Goal: Task Accomplishment & Management: Manage account settings

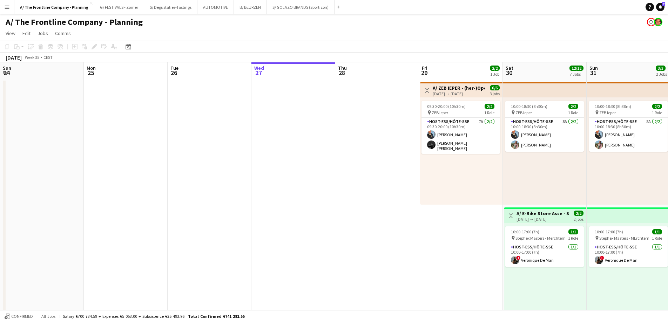
scroll to position [0, 168]
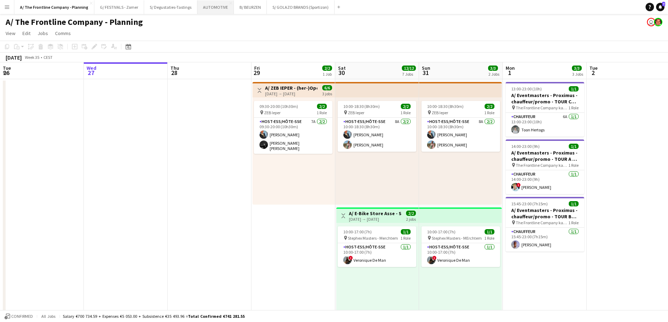
click at [212, 7] on button "AUTOMOTIVE Close" at bounding box center [215, 7] width 36 height 14
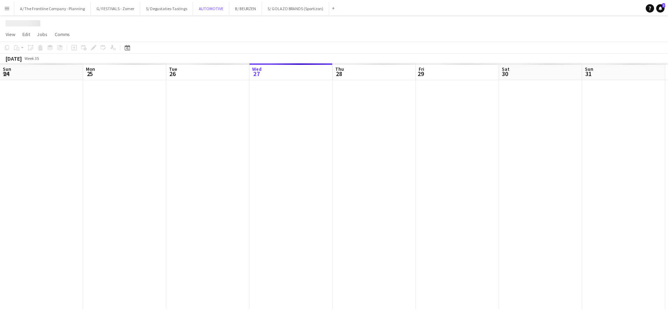
scroll to position [0, 168]
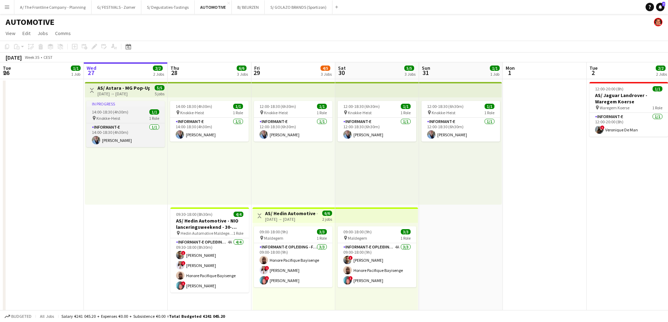
click at [123, 120] on div "pin Knokke-Heist 1 Role" at bounding box center [125, 118] width 79 height 6
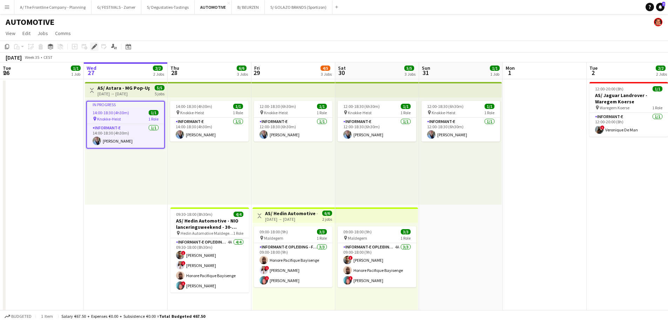
click at [93, 48] on icon at bounding box center [94, 47] width 4 height 4
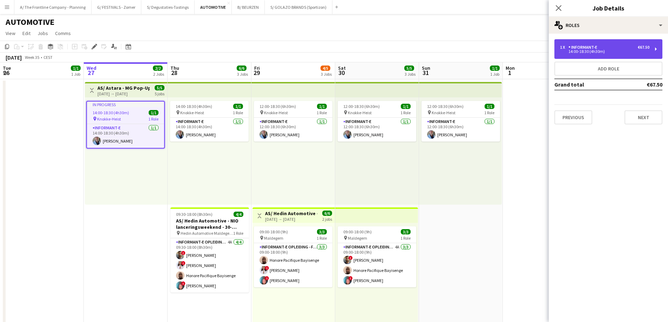
click at [582, 47] on div "Informant-e" at bounding box center [584, 47] width 32 height 5
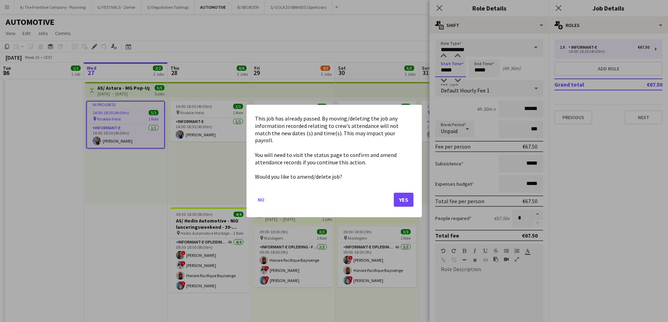
click at [441, 71] on body "Menu Boards Boards Boards All jobs Status Workforce Workforce My Workforce Recr…" at bounding box center [334, 258] width 668 height 517
click at [402, 196] on button "Yes" at bounding box center [404, 200] width 20 height 14
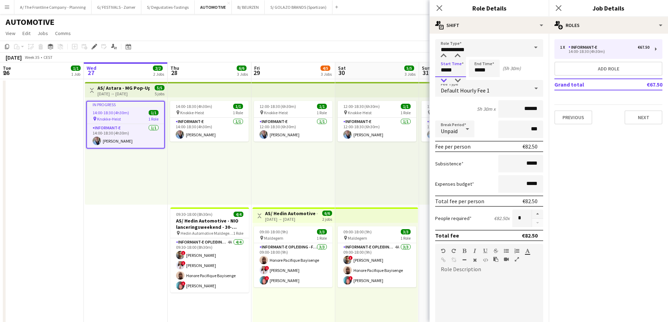
click at [445, 79] on div at bounding box center [443, 80] width 14 height 7
click at [460, 83] on div at bounding box center [457, 80] width 14 height 7
type input "*****"
click at [457, 80] on div at bounding box center [457, 80] width 14 height 7
drag, startPoint x: 372, startPoint y: 168, endPoint x: 409, endPoint y: 130, distance: 53.1
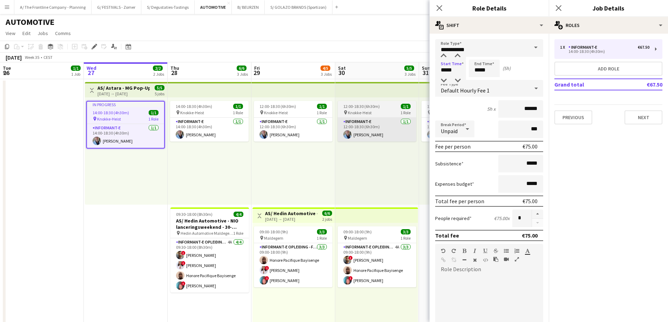
click at [373, 167] on div "12:00-18:30 (6h30m) 1/1 pin Knokke-Heist 1 Role Informant-e [DATE] 12:00-18:30 …" at bounding box center [377, 150] width 84 height 107
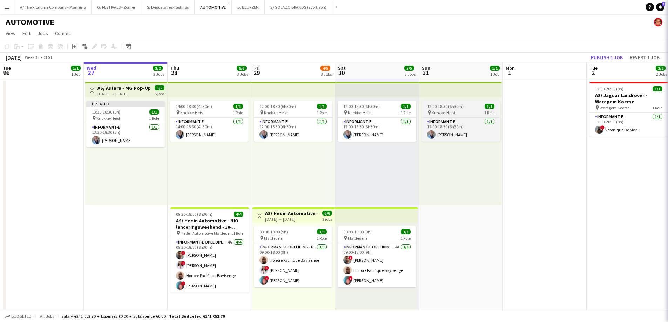
scroll to position [0, 167]
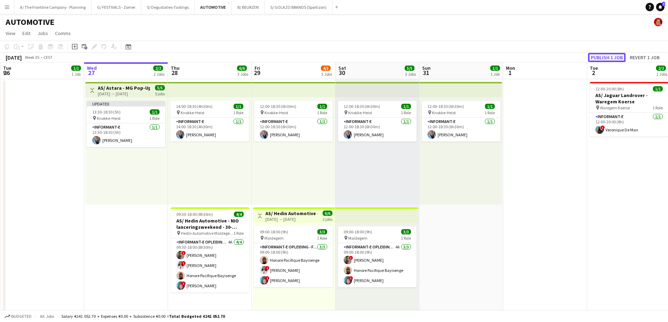
click at [605, 61] on button "Publish 1 job" at bounding box center [607, 57] width 38 height 9
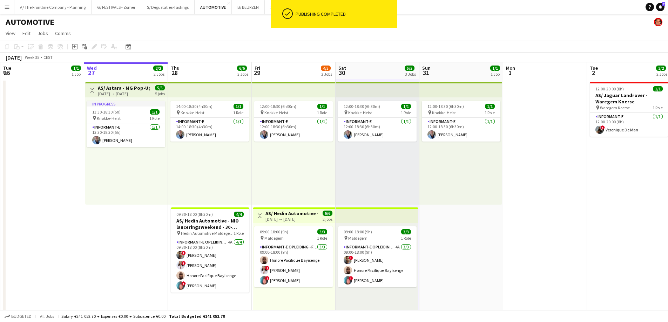
click at [118, 161] on div "In progress 13:30-18:30 (5h) 1/1 pin Knokke-Heist 1 Role Informant-e [DATE] 13:…" at bounding box center [126, 150] width 82 height 107
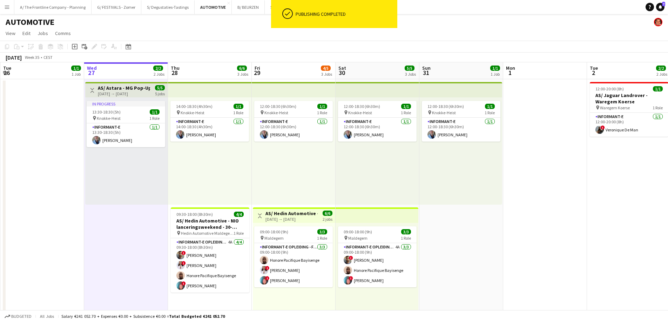
click at [130, 163] on div "In progress 13:30-18:30 (5h) 1/1 pin Knokke-Heist 1 Role Informant-e [DATE] 13:…" at bounding box center [126, 150] width 82 height 107
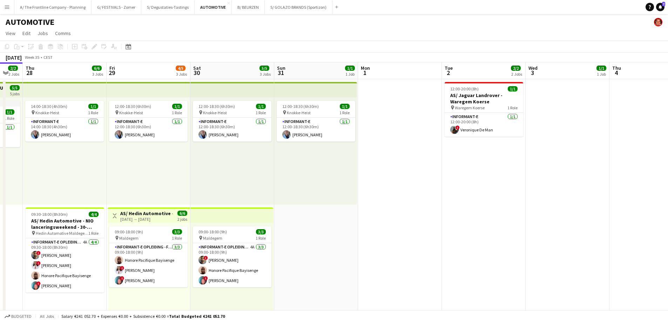
drag, startPoint x: 514, startPoint y: 161, endPoint x: 264, endPoint y: 170, distance: 250.1
click at [264, 170] on app-calendar-viewport "Sun 24 1/1 1 Job Mon 25 1/1 1 Job Tue 26 1/1 1 Job Wed 27 2/2 2 Jobs Thu 28 6/6…" at bounding box center [334, 283] width 668 height 442
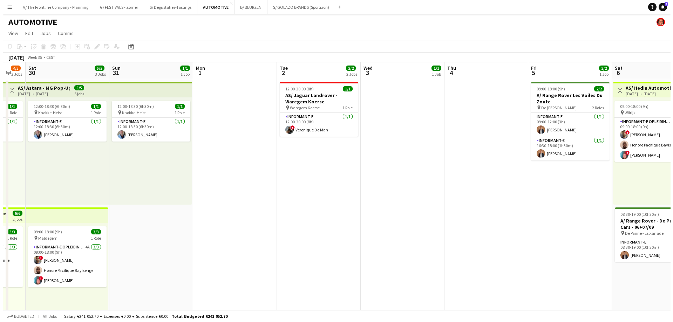
scroll to position [0, 250]
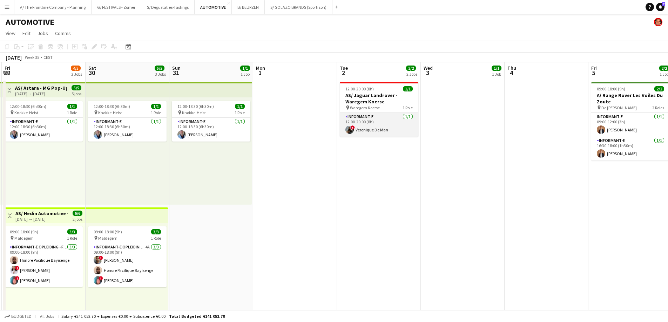
click at [390, 127] on app-card-role "Informant-e [DATE] 12:00-20:00 (8h) ! Veronique De Man" at bounding box center [379, 125] width 79 height 24
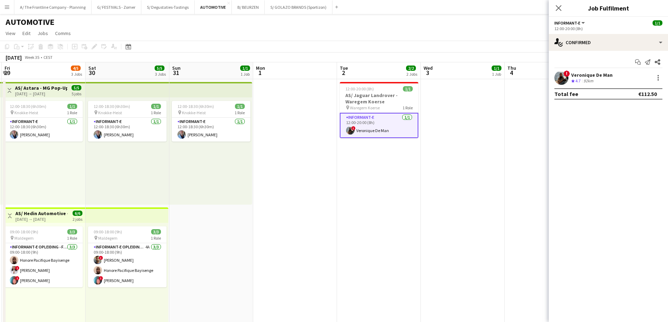
click at [585, 80] on div "92km" at bounding box center [588, 81] width 13 height 6
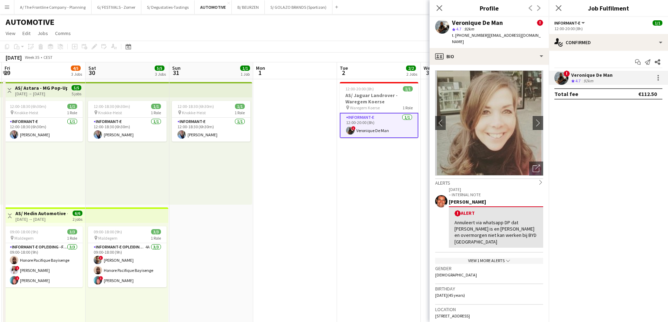
drag, startPoint x: 517, startPoint y: 40, endPoint x: 483, endPoint y: 38, distance: 34.1
click at [483, 38] on div "t. [PHONE_NUMBER] | [EMAIL_ADDRESS][DOMAIN_NAME]" at bounding box center [497, 38] width 91 height 13
copy span "[EMAIL_ADDRESS][DOMAIN_NAME]"
click at [302, 162] on app-date-cell at bounding box center [295, 206] width 84 height 254
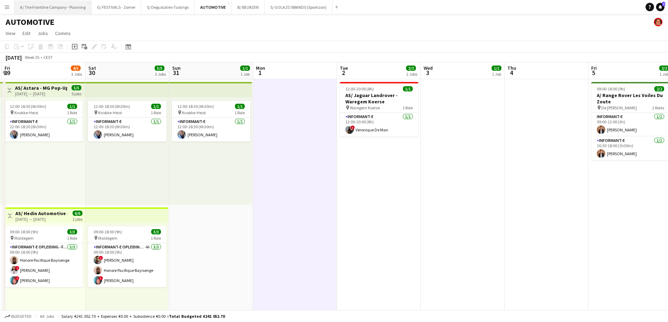
click at [65, 9] on button "A/ The Frontline Company - Planning Close" at bounding box center [52, 7] width 77 height 14
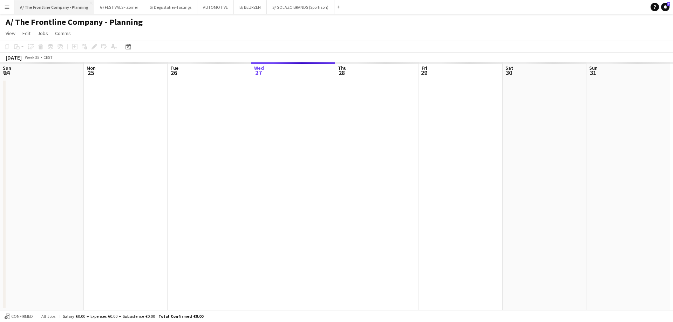
scroll to position [0, 168]
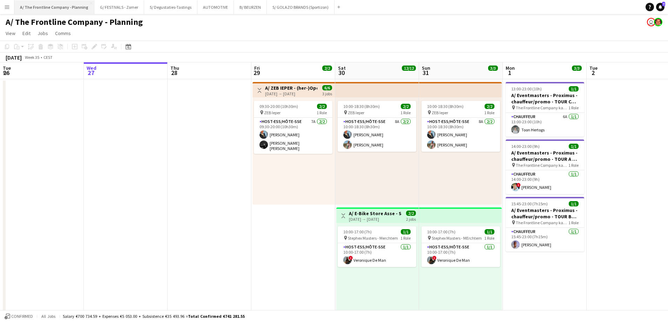
click at [48, 5] on button "A/ The Frontline Company - Planning Close" at bounding box center [54, 7] width 80 height 14
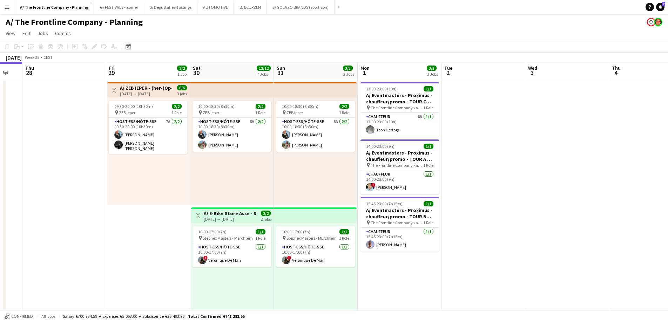
drag, startPoint x: 445, startPoint y: 182, endPoint x: 305, endPoint y: 181, distance: 139.9
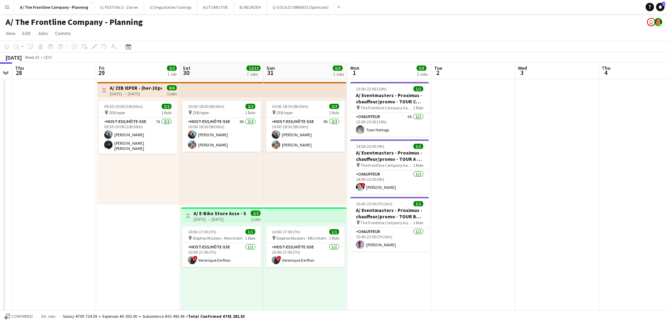
drag, startPoint x: 470, startPoint y: 172, endPoint x: 216, endPoint y: 173, distance: 253.8
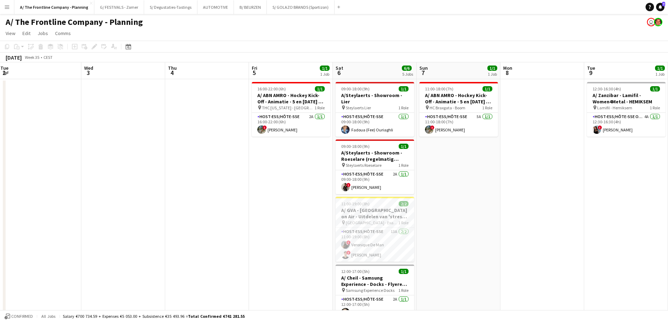
drag, startPoint x: 344, startPoint y: 176, endPoint x: 148, endPoint y: 177, distance: 195.3
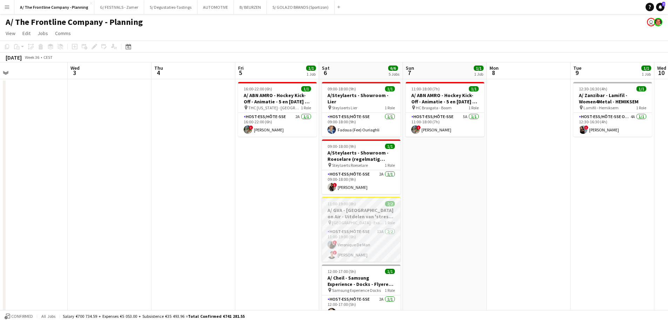
click at [375, 209] on h3 "A/ GVA - [GEOGRAPHIC_DATA] on Air - Uitdelen van 'stress' bananen" at bounding box center [361, 213] width 79 height 13
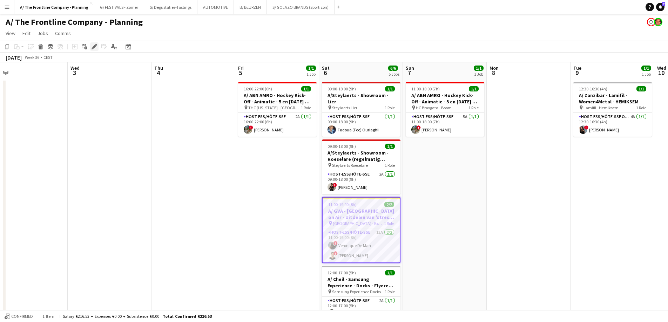
click at [97, 45] on div "Edit" at bounding box center [94, 46] width 8 height 8
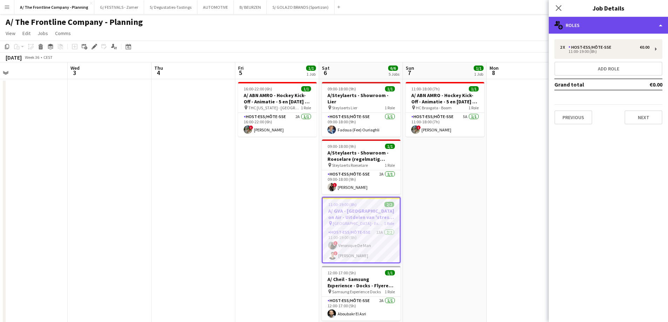
click at [594, 26] on div "multiple-users-add Roles" at bounding box center [608, 25] width 119 height 17
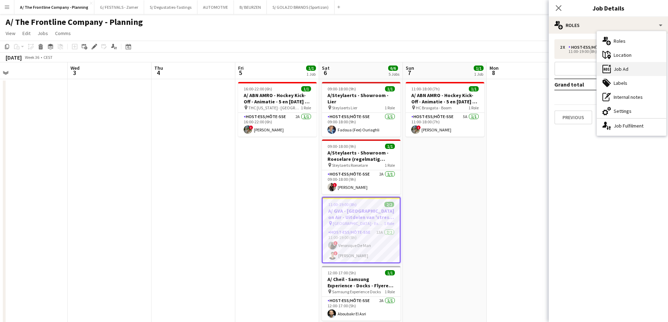
click at [632, 71] on div "ads-window Job Ad" at bounding box center [631, 69] width 69 height 14
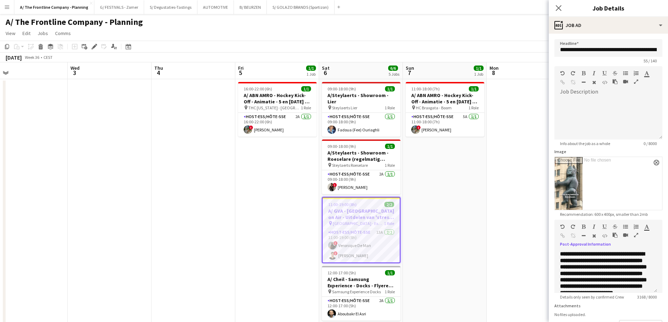
click at [637, 237] on icon "button" at bounding box center [636, 235] width 4 height 5
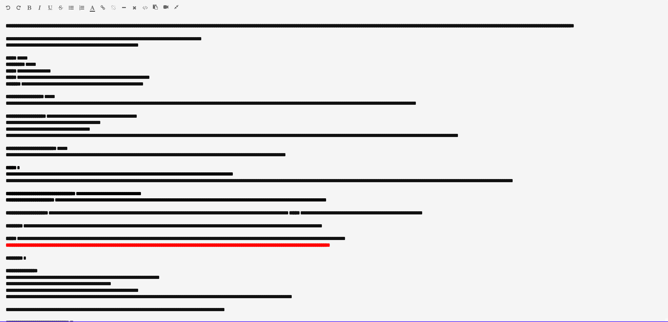
drag, startPoint x: 182, startPoint y: 84, endPoint x: 60, endPoint y: 85, distance: 122.7
click at [60, 81] on p "**********" at bounding box center [331, 77] width 651 height 6
click at [80, 81] on p "**********" at bounding box center [331, 77] width 651 height 6
drag, startPoint x: 176, startPoint y: 84, endPoint x: 21, endPoint y: 86, distance: 155.3
click at [21, 81] on p "**********" at bounding box center [331, 77] width 651 height 6
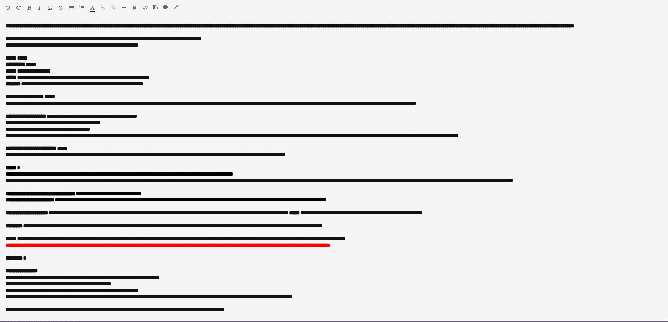
copy p "**********"
click at [74, 152] on p "**********" at bounding box center [331, 148] width 651 height 6
paste div
click at [156, 107] on p "**********" at bounding box center [331, 103] width 651 height 6
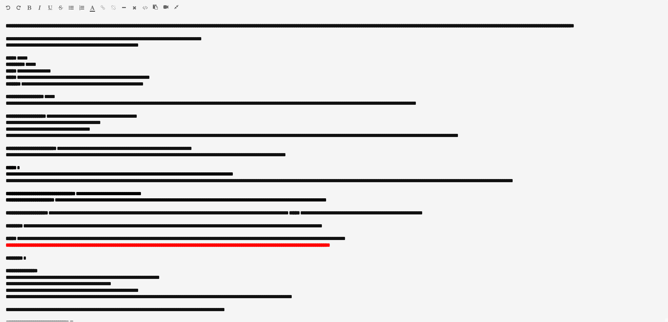
click at [178, 8] on icon "button" at bounding box center [176, 7] width 4 height 5
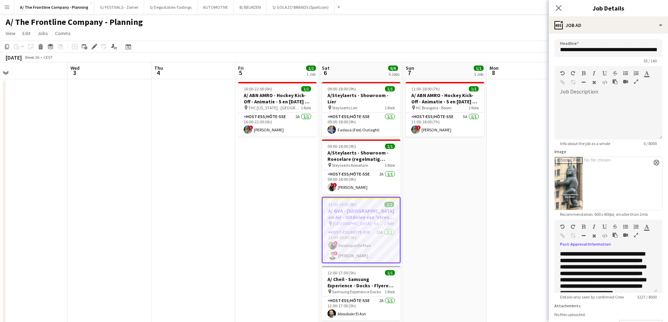
click at [635, 234] on icon "button" at bounding box center [636, 235] width 4 height 5
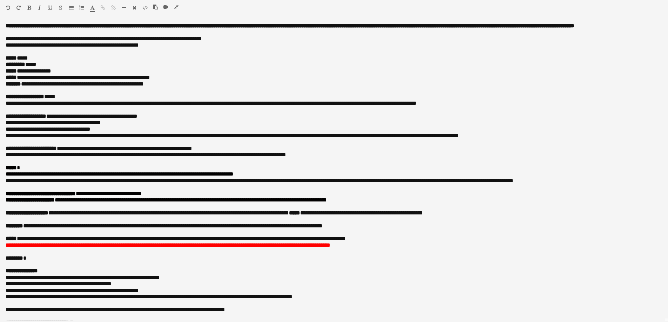
click at [175, 7] on icon "button" at bounding box center [176, 7] width 4 height 5
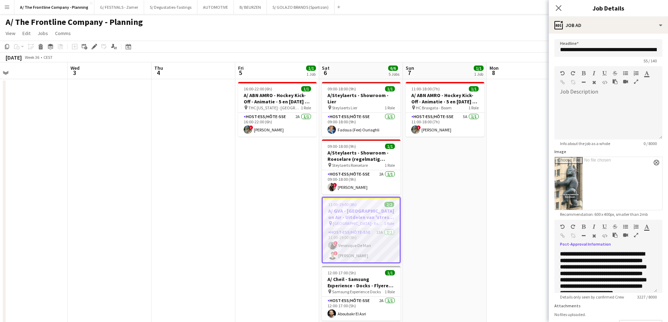
click at [368, 238] on app-card-role "Host-ess/Hôte-sse 13A [DATE] 11:00-19:00 (8h) ! Veronique De Man ! [PERSON_NAME]" at bounding box center [361, 246] width 77 height 34
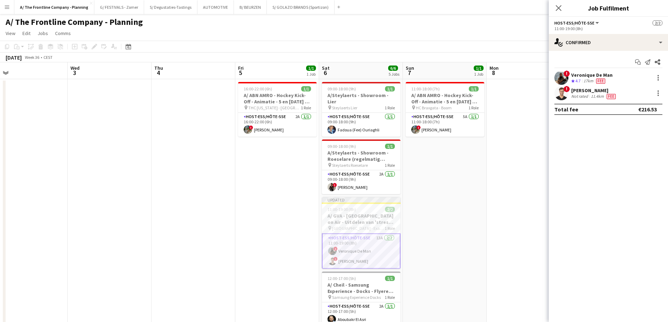
click at [575, 77] on div "Veronique De Man" at bounding box center [591, 75] width 41 height 6
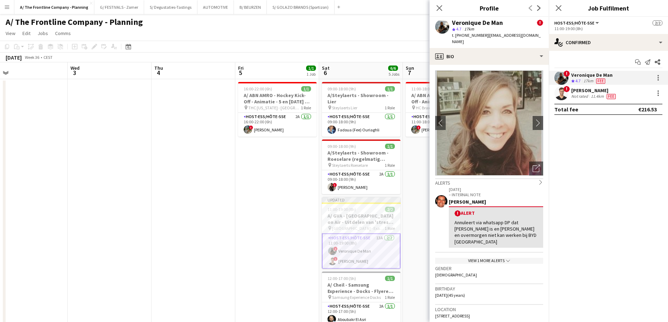
click at [596, 93] on div "[PERSON_NAME]" at bounding box center [594, 90] width 46 height 6
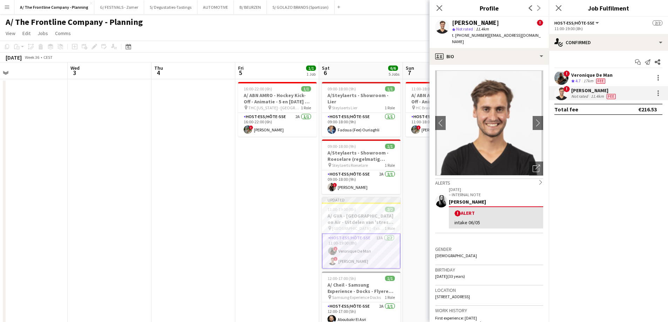
click at [603, 80] on span "Fee" at bounding box center [600, 81] width 9 height 5
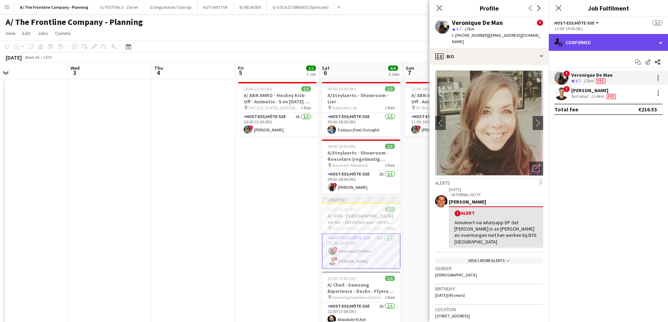
click at [634, 43] on div "single-neutral-actions-check-2 Confirmed" at bounding box center [608, 42] width 119 height 17
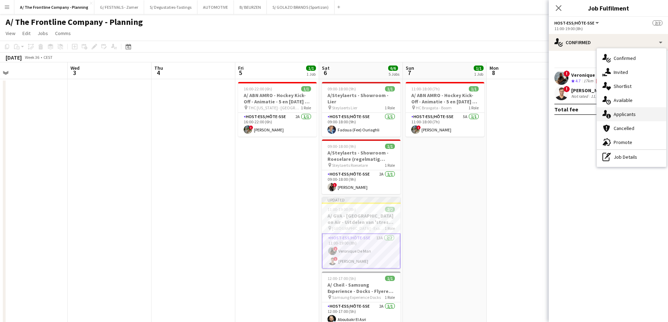
click at [625, 112] on div "single-neutral-actions-information Applicants" at bounding box center [631, 114] width 69 height 14
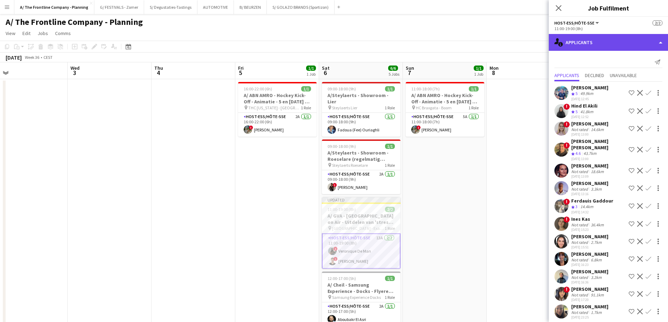
click at [620, 43] on div "single-neutral-actions-information Applicants" at bounding box center [608, 42] width 119 height 17
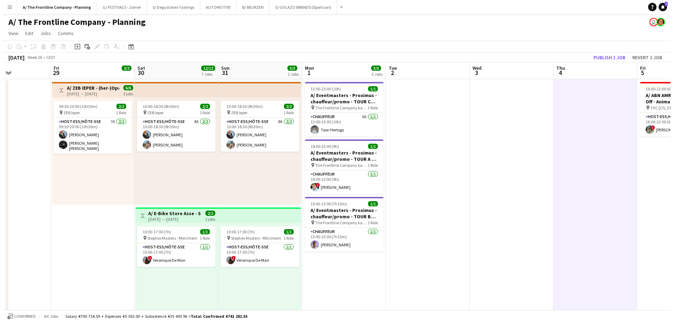
scroll to position [0, 198]
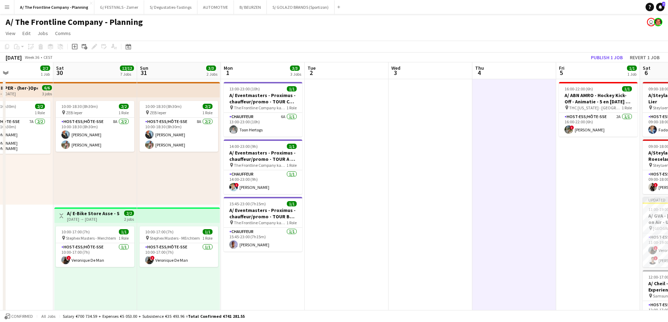
drag, startPoint x: 125, startPoint y: 133, endPoint x: 446, endPoint y: 109, distance: 321.7
click at [210, 9] on button "AUTOMOTIVE Close" at bounding box center [215, 7] width 36 height 14
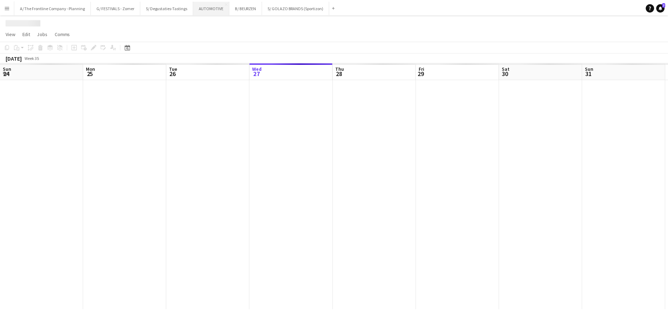
scroll to position [0, 168]
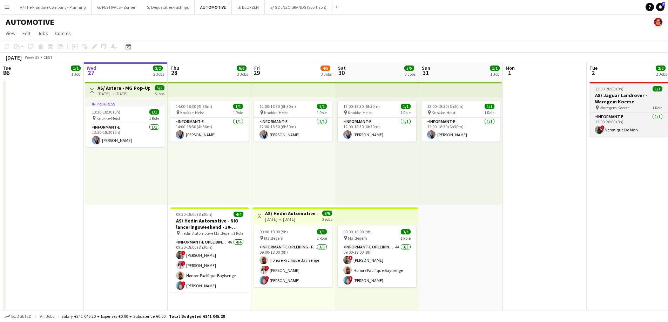
click at [625, 92] on h3 "AS/ Jaguar Landrover - Waregem Koerse" at bounding box center [628, 98] width 79 height 13
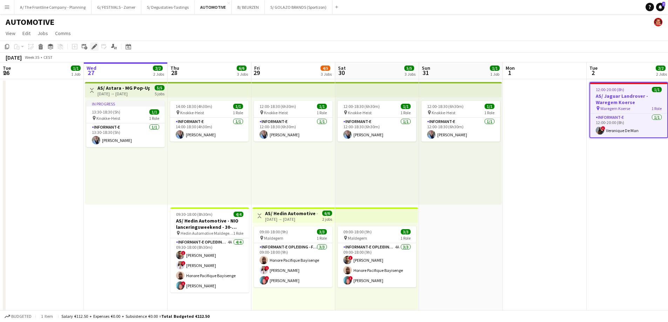
click at [92, 46] on icon "Edit" at bounding box center [95, 47] width 6 height 6
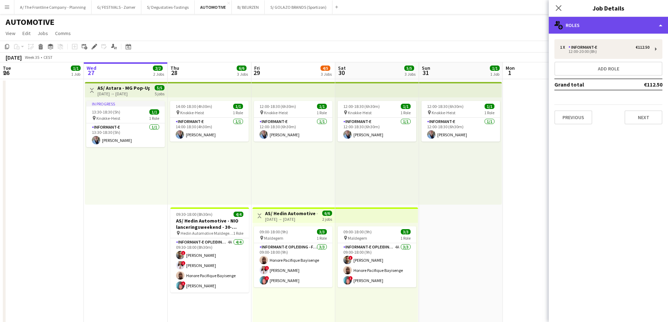
click at [605, 31] on div "multiple-users-add Roles" at bounding box center [608, 25] width 119 height 17
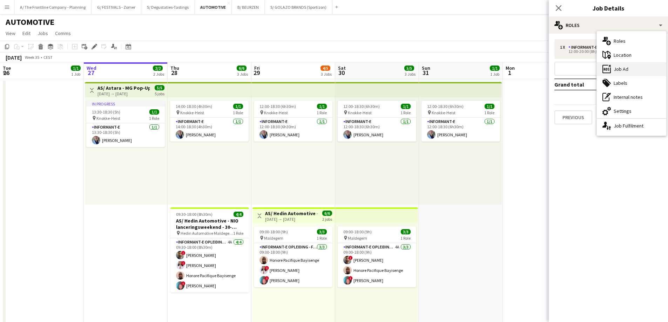
click at [623, 68] on div "ads-window Job Ad" at bounding box center [631, 69] width 69 height 14
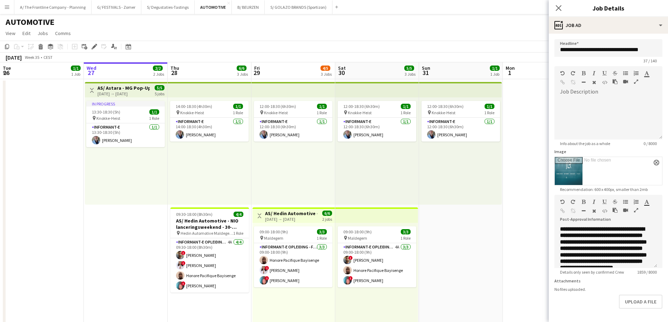
click at [636, 210] on icon "button" at bounding box center [636, 210] width 4 height 5
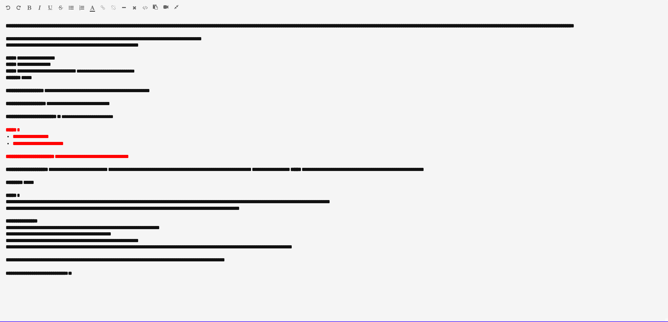
click at [129, 156] on span "**********" at bounding box center [92, 156] width 74 height 5
click at [49, 179] on p "******** *****" at bounding box center [334, 182] width 657 height 6
click at [61, 149] on p at bounding box center [334, 150] width 657 height 6
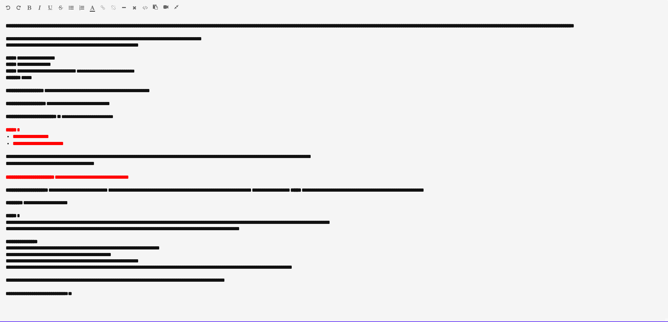
click at [114, 189] on p "**********" at bounding box center [334, 190] width 657 height 6
drag, startPoint x: 28, startPoint y: 99, endPoint x: 36, endPoint y: 99, distance: 8.1
click at [29, 99] on p at bounding box center [334, 97] width 657 height 6
drag, startPoint x: 55, startPoint y: 104, endPoint x: 138, endPoint y: 104, distance: 82.7
click at [138, 104] on p "**********" at bounding box center [334, 104] width 657 height 6
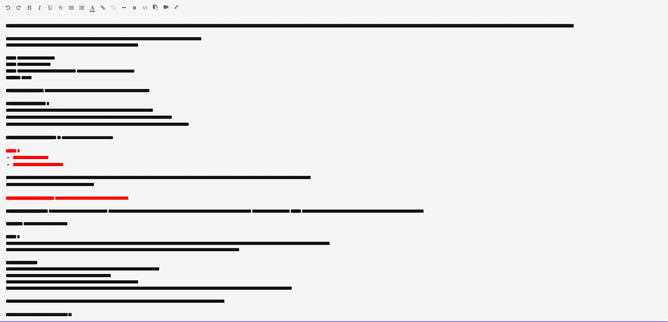
drag, startPoint x: 235, startPoint y: 130, endPoint x: -1, endPoint y: 118, distance: 236.6
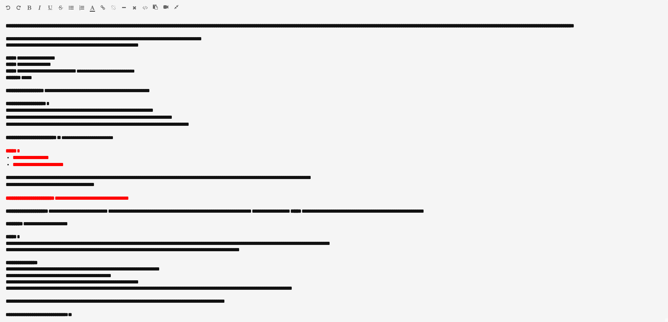
click at [70, 9] on icon "button" at bounding box center [71, 7] width 5 height 5
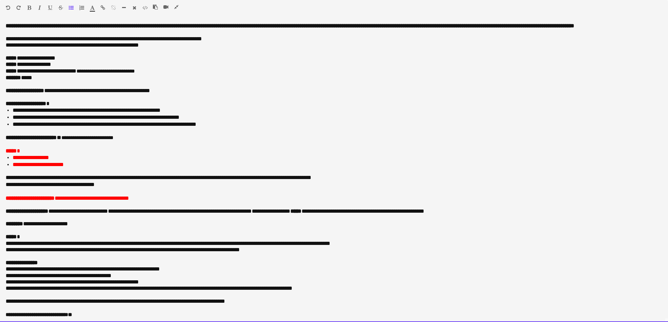
click at [138, 107] on p "**********" at bounding box center [331, 104] width 651 height 6
drag, startPoint x: 13, startPoint y: 123, endPoint x: 210, endPoint y: 122, distance: 197.0
click at [210, 121] on li "**********" at bounding box center [335, 117] width 644 height 7
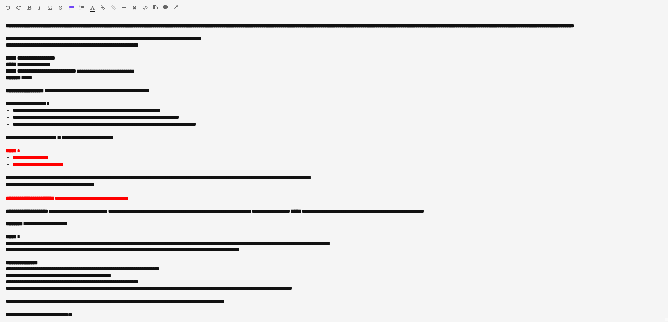
click at [90, 8] on icon "button" at bounding box center [92, 7] width 5 height 5
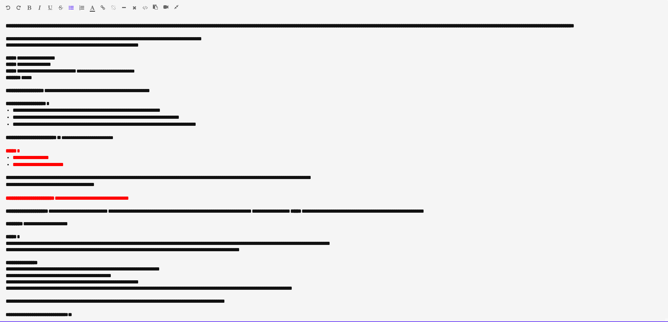
type input "*******"
click at [225, 121] on li "**********" at bounding box center [335, 117] width 644 height 7
click at [232, 94] on p "**********" at bounding box center [331, 91] width 651 height 6
click at [45, 81] on p "******* *****" at bounding box center [331, 78] width 651 height 6
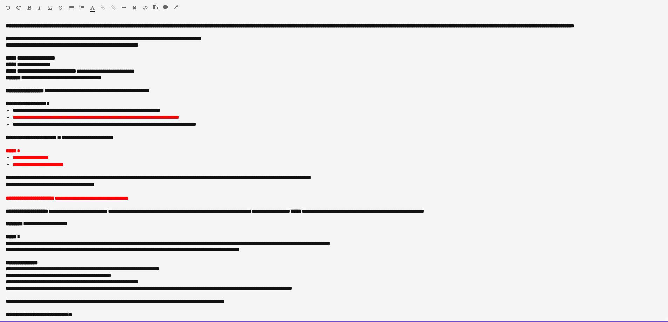
click at [54, 94] on p "**********" at bounding box center [331, 91] width 651 height 6
drag, startPoint x: 76, startPoint y: 96, endPoint x: 171, endPoint y: 99, distance: 94.7
click at [171, 94] on p "**********" at bounding box center [331, 91] width 651 height 6
click at [169, 94] on p "**********" at bounding box center [331, 91] width 651 height 6
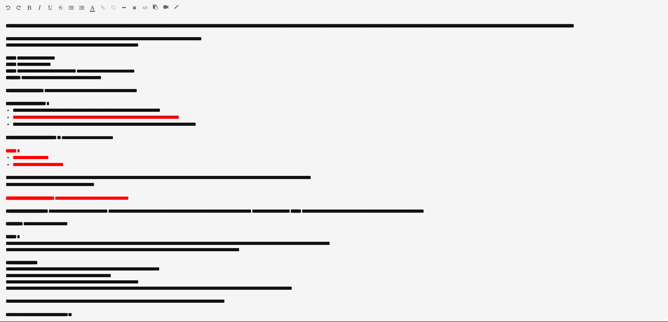
click at [79, 168] on li "**********" at bounding box center [338, 164] width 650 height 7
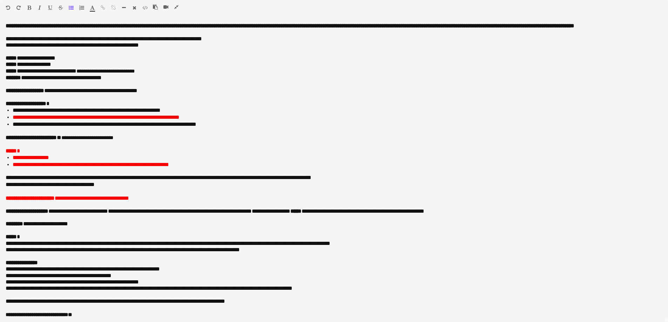
click at [177, 7] on icon "button" at bounding box center [176, 7] width 4 height 5
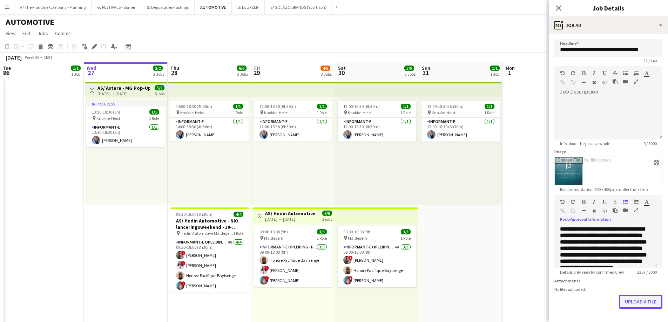
click at [627, 309] on button "Upload a file" at bounding box center [640, 302] width 43 height 14
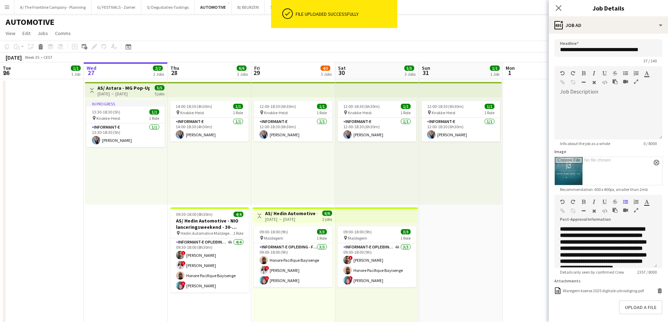
click at [485, 170] on div "12:00-18:30 (6h30m) 1/1 pin Knokke-Heist 1 Role Informant-e [DATE] 12:00-18:30 …" at bounding box center [460, 150] width 83 height 107
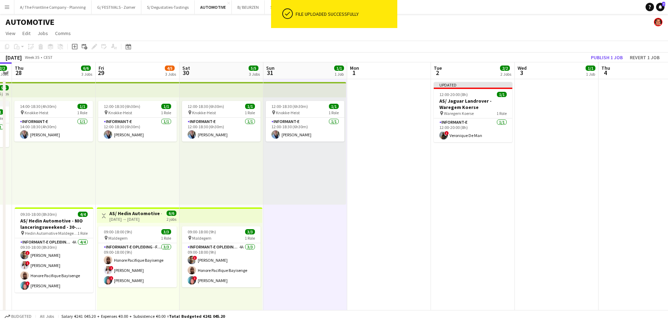
drag, startPoint x: 533, startPoint y: 179, endPoint x: 272, endPoint y: 143, distance: 264.0
click at [262, 148] on app-calendar-viewport "Sun 24 1/1 1 Job Mon 25 1/1 1 Job Tue 26 1/1 1 Job Wed 27 2/2 2 Jobs Thu 28 6/6…" at bounding box center [334, 283] width 668 height 442
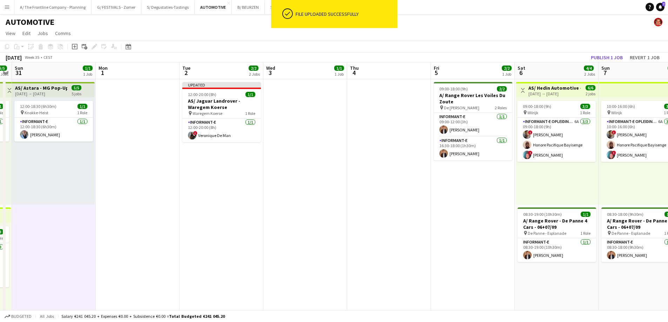
scroll to position [0, 214]
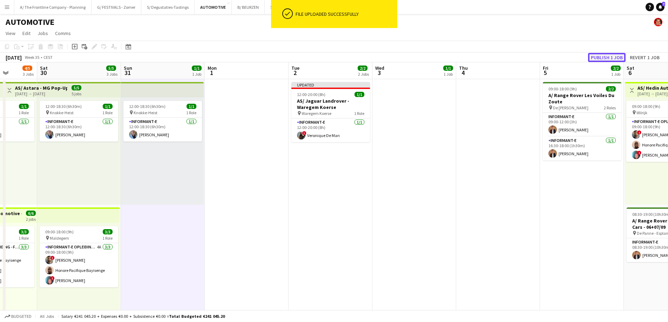
click at [608, 54] on button "Publish 1 job" at bounding box center [607, 57] width 38 height 9
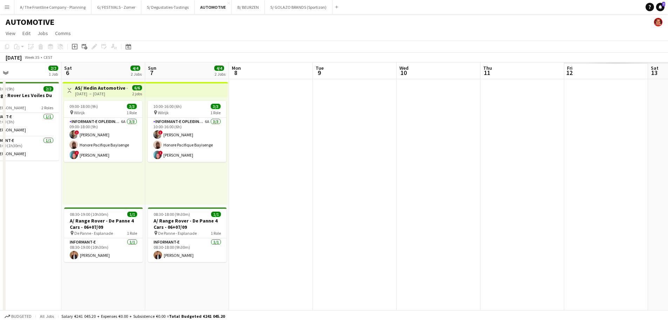
scroll to position [0, 190]
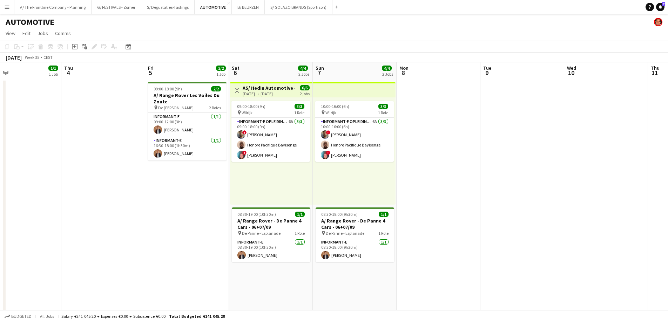
drag, startPoint x: 223, startPoint y: 184, endPoint x: -173, endPoint y: 134, distance: 398.9
click at [0, 134] on html "Menu Boards Boards Boards All jobs Status Workforce Workforce My Workforce Recr…" at bounding box center [334, 258] width 668 height 517
click at [181, 143] on app-card-role "Informant-e [DATE] 16:30-18:00 (1h30m) [PERSON_NAME]" at bounding box center [187, 149] width 79 height 24
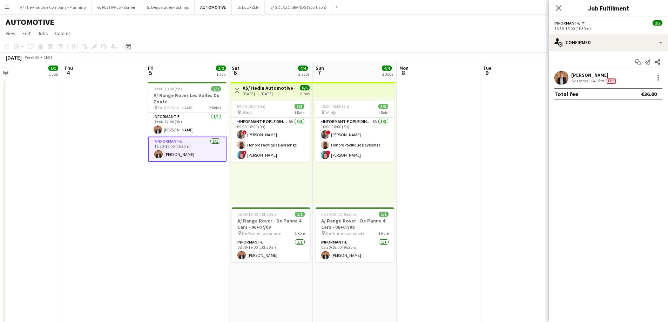
click at [588, 75] on div "[PERSON_NAME]" at bounding box center [594, 75] width 46 height 6
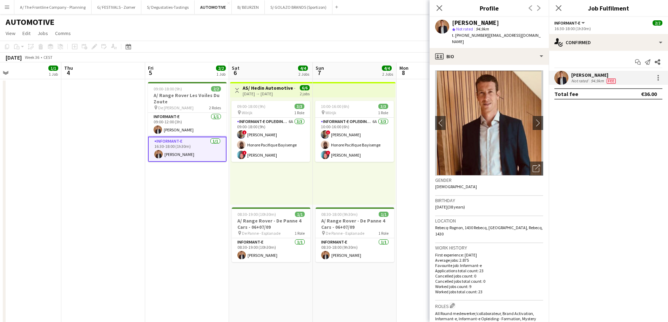
click at [168, 207] on app-date-cell "09:00-18:00 (9h) 2/2 A/ Range Rover [PERSON_NAME] Du Zoute pin De Zeemeeuw Cadz…" at bounding box center [187, 206] width 84 height 254
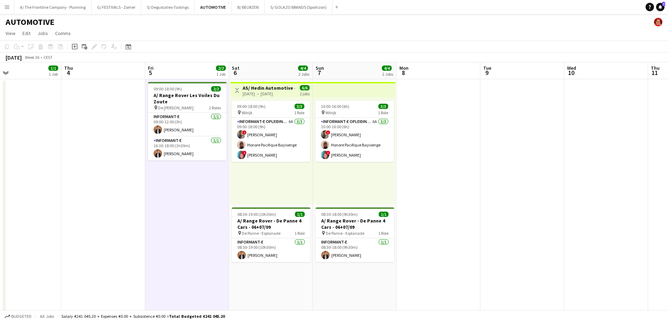
drag, startPoint x: 61, startPoint y: 176, endPoint x: 432, endPoint y: 154, distance: 371.3
click at [432, 154] on app-calendar-viewport "Mon 1 Tue 2 2/2 2 Jobs Wed 3 1/1 1 Job Thu 4 Fri 5 2/2 1 Job Sat 6 4/4 2 Jobs S…" at bounding box center [334, 283] width 668 height 442
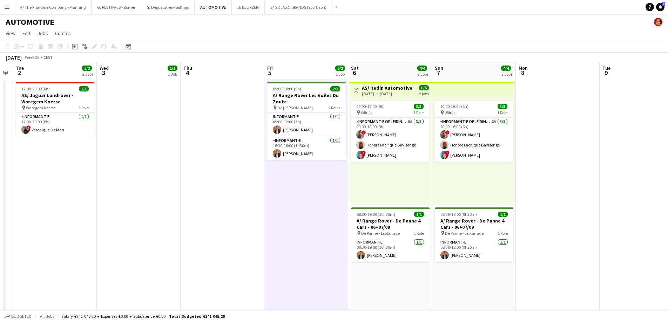
scroll to position [0, 226]
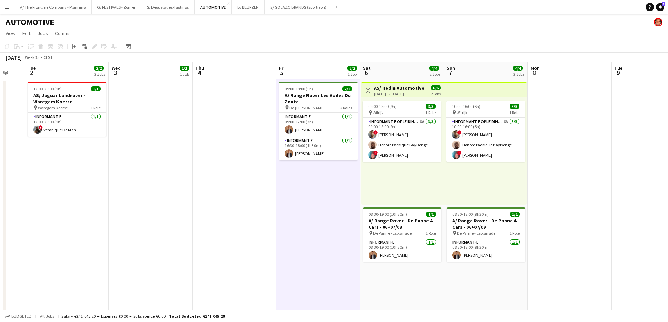
drag, startPoint x: 453, startPoint y: 116, endPoint x: 214, endPoint y: 117, distance: 239.4
click at [214, 117] on app-calendar-viewport "Sat 30 5/5 3 Jobs Sun 31 1/1 1 Job Mon 1 Tue 2 2/2 2 Jobs Wed 3 1/1 1 Job Thu 4…" at bounding box center [334, 283] width 668 height 442
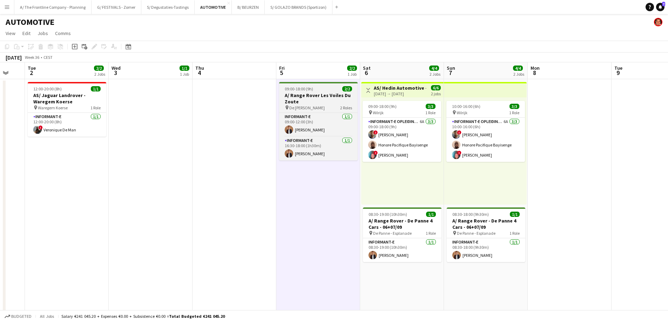
click at [308, 98] on h3 "A/ Range Rover Les Voiles Du Zoute" at bounding box center [318, 98] width 79 height 13
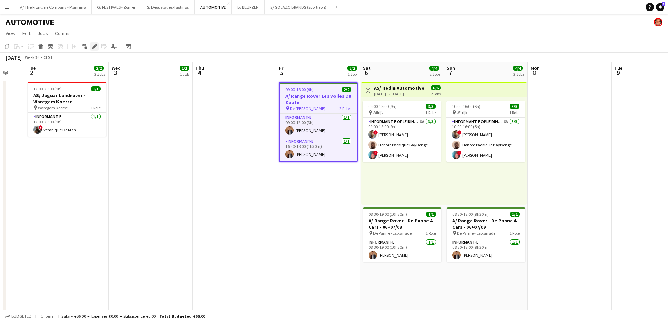
click at [95, 47] on icon at bounding box center [94, 47] width 4 height 4
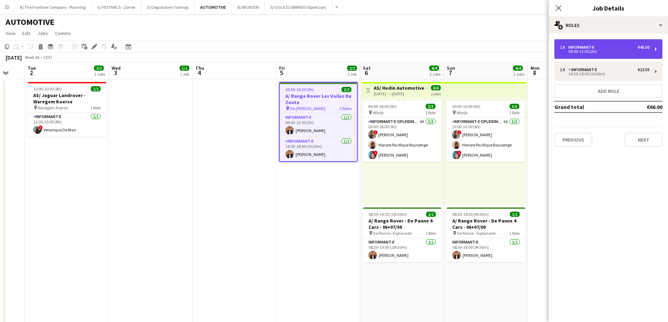
click at [585, 50] on div "09:00-12:00 (3h)" at bounding box center [604, 52] width 89 height 4
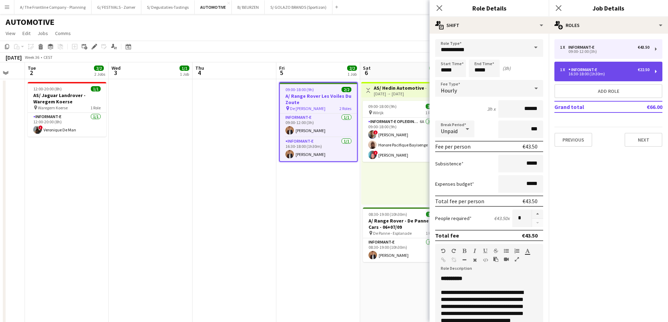
click at [586, 74] on div "16:30-18:00 (1h30m)" at bounding box center [604, 74] width 89 height 4
type input "*****"
type input "******"
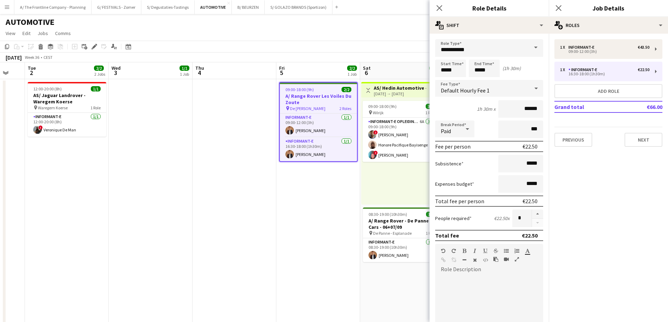
click at [260, 198] on app-date-cell at bounding box center [234, 206] width 84 height 254
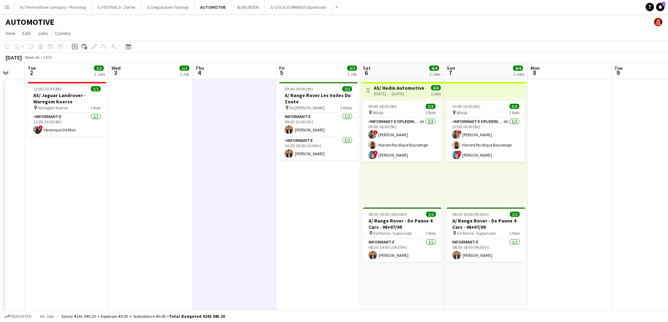
click at [151, 202] on app-date-cell at bounding box center [151, 206] width 84 height 254
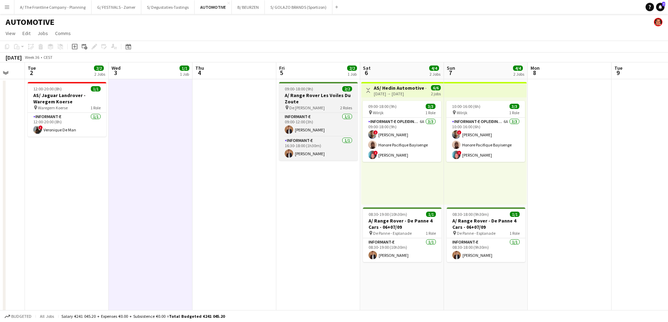
click at [312, 95] on h3 "A/ Range Rover Les Voiles Du Zoute" at bounding box center [318, 98] width 79 height 13
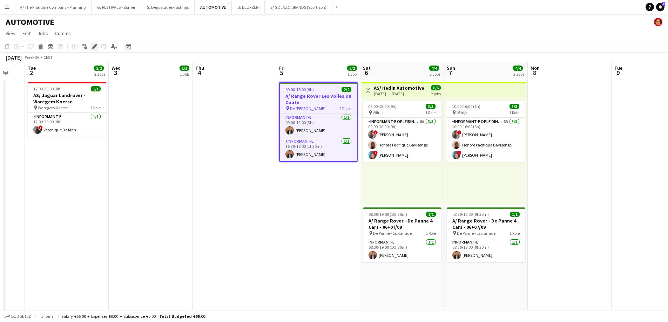
click at [95, 46] on icon at bounding box center [94, 47] width 4 height 4
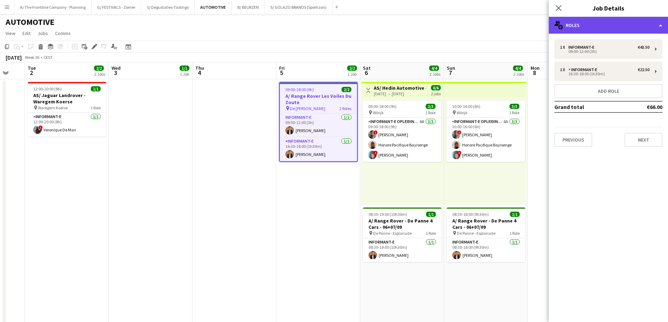
click at [594, 27] on div "multiple-users-add Roles" at bounding box center [608, 25] width 119 height 17
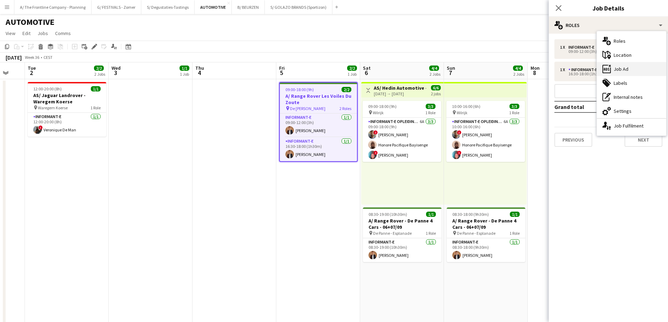
click at [620, 75] on div "ads-window Job Ad" at bounding box center [631, 69] width 69 height 14
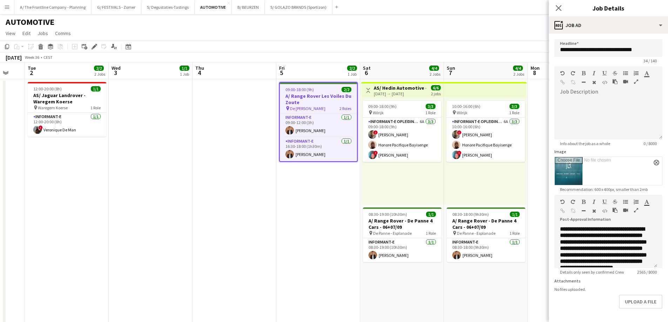
click at [635, 209] on icon "button" at bounding box center [636, 210] width 4 height 5
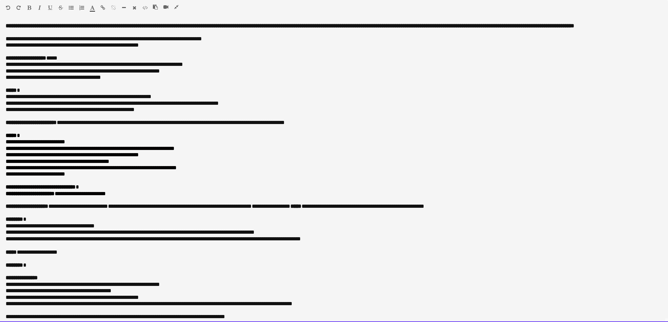
drag, startPoint x: 98, startPoint y: 195, endPoint x: -4, endPoint y: 194, distance: 102.0
click at [175, 67] on span "**********" at bounding box center [119, 64] width 127 height 5
click at [178, 67] on span "**********" at bounding box center [119, 64] width 127 height 5
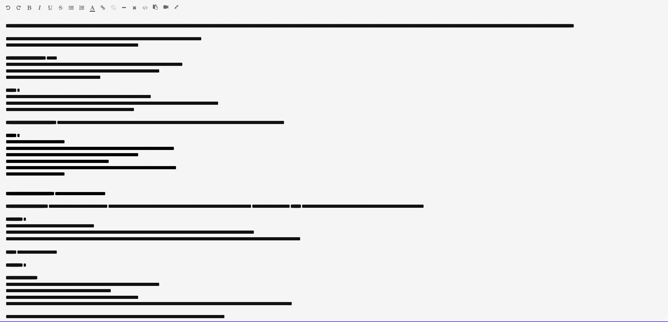
click at [179, 67] on span "**********" at bounding box center [119, 64] width 127 height 5
click at [183, 67] on span "**********" at bounding box center [119, 64] width 127 height 5
drag, startPoint x: 175, startPoint y: 70, endPoint x: 220, endPoint y: 71, distance: 44.5
click at [220, 68] on p "**********" at bounding box center [334, 64] width 657 height 6
click at [191, 48] on p "**********" at bounding box center [331, 45] width 651 height 6
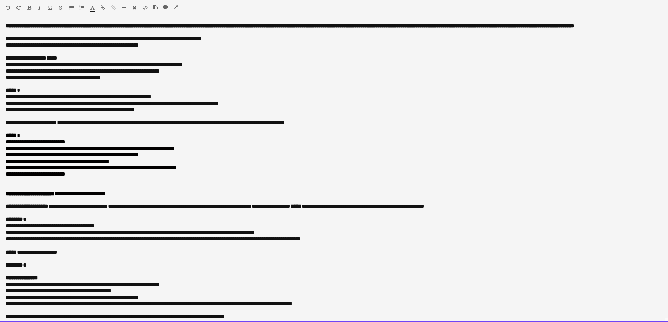
drag, startPoint x: 160, startPoint y: 70, endPoint x: 201, endPoint y: 74, distance: 41.6
click at [218, 68] on p "**********" at bounding box center [334, 64] width 657 height 6
click at [75, 177] on p "**********" at bounding box center [334, 174] width 657 height 6
click at [35, 177] on font "**********" at bounding box center [36, 173] width 60 height 5
drag, startPoint x: 83, startPoint y: 179, endPoint x: -1, endPoint y: 182, distance: 83.8
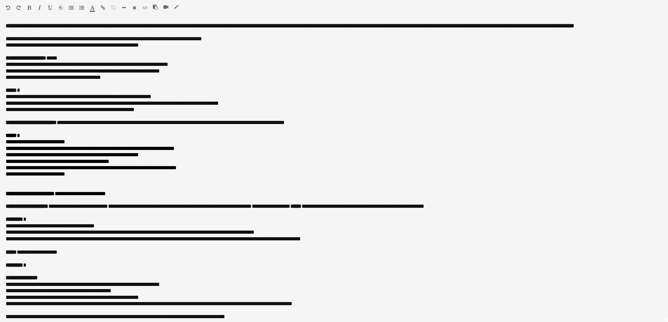
click at [102, 7] on icon "button" at bounding box center [103, 7] width 5 height 5
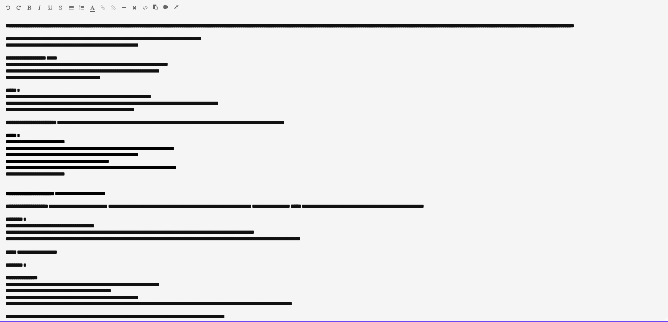
click at [317, 94] on p "***** *" at bounding box center [334, 90] width 657 height 6
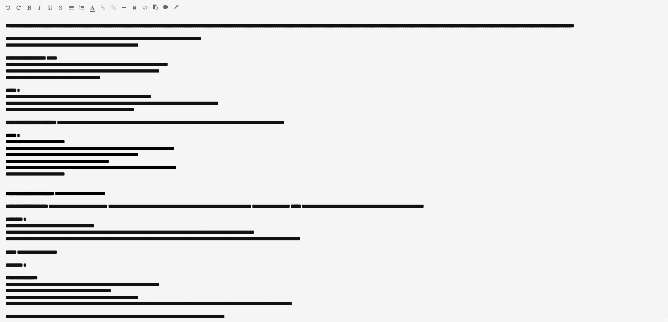
click at [178, 4] on button "button" at bounding box center [176, 7] width 5 height 6
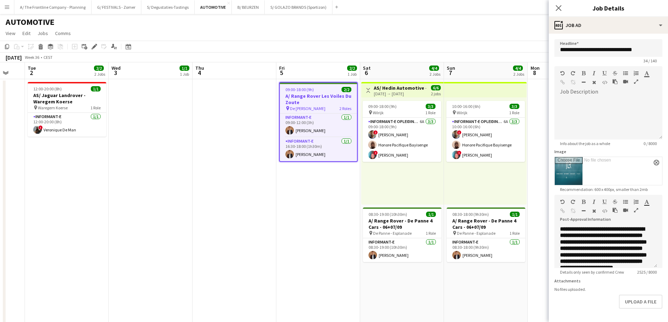
click at [225, 109] on app-date-cell at bounding box center [234, 206] width 84 height 254
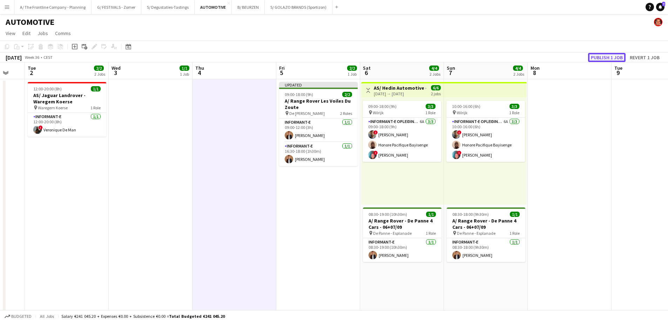
click at [602, 56] on button "Publish 1 job" at bounding box center [607, 57] width 38 height 9
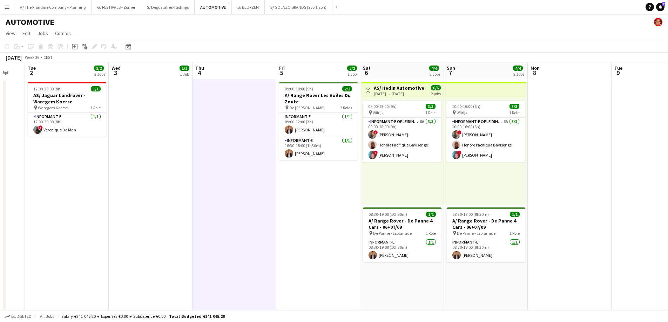
click at [224, 103] on app-date-cell at bounding box center [234, 206] width 84 height 254
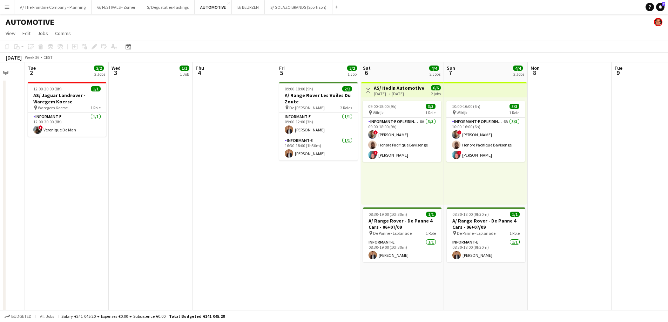
click at [299, 184] on app-date-cell "09:00-18:00 (9h) 2/2 A/ Range Rover [PERSON_NAME] Du Zoute pin De Zeemeeuw Cadz…" at bounding box center [318, 206] width 84 height 254
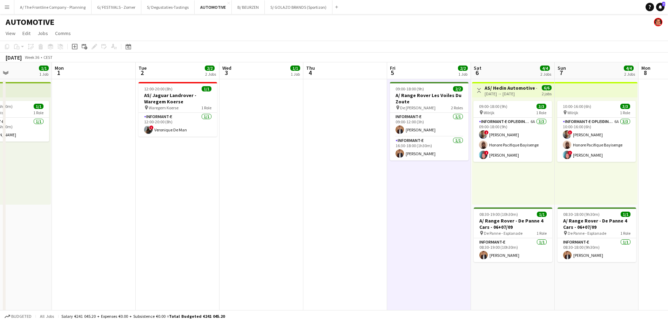
scroll to position [0, 196]
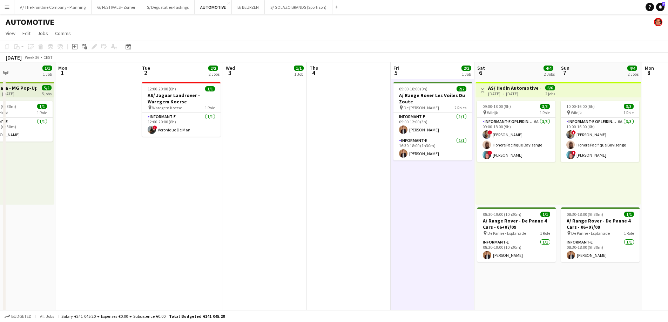
drag, startPoint x: 95, startPoint y: 161, endPoint x: 209, endPoint y: 162, distance: 114.3
click at [209, 162] on app-calendar-viewport "Fri 29 4/5 3 Jobs Sat 30 5/5 3 Jobs Sun 31 1/1 1 Job Mon 1 Tue 2 2/2 2 Jobs Wed…" at bounding box center [334, 283] width 668 height 442
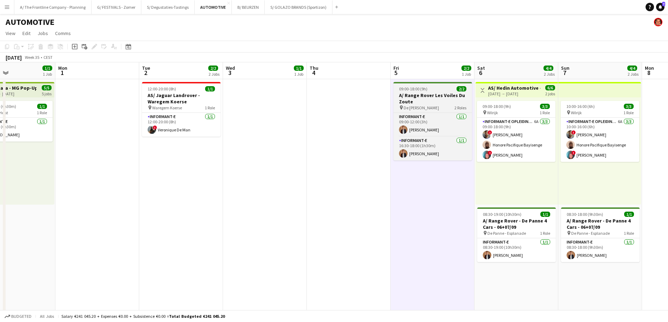
click at [402, 94] on h3 "A/ Range Rover Les Voiles Du Zoute" at bounding box center [432, 98] width 79 height 13
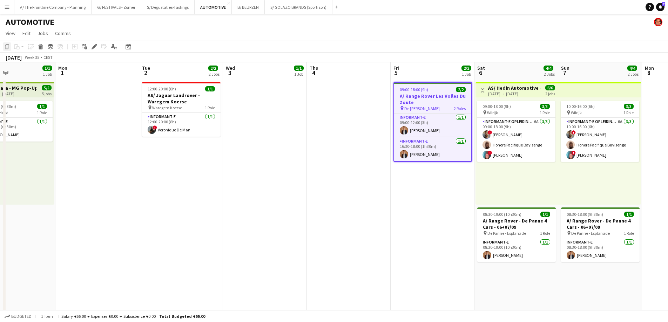
click at [7, 46] on icon "Copy" at bounding box center [7, 47] width 6 height 6
click at [323, 112] on app-date-cell at bounding box center [349, 206] width 84 height 254
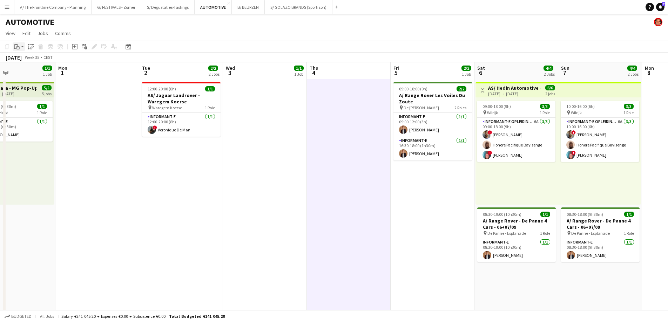
click at [16, 48] on icon "Paste" at bounding box center [17, 47] width 6 height 6
click at [28, 70] on link "Paste with crew Ctrl+Shift+V" at bounding box center [52, 72] width 66 height 6
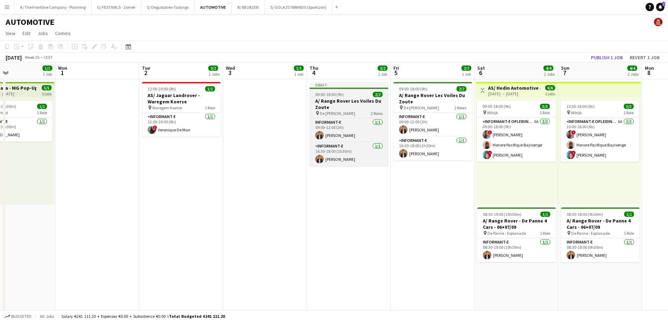
click at [354, 101] on h3 "A/ Range Rover Les Voiles Du Zoute" at bounding box center [349, 104] width 79 height 13
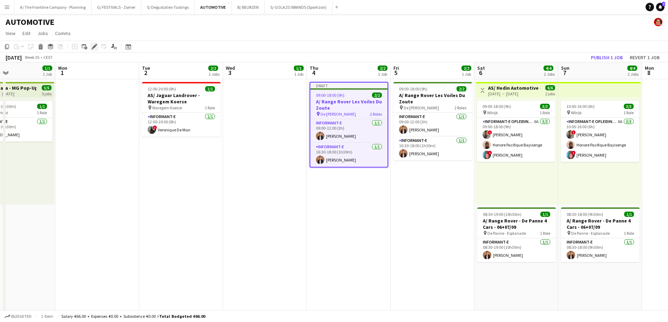
click at [95, 47] on icon "Edit" at bounding box center [95, 47] width 6 height 6
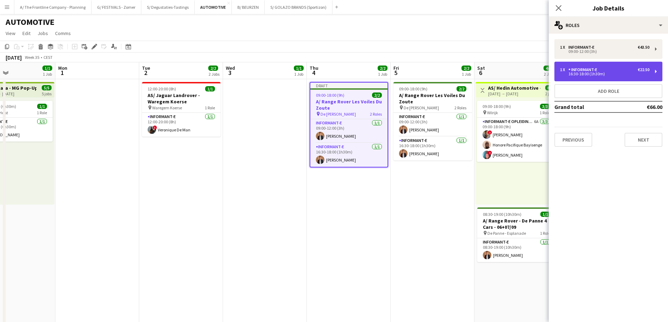
click at [591, 81] on div "1 x Informant-e €22.50 16:30-18:00 (1h30m)" at bounding box center [608, 72] width 108 height 20
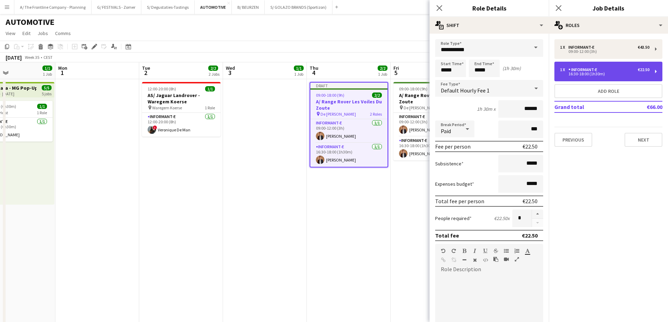
click at [579, 67] on div "1 x Informant-e €22.50 16:30-18:00 (1h30m)" at bounding box center [608, 72] width 108 height 20
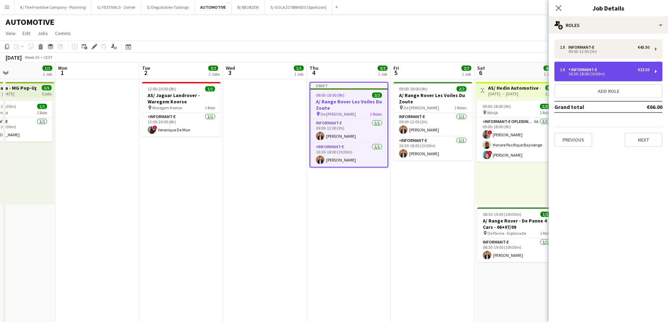
click at [594, 73] on div "16:30-18:00 (1h30m)" at bounding box center [604, 74] width 89 height 4
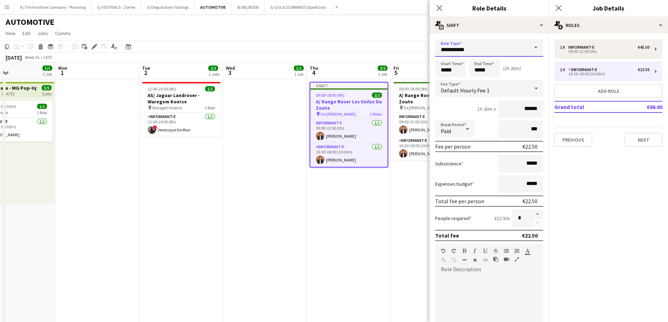
click at [488, 45] on input "**********" at bounding box center [489, 48] width 108 height 18
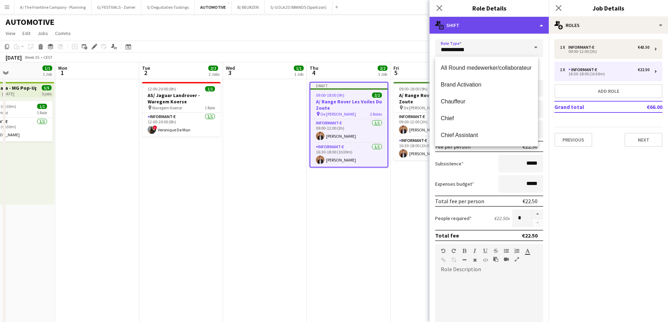
click at [487, 28] on div "multiple-actions-text Shift" at bounding box center [488, 25] width 119 height 17
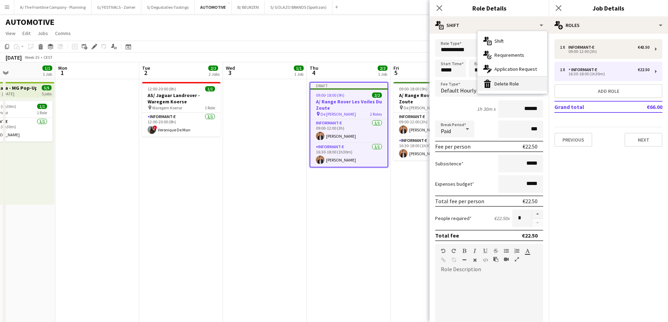
click at [503, 86] on div "bin-2 Delete Role" at bounding box center [511, 84] width 69 height 14
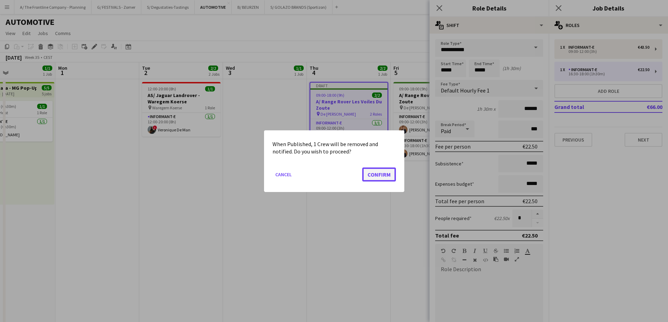
click at [376, 175] on button "Confirm" at bounding box center [379, 174] width 34 height 14
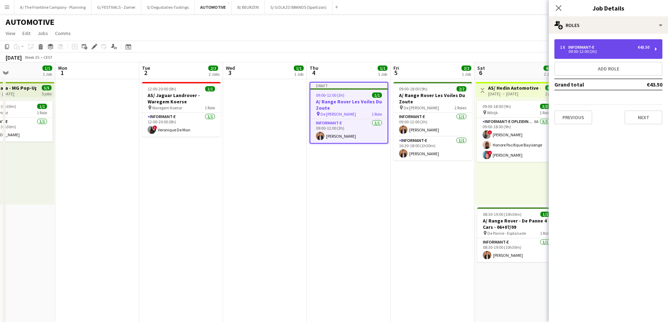
click at [575, 50] on div "09:00-12:00 (3h)" at bounding box center [604, 52] width 89 height 4
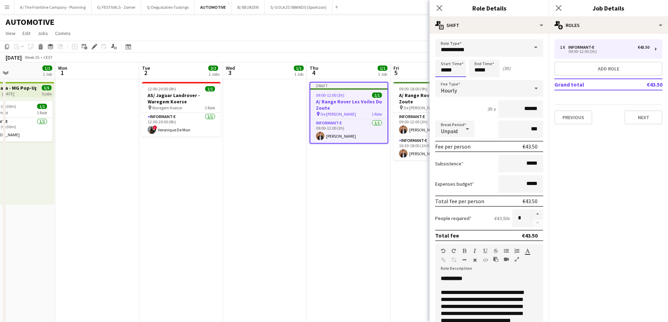
click at [442, 68] on input "*****" at bounding box center [450, 69] width 31 height 18
type input "*****"
click at [443, 53] on div at bounding box center [443, 56] width 14 height 7
click at [474, 70] on input "*****" at bounding box center [484, 69] width 31 height 18
click at [477, 56] on div at bounding box center [477, 56] width 14 height 7
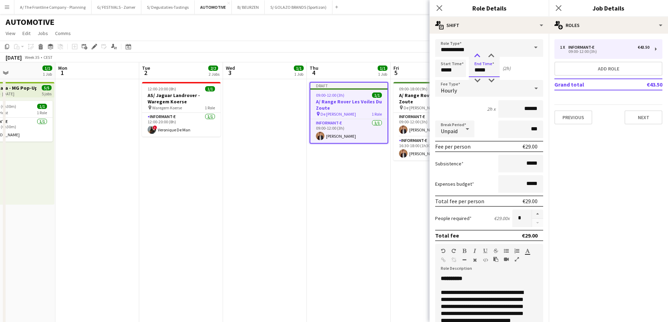
type input "*****"
click at [477, 56] on div at bounding box center [477, 56] width 14 height 7
click at [577, 116] on button "Previous" at bounding box center [573, 117] width 38 height 14
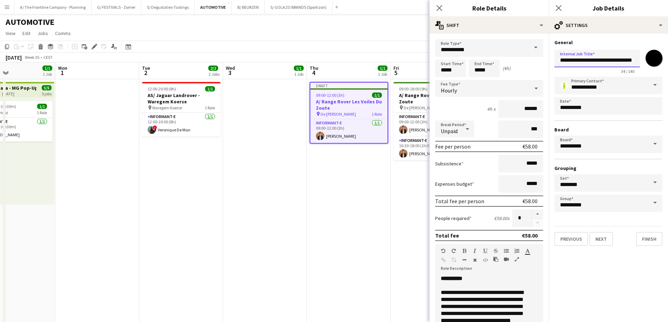
click at [577, 62] on input "**********" at bounding box center [597, 59] width 86 height 18
click at [598, 61] on input "**********" at bounding box center [597, 59] width 86 height 18
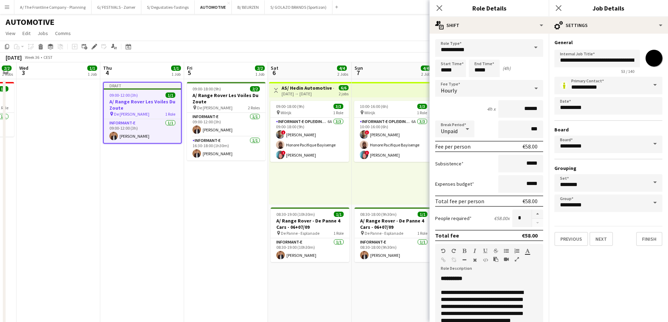
scroll to position [0, 250]
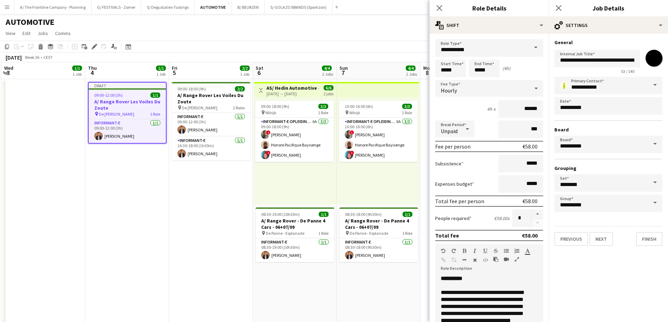
drag, startPoint x: 279, startPoint y: 187, endPoint x: 147, endPoint y: 191, distance: 131.9
click at [147, 191] on app-calendar-viewport "Sun 31 1/1 1 Job Mon 1 Tue 2 2/2 2 Jobs Wed 3 1/1 1 Job Thu 4 1/1 1 Job Fri 5 2…" at bounding box center [334, 283] width 668 height 442
click at [630, 61] on input "**********" at bounding box center [597, 59] width 86 height 18
type input "**********"
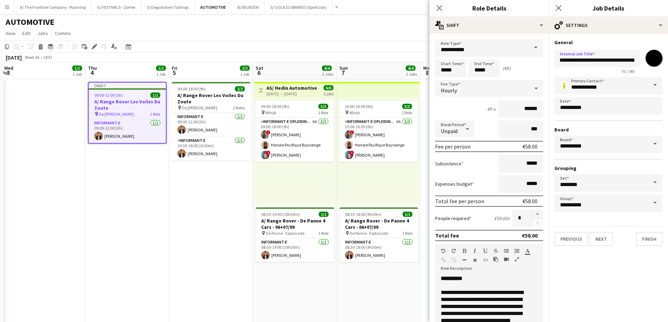
scroll to position [0, 0]
click at [139, 126] on app-card-role "Informant-e [DATE] 09:00-12:00 (3h) [PERSON_NAME]" at bounding box center [127, 131] width 77 height 24
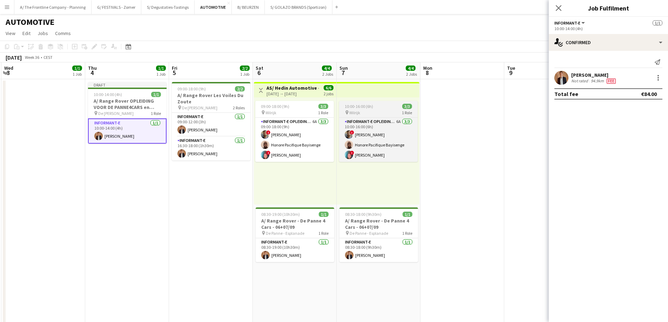
drag, startPoint x: 141, startPoint y: 131, endPoint x: 392, endPoint y: 115, distance: 252.2
click at [143, 130] on app-calendar-viewport "Sun 31 1/1 1 Job Mon 1 Tue 2 2/2 2 Jobs Wed 3 1/1 1 Job Thu 4 1/1 1 Job Fri 5 2…" at bounding box center [334, 283] width 668 height 442
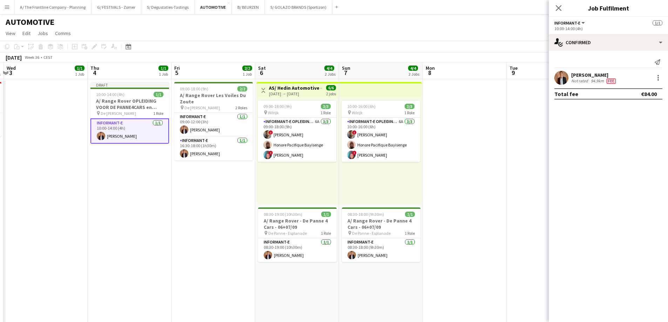
click at [662, 80] on div "[PERSON_NAME] Not rated 94.9km Fee" at bounding box center [608, 78] width 119 height 14
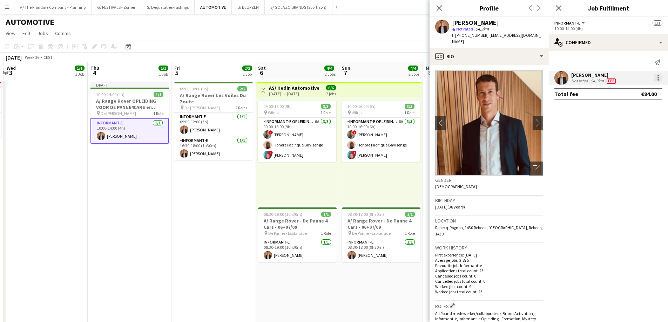
click at [658, 79] on div at bounding box center [658, 78] width 8 height 8
click at [649, 89] on span "Edit fee" at bounding box center [634, 91] width 43 height 6
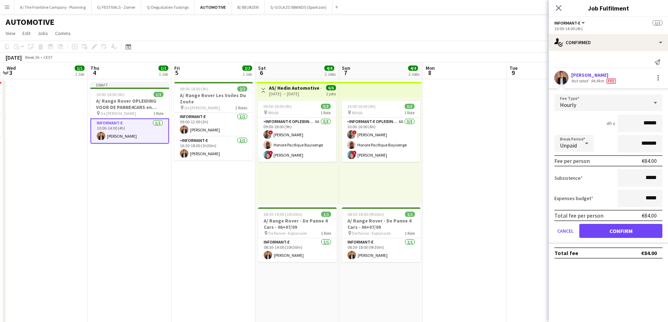
click at [480, 179] on app-date-cell at bounding box center [465, 206] width 84 height 254
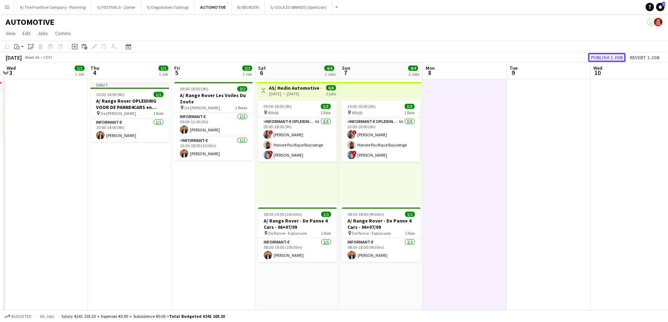
click at [602, 60] on button "Publish 1 job" at bounding box center [607, 57] width 38 height 9
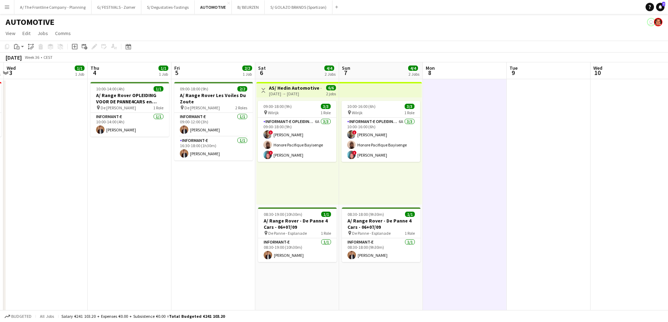
click at [183, 214] on app-date-cell "09:00-18:00 (9h) 2/2 A/ Range Rover [PERSON_NAME] Du Zoute pin De Zeemeeuw Cadz…" at bounding box center [213, 206] width 84 height 254
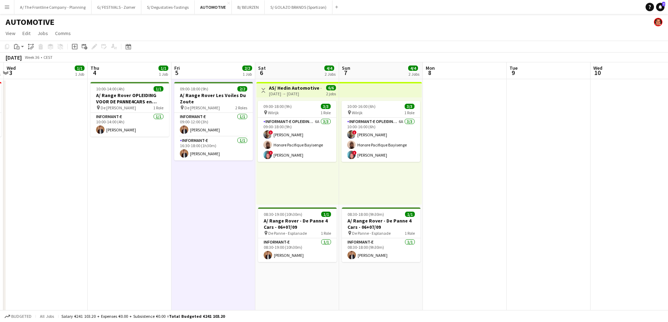
click at [115, 181] on app-date-cell "10:00-14:00 (4h) 1/1 A/ Range Rover OPLEIDING VOOR DE PANNE4CARS en [PERSON_NAM…" at bounding box center [130, 206] width 84 height 254
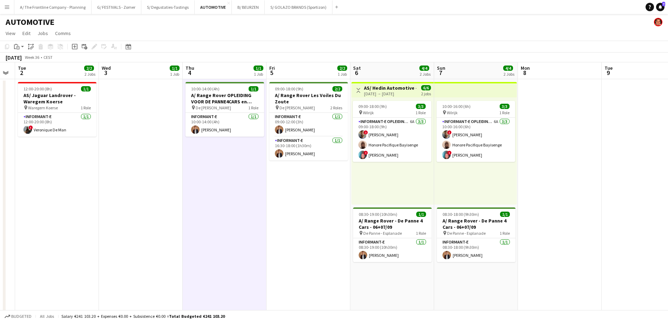
scroll to position [0, 206]
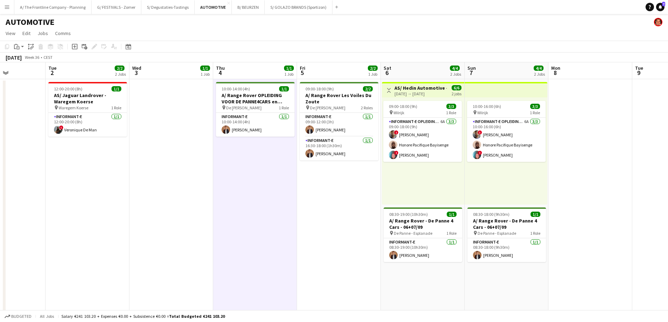
drag, startPoint x: 113, startPoint y: 183, endPoint x: 238, endPoint y: 184, distance: 125.5
click at [238, 184] on app-calendar-viewport "Sat 30 5/5 3 Jobs Sun 31 1/1 1 Job Mon 1 Tue 2 2/2 2 Jobs Wed 3 1/1 1 Job Thu 4…" at bounding box center [334, 283] width 668 height 442
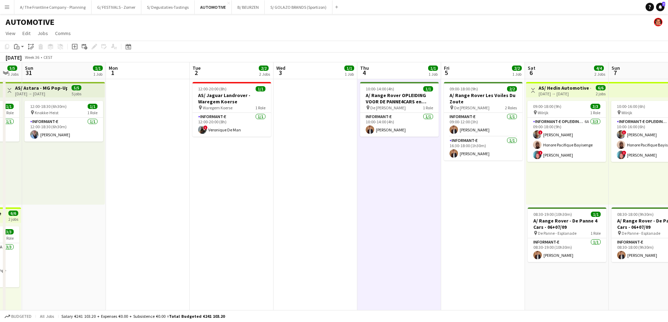
drag, startPoint x: 224, startPoint y: 194, endPoint x: 368, endPoint y: 186, distance: 144.3
click at [368, 186] on app-calendar-viewport "Thu 28 6/6 3 Jobs Fri 29 4/5 3 Jobs Sat 30 5/5 3 Jobs Sun 31 1/1 1 Job Mon 1 Tu…" at bounding box center [334, 283] width 668 height 442
drag, startPoint x: 52, startPoint y: 6, endPoint x: 58, endPoint y: 5, distance: 6.3
click at [52, 6] on button "A/ The Frontline Company - Planning Close" at bounding box center [52, 7] width 77 height 14
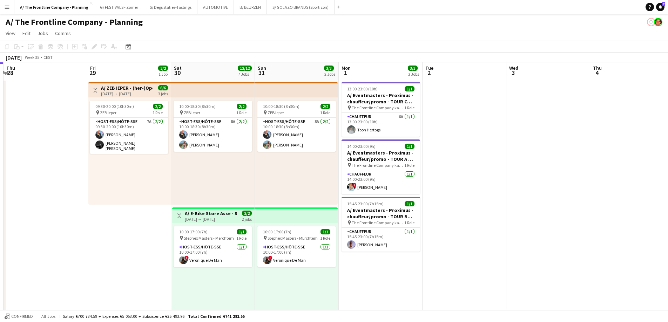
drag, startPoint x: 487, startPoint y: 148, endPoint x: -7, endPoint y: 134, distance: 494.2
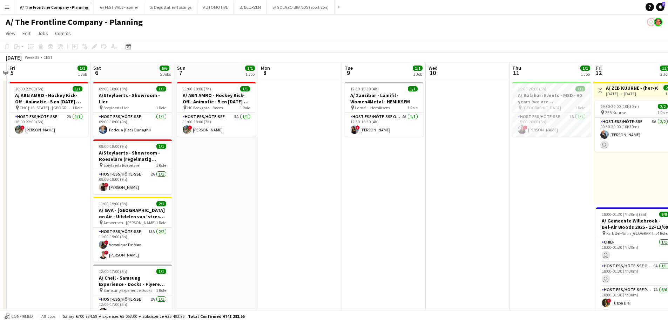
drag, startPoint x: 29, startPoint y: 145, endPoint x: 9, endPoint y: 144, distance: 20.0
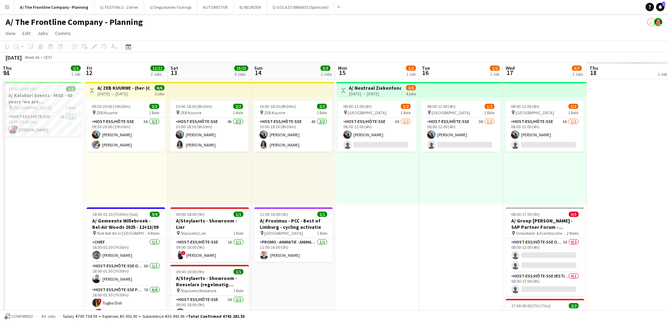
drag, startPoint x: 477, startPoint y: 194, endPoint x: 62, endPoint y: 165, distance: 415.8
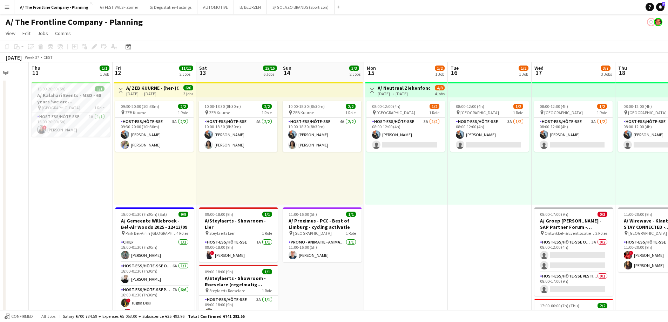
drag, startPoint x: 436, startPoint y: 209, endPoint x: 113, endPoint y: 195, distance: 324.2
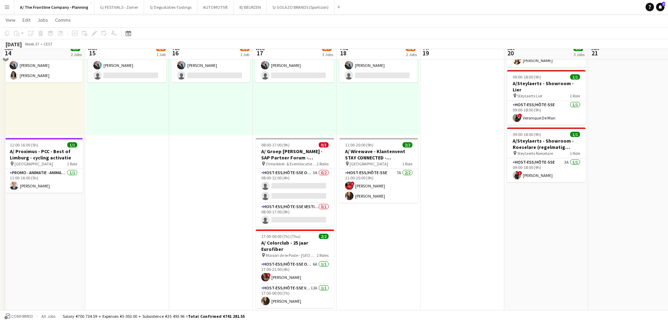
scroll to position [70, 0]
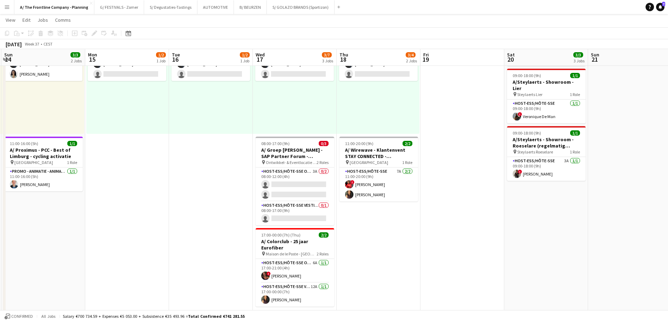
drag, startPoint x: 203, startPoint y: 146, endPoint x: 203, endPoint y: 143, distance: 3.5
click at [203, 143] on app-calendar-viewport "Thu 11 1/1 1 Job Fri 12 11/11 2 Jobs Sat 13 15/15 6 Jobs Sun 14 3/3 2 Jobs Mon …" at bounding box center [334, 316] width 668 height 719
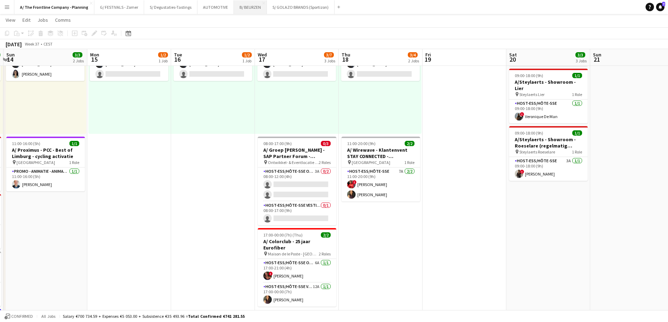
click at [239, 6] on button "B/ BEURZEN Close" at bounding box center [250, 7] width 33 height 14
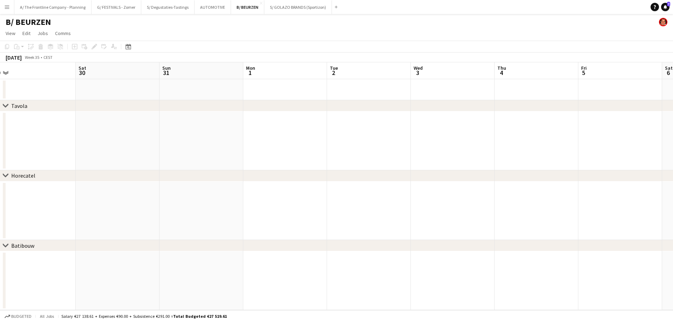
drag, startPoint x: 168, startPoint y: 134, endPoint x: -45, endPoint y: 132, distance: 212.8
click at [0, 132] on html "Menu Boards Boards Boards All jobs Status Workforce Workforce My Workforce Recr…" at bounding box center [336, 161] width 673 height 322
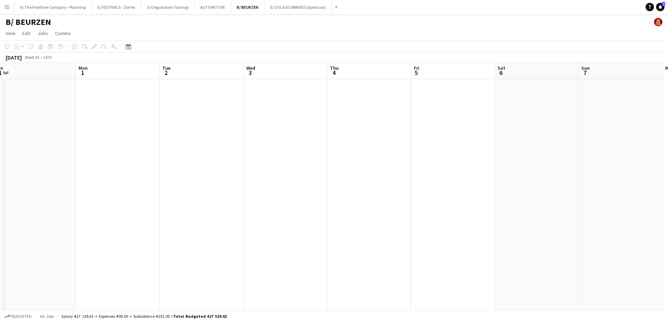
drag, startPoint x: 509, startPoint y: 141, endPoint x: 35, endPoint y: 139, distance: 474.0
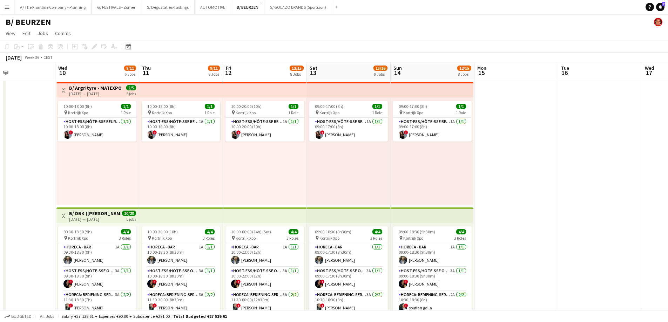
scroll to position [0, 201]
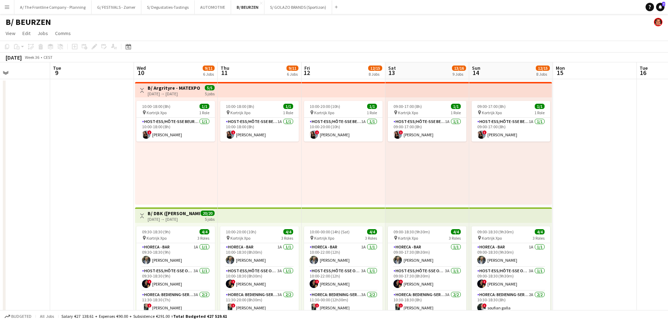
drag, startPoint x: 230, startPoint y: 171, endPoint x: 126, endPoint y: 169, distance: 104.1
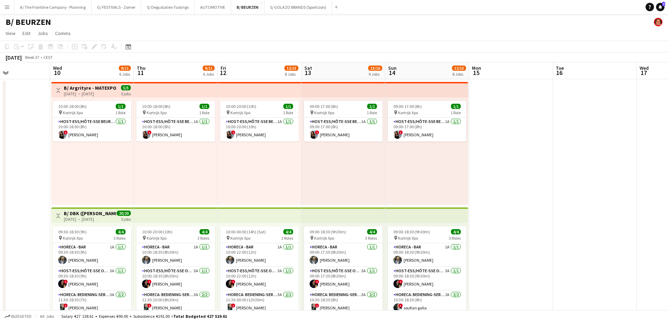
click at [84, 215] on h3 "B/ DBK ([PERSON_NAME]) - MATEXPO 2025 - 10-14/09" at bounding box center [90, 213] width 52 height 6
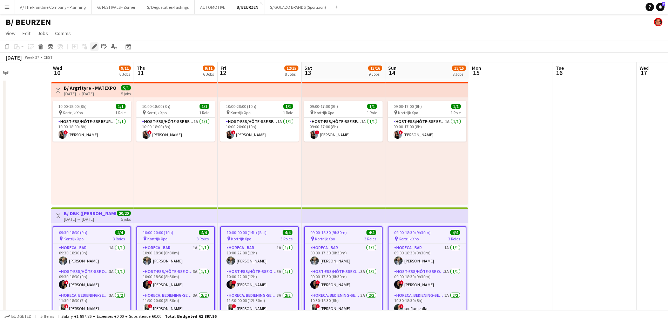
click at [96, 47] on icon "Edit" at bounding box center [95, 47] width 6 height 6
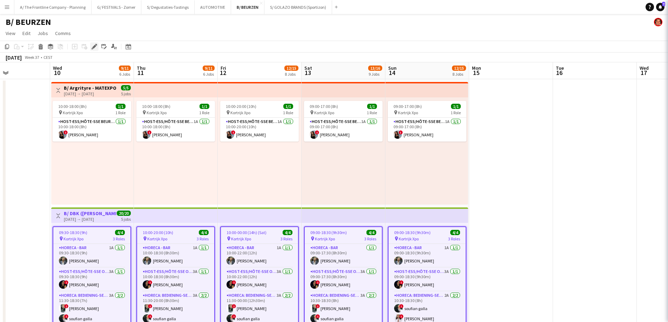
type input "**********"
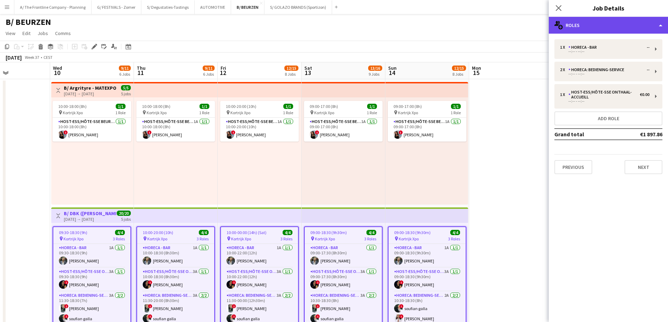
click at [612, 24] on div "multiple-users-add Roles" at bounding box center [608, 25] width 119 height 17
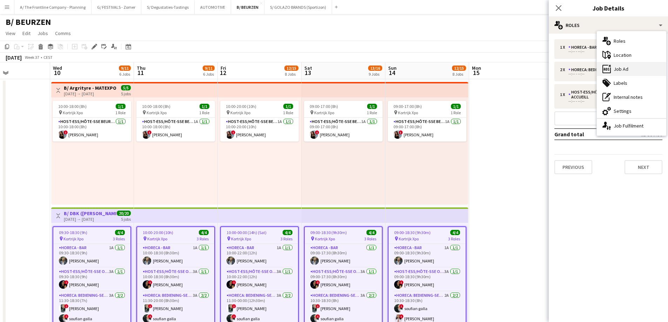
click at [620, 67] on div "ads-window Job Ad" at bounding box center [631, 69] width 69 height 14
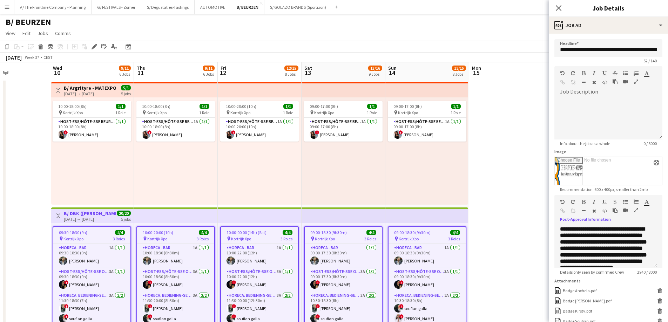
click at [635, 209] on icon "button" at bounding box center [636, 210] width 4 height 5
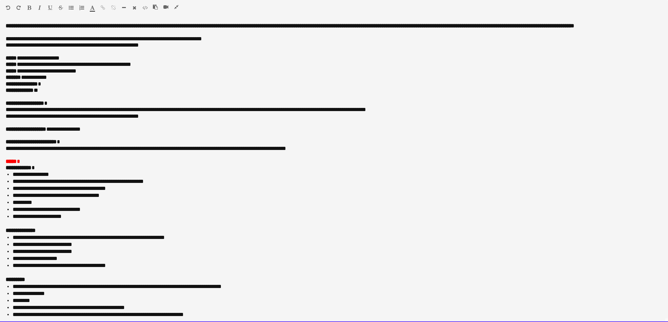
click at [60, 94] on p "**********" at bounding box center [334, 90] width 657 height 6
click at [138, 126] on p at bounding box center [334, 123] width 657 height 6
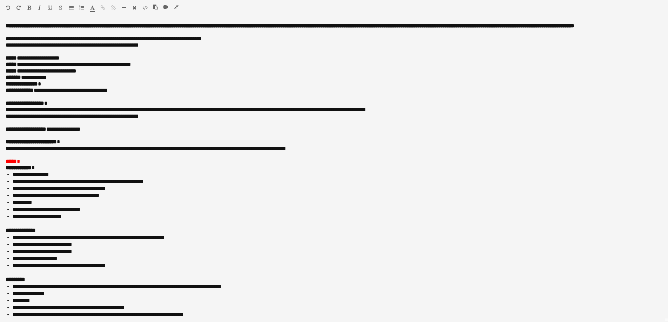
click at [177, 7] on icon "button" at bounding box center [176, 7] width 4 height 5
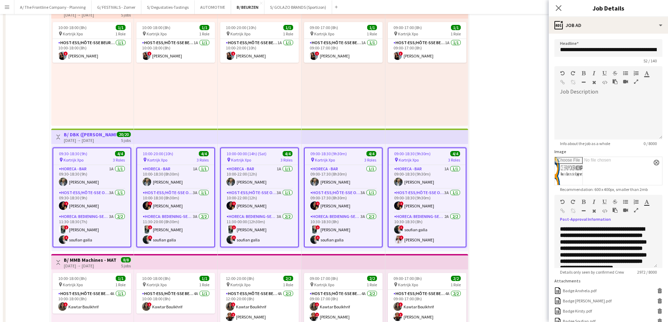
scroll to position [105, 0]
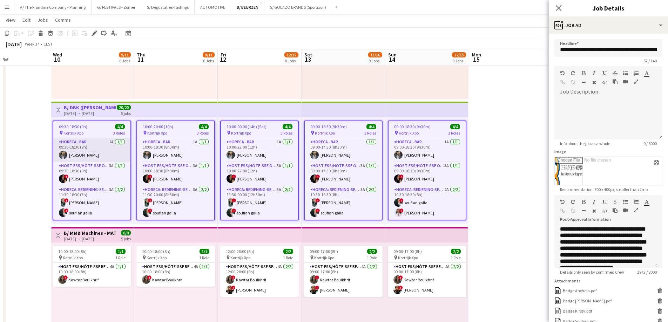
click at [91, 158] on app-card-role "Horeca - Bar 1A [DATE] 09:30-18:30 (9h) [PERSON_NAME]" at bounding box center [91, 150] width 77 height 24
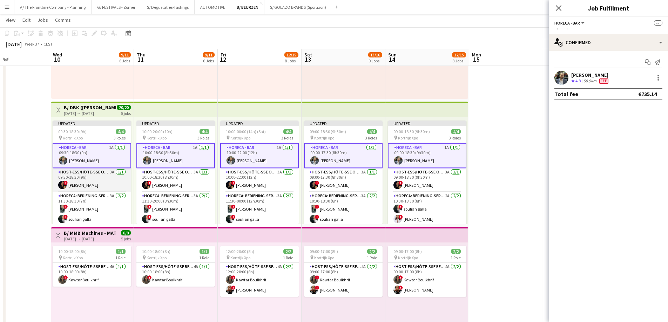
click at [89, 177] on app-card-role "Host-ess/Hôte-sse Onthaal-Accueill 3A [DATE] 09:30-18:30 (9h) ! [PERSON_NAME]" at bounding box center [92, 180] width 79 height 24
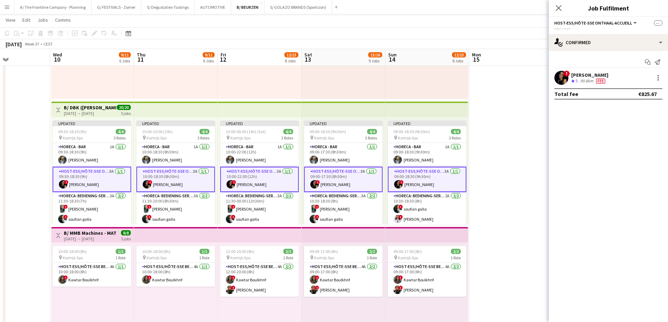
click at [587, 78] on div "90.8km" at bounding box center [587, 81] width 16 height 6
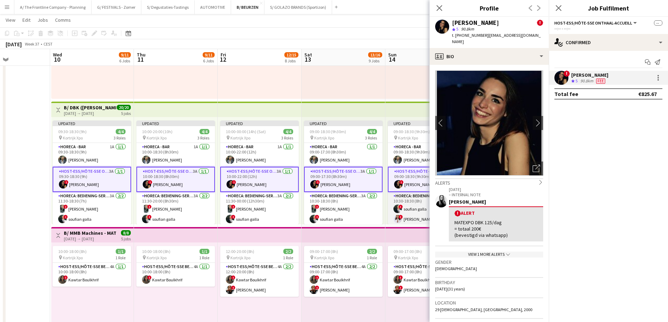
click at [413, 218] on app-card-role "Horeca: Bediening-Service 2A [DATE] 10:30-18:30 (8h) ! [PERSON_NAME] ! [PERSON_…" at bounding box center [427, 209] width 79 height 34
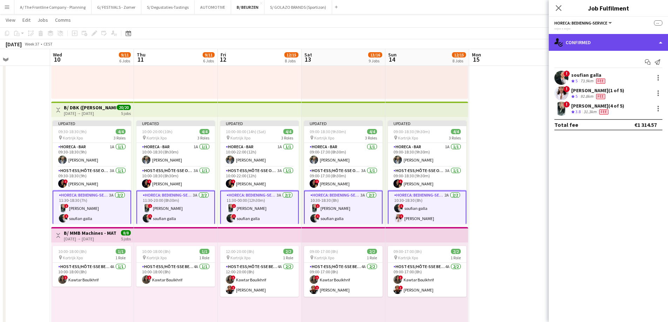
click at [592, 43] on div "single-neutral-actions-check-2 Confirmed" at bounding box center [608, 42] width 119 height 17
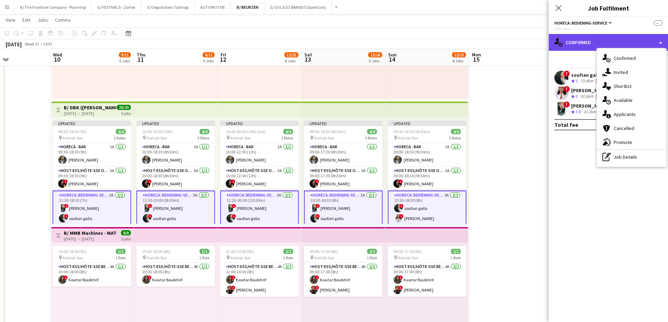
click at [589, 46] on div "single-neutral-actions-check-2 Confirmed" at bounding box center [608, 42] width 119 height 17
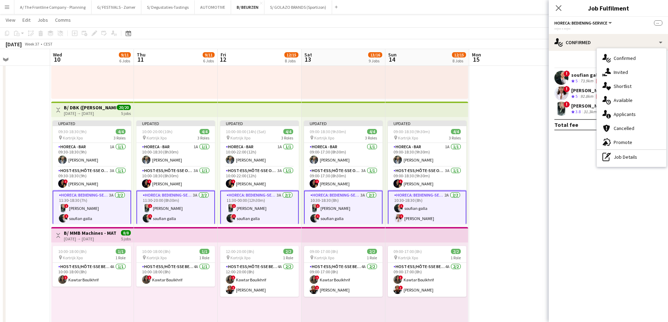
click at [99, 113] on div "[DATE] → [DATE]" at bounding box center [90, 113] width 52 height 5
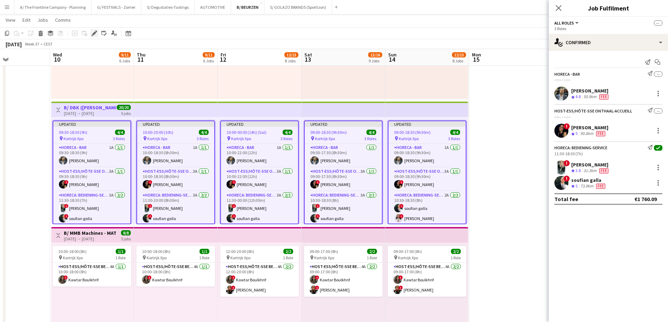
click at [96, 33] on icon "Edit" at bounding box center [95, 34] width 6 height 6
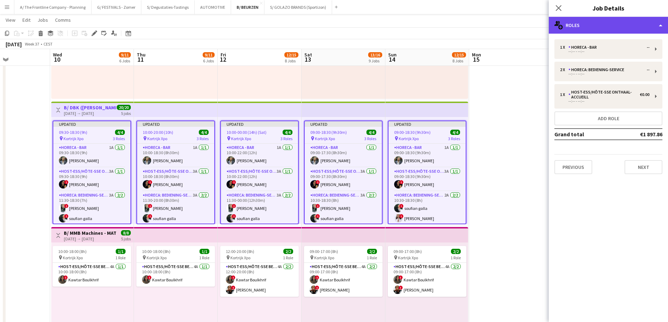
click at [601, 28] on div "multiple-users-add Roles" at bounding box center [608, 25] width 119 height 17
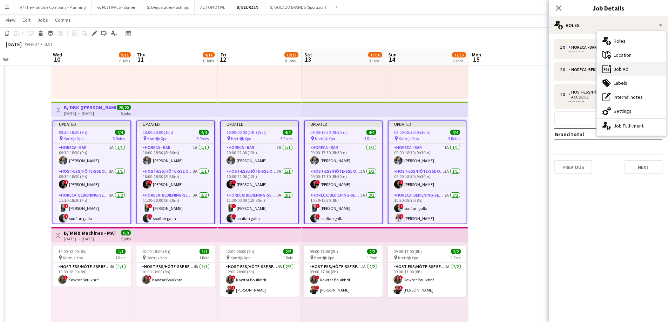
click at [620, 69] on div "ads-window Job Ad" at bounding box center [631, 69] width 69 height 14
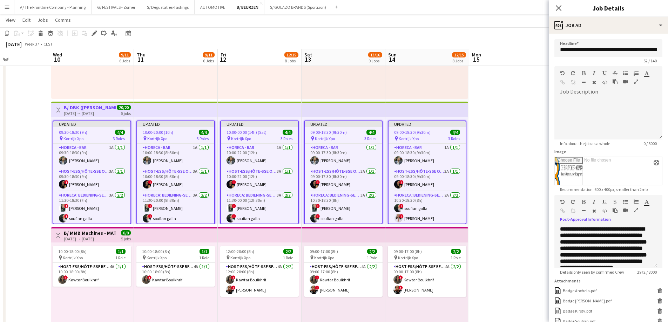
click at [637, 210] on icon "button" at bounding box center [636, 210] width 4 height 5
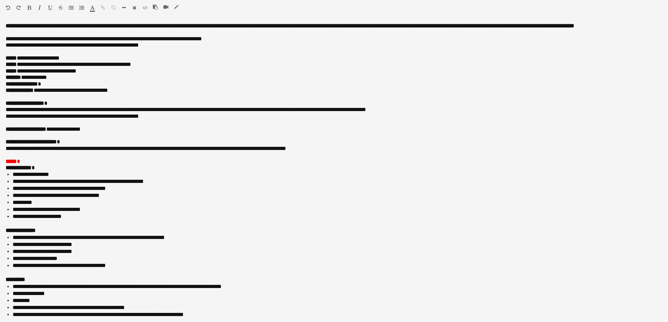
click at [176, 7] on icon "button" at bounding box center [176, 7] width 4 height 5
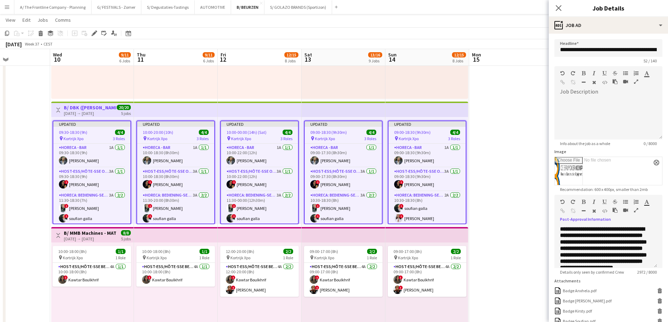
click at [635, 210] on icon "button" at bounding box center [636, 210] width 4 height 5
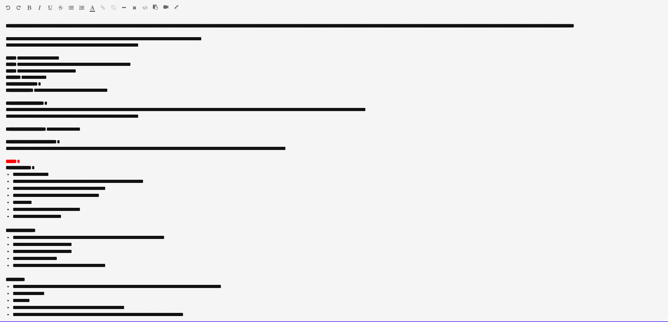
click at [51, 126] on p at bounding box center [334, 123] width 657 height 6
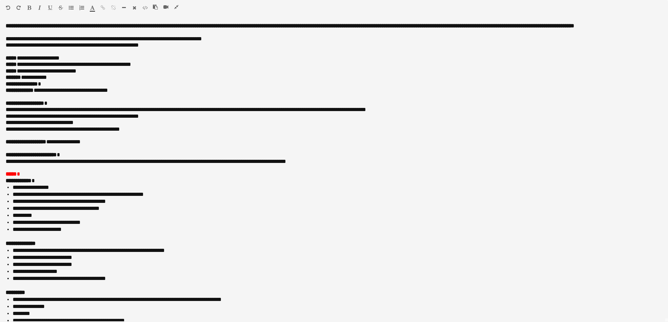
click at [177, 7] on icon "button" at bounding box center [176, 7] width 4 height 5
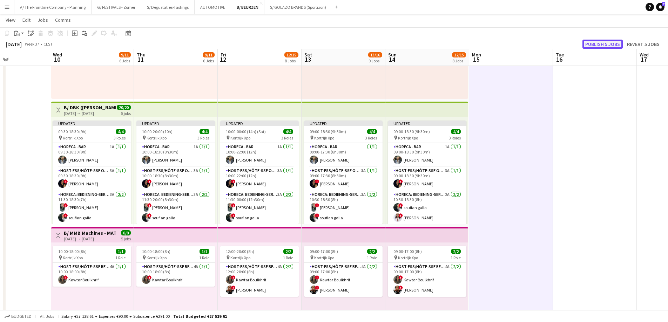
click at [604, 43] on button "Publish 5 jobs" at bounding box center [602, 44] width 40 height 9
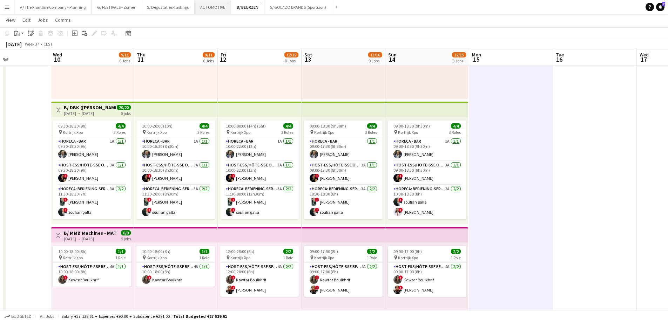
click at [207, 12] on button "AUTOMOTIVE Close" at bounding box center [213, 7] width 36 height 14
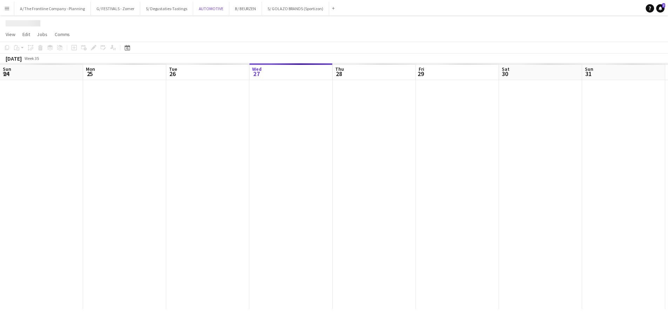
scroll to position [0, 168]
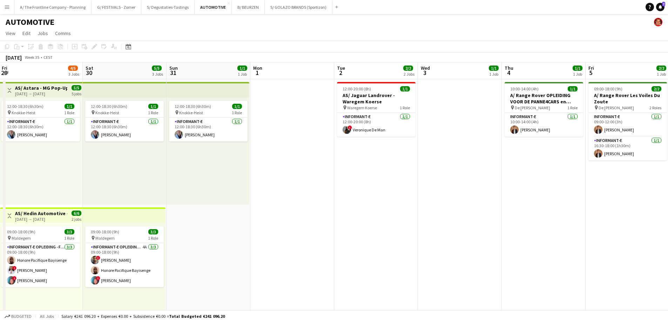
drag, startPoint x: 438, startPoint y: 174, endPoint x: 162, endPoint y: 169, distance: 275.6
click at [162, 169] on app-calendar-viewport "Tue 26 1/1 1 Job Wed 27 2/2 2 Jobs Thu 28 6/6 3 Jobs Fri 29 4/5 3 Jobs Sat 30 5…" at bounding box center [334, 283] width 668 height 442
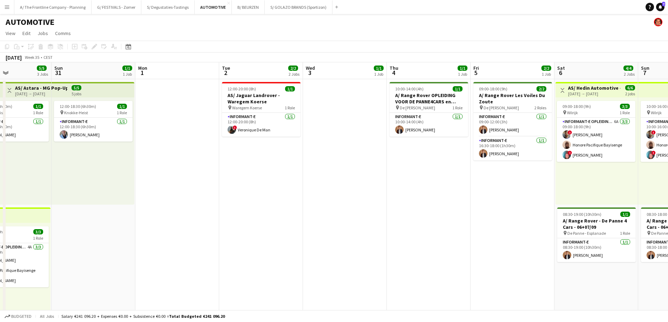
scroll to position [0, 261]
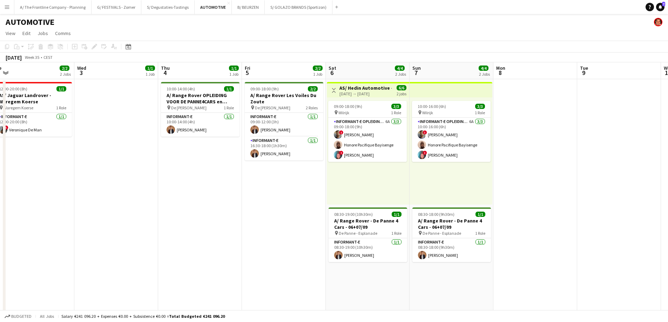
drag, startPoint x: 362, startPoint y: 176, endPoint x: 129, endPoint y: 172, distance: 233.2
click at [129, 172] on app-calendar-viewport "Sat 30 5/5 3 Jobs Sun 31 1/1 1 Job Mon 1 Tue 2 2/2 2 Jobs Wed 3 1/1 1 Job Thu 4…" at bounding box center [334, 283] width 668 height 442
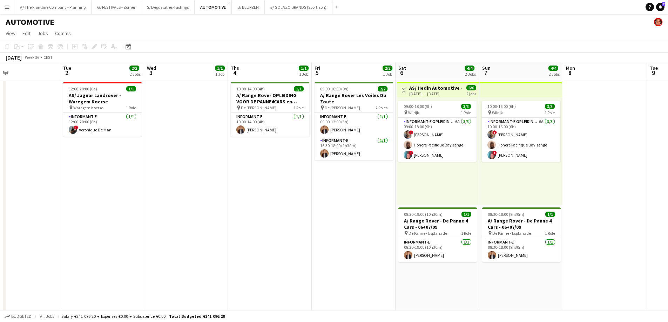
drag, startPoint x: 164, startPoint y: 211, endPoint x: 413, endPoint y: 168, distance: 252.6
click at [404, 170] on app-calendar-viewport "Sat 30 5/5 3 Jobs Sun 31 1/1 1 Job Mon 1 Tue 2 2/2 2 Jobs Wed 3 1/1 1 Job Thu 4…" at bounding box center [334, 283] width 668 height 442
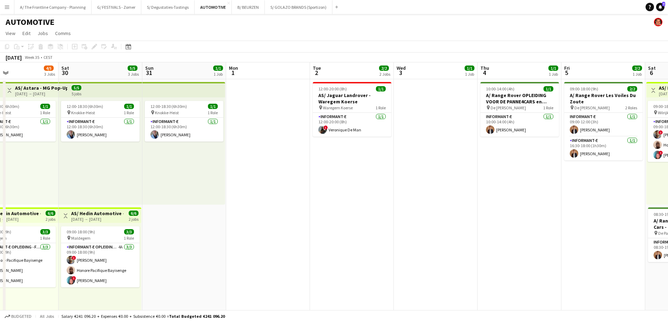
drag, startPoint x: 234, startPoint y: 213, endPoint x: 392, endPoint y: 179, distance: 161.3
click at [392, 179] on app-calendar-viewport "Thu 28 6/6 3 Jobs Fri 29 4/5 3 Jobs Sat 30 5/5 3 Jobs Sun 31 1/1 1 Job Mon 1 Tu…" at bounding box center [334, 283] width 668 height 442
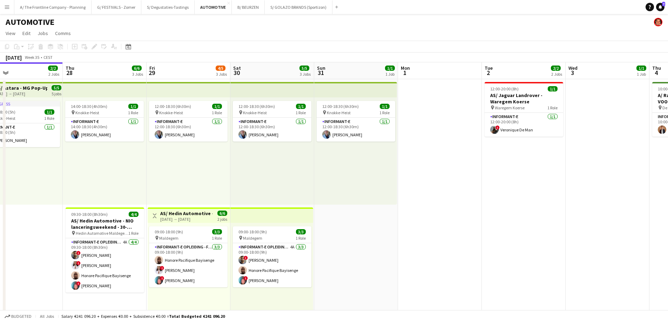
drag, startPoint x: 298, startPoint y: 220, endPoint x: 390, endPoint y: 201, distance: 93.5
click at [390, 201] on app-calendar-viewport "Mon 25 1/1 1 Job Tue 26 1/1 1 Job Wed 27 2/2 2 Jobs Thu 28 6/6 3 Jobs Fri 29 4/…" at bounding box center [334, 283] width 668 height 442
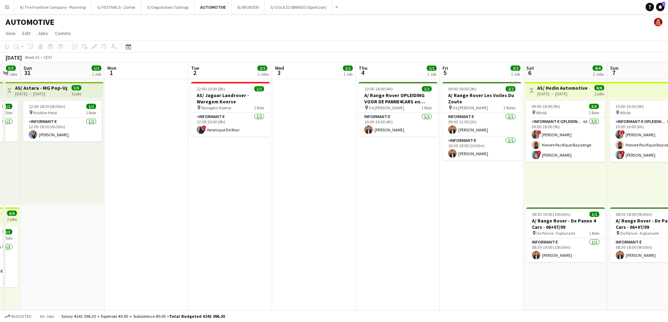
drag, startPoint x: 440, startPoint y: 201, endPoint x: 143, endPoint y: 196, distance: 297.7
click at [143, 196] on app-calendar-viewport "Wed 27 2/2 2 Jobs Thu 28 6/6 3 Jobs Fri 29 4/5 3 Jobs Sat 30 5/5 3 Jobs Sun 31 …" at bounding box center [334, 283] width 668 height 442
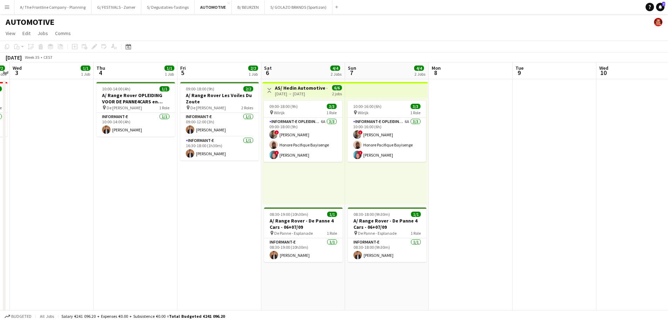
drag, startPoint x: 276, startPoint y: 194, endPoint x: -132, endPoint y: 177, distance: 408.8
click at [0, 177] on html "Menu Boards Boards Boards All jobs Status Workforce Workforce My Workforce Recr…" at bounding box center [334, 258] width 668 height 517
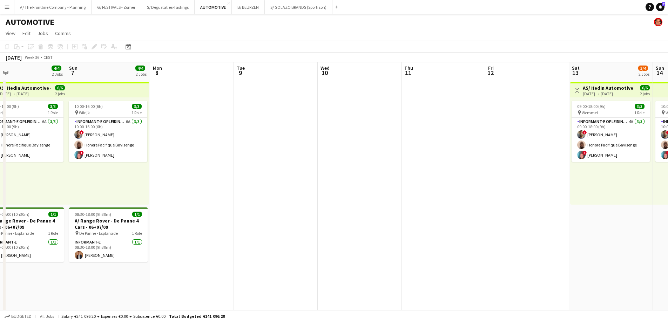
drag, startPoint x: 289, startPoint y: 191, endPoint x: -29, endPoint y: 188, distance: 317.3
click at [0, 188] on html "Menu Boards Boards Boards All jobs Status Workforce Workforce My Workforce Recr…" at bounding box center [334, 258] width 668 height 517
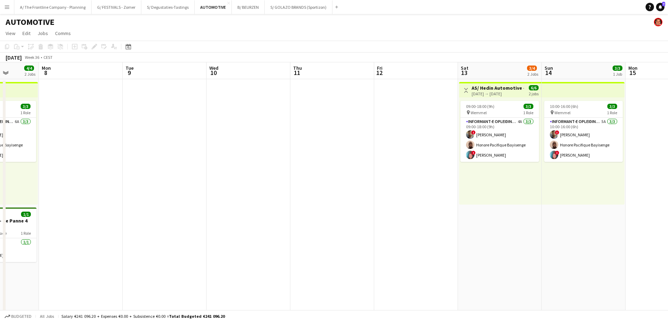
scroll to position [0, 261]
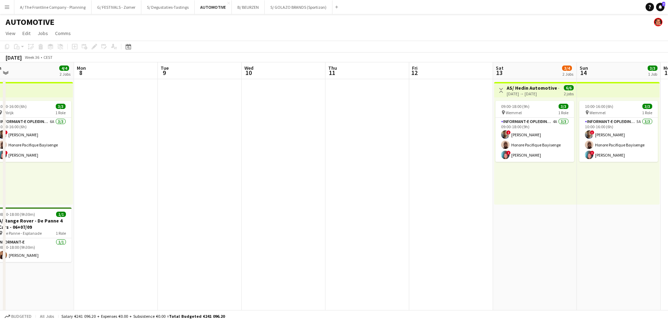
drag, startPoint x: 460, startPoint y: 178, endPoint x: 86, endPoint y: 186, distance: 374.1
click at [86, 186] on app-calendar-viewport "Thu 4 1/1 1 Job Fri 5 2/2 1 Job Sat 6 4/4 2 Jobs Sun 7 4/4 2 Jobs Mon 8 Tue 9 W…" at bounding box center [334, 283] width 668 height 442
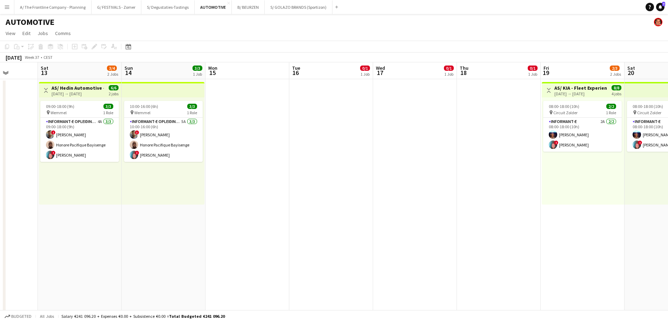
drag, startPoint x: 467, startPoint y: 171, endPoint x: 12, endPoint y: 161, distance: 454.8
click at [12, 161] on app-calendar-viewport "Mon 8 Tue 9 Wed 10 Thu 11 Fri 12 Sat 13 3/4 2 Jobs Sun 14 3/3 1 Job Mon 15 Tue …" at bounding box center [334, 283] width 668 height 442
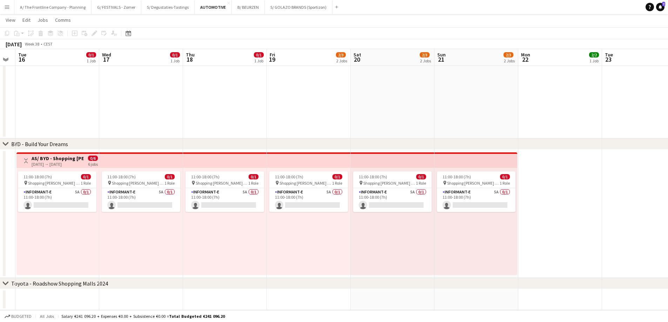
scroll to position [0, 196]
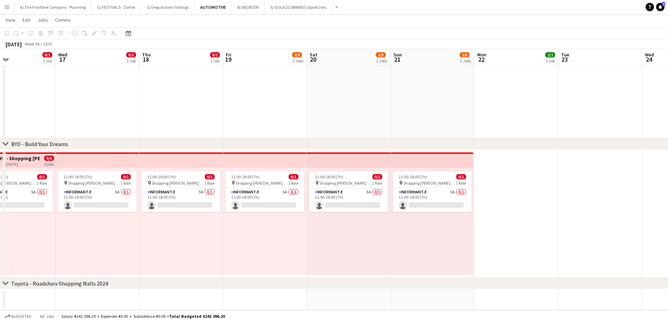
drag, startPoint x: 114, startPoint y: 230, endPoint x: 395, endPoint y: 217, distance: 281.4
click at [395, 217] on app-calendar-viewport "Sun 14 3/3 1 Job Mon 15 Tue 16 0/1 1 Job Wed 17 0/1 1 Job Thu 18 0/1 1 Job Fri …" at bounding box center [334, 71] width 668 height 477
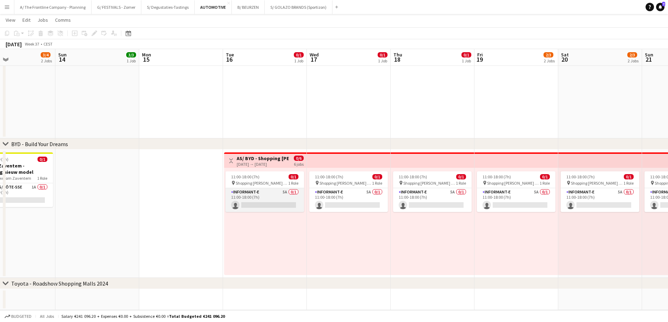
click at [271, 198] on app-card-role "Informant-e 5A 0/1 11:00-18:00 (7h) single-neutral-actions" at bounding box center [264, 200] width 79 height 24
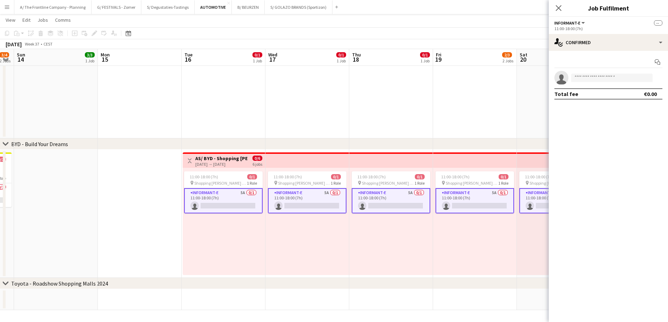
scroll to position [0, 238]
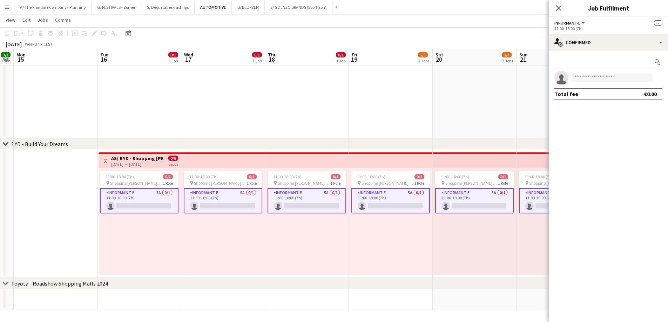
drag, startPoint x: 357, startPoint y: 236, endPoint x: 231, endPoint y: 225, distance: 125.9
click at [231, 225] on app-calendar-viewport "Fri 12 Sat 13 3/4 2 Jobs Sun 14 3/3 1 Job Mon 15 Tue 16 0/1 1 Job Wed 17 0/1 1 …" at bounding box center [334, 71] width 668 height 477
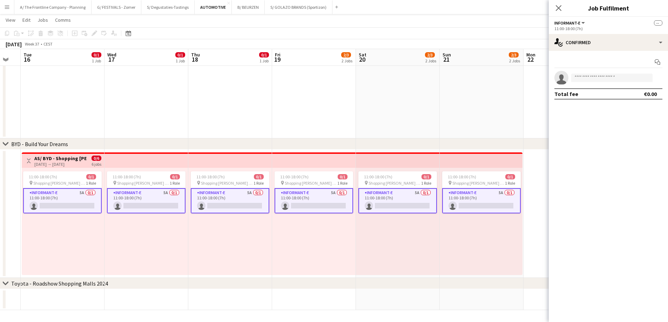
drag, startPoint x: 262, startPoint y: 241, endPoint x: 185, endPoint y: 231, distance: 77.4
click at [185, 231] on app-calendar-viewport "Sat 13 3/4 2 Jobs Sun 14 3/3 1 Job Mon 15 Tue 16 0/1 1 Job Wed 17 0/1 1 Job Thu…" at bounding box center [334, 71] width 668 height 477
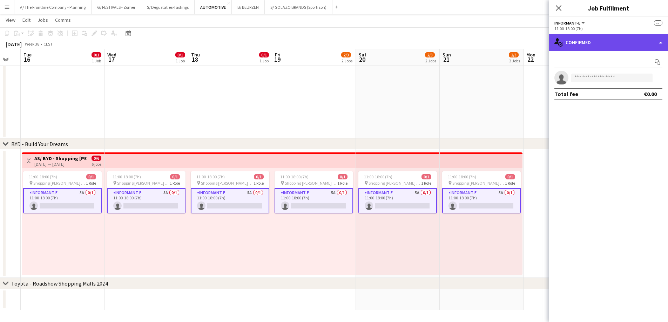
click at [605, 43] on div "single-neutral-actions-check-2 Confirmed" at bounding box center [608, 42] width 119 height 17
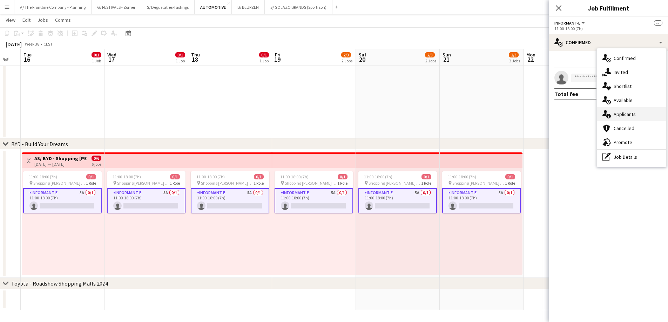
click at [620, 116] on div "single-neutral-actions-information Applicants" at bounding box center [631, 114] width 69 height 14
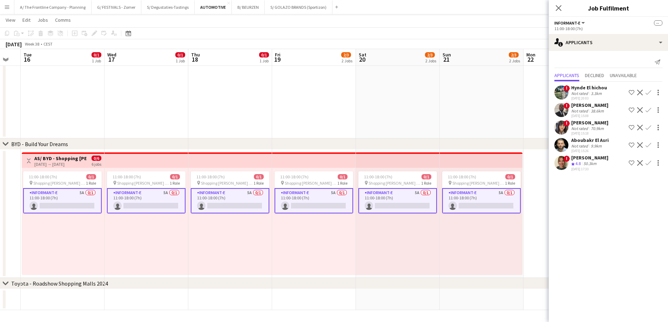
click at [577, 161] on span "4.8" at bounding box center [577, 163] width 5 height 5
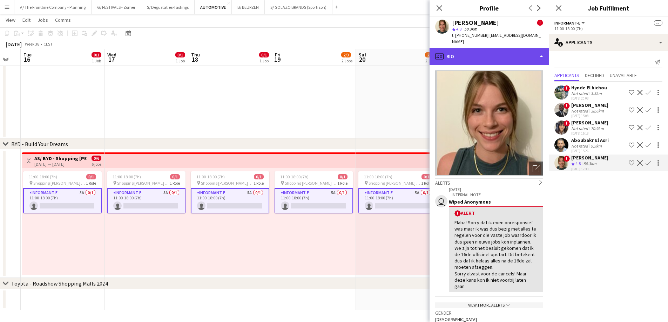
click at [493, 53] on div "profile Bio" at bounding box center [488, 56] width 119 height 17
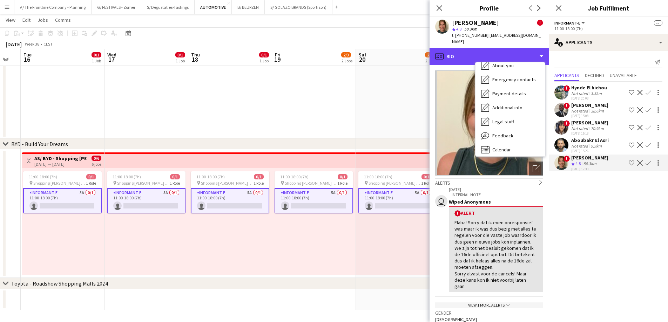
scroll to position [66, 0]
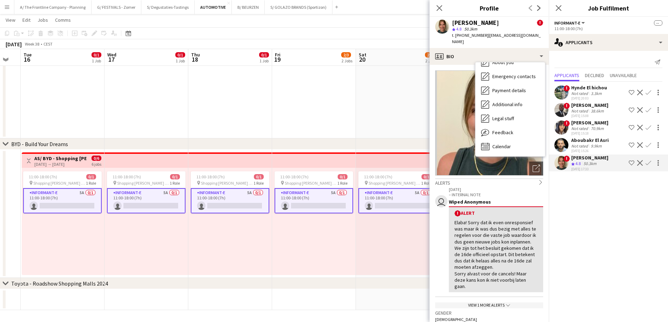
click at [137, 236] on div "11:00-18:00 (7h) 0/1 pin Shopping [PERSON_NAME] - Anderlecht 1 Role Informant-e…" at bounding box center [146, 221] width 84 height 107
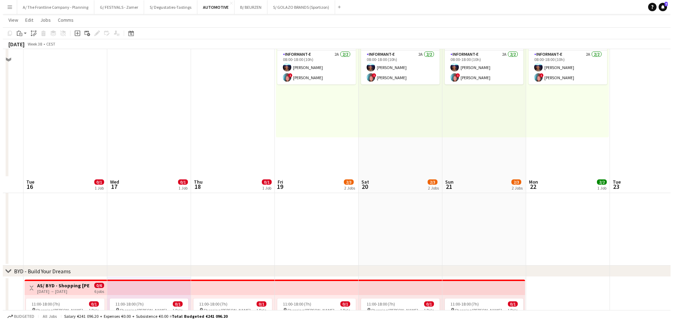
scroll to position [0, 0]
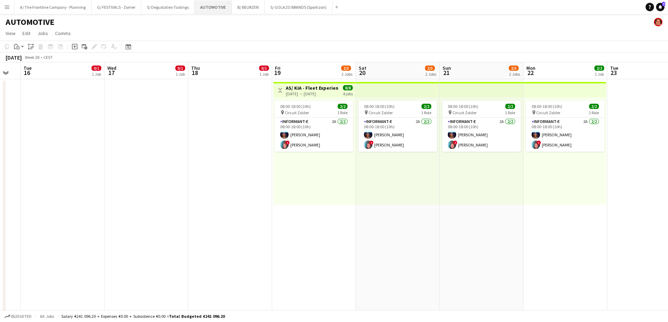
click at [205, 11] on button "AUTOMOTIVE Close" at bounding box center [213, 7] width 37 height 14
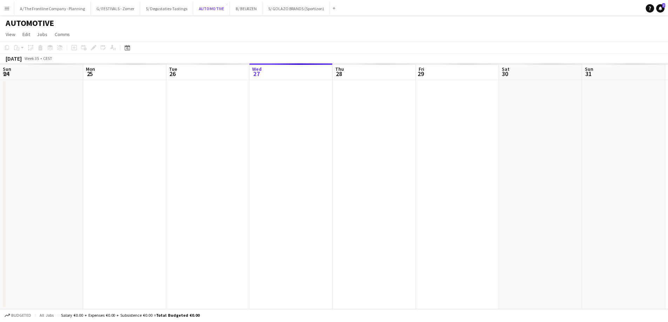
scroll to position [0, 168]
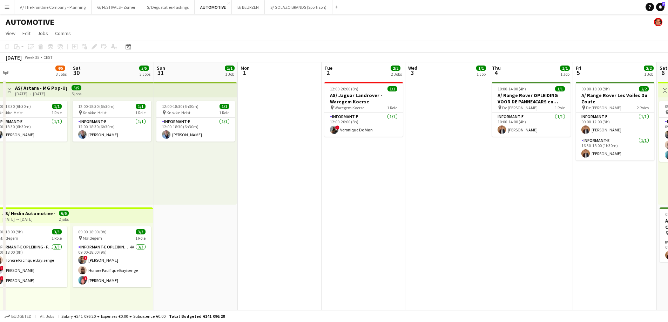
drag, startPoint x: 504, startPoint y: 178, endPoint x: 239, endPoint y: 159, distance: 265.7
click at [239, 159] on app-calendar-viewport "Tue 26 1/1 1 Job Wed 27 2/2 2 Jobs Thu 28 6/6 3 Jobs Fri 29 4/5 3 Jobs Sat 30 5…" at bounding box center [334, 283] width 668 height 442
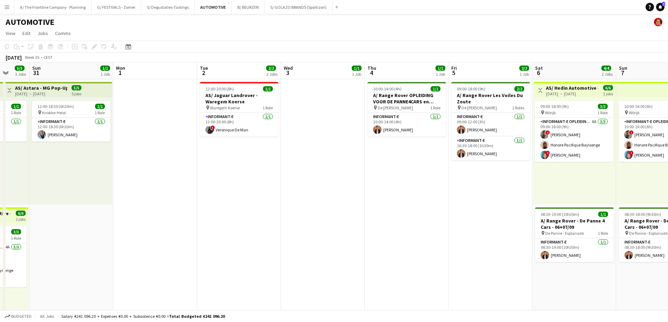
scroll to position [0, 266]
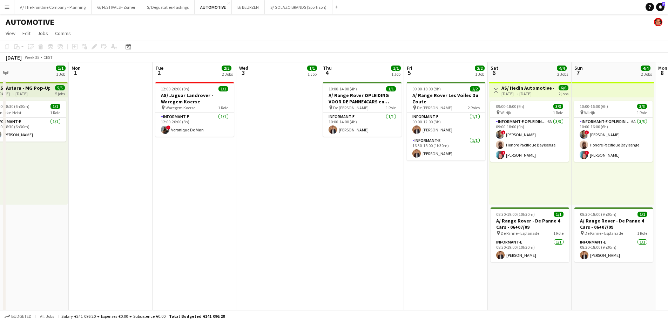
drag, startPoint x: 455, startPoint y: 174, endPoint x: 286, endPoint y: 153, distance: 170.2
click at [286, 153] on app-calendar-viewport "Thu 28 6/6 3 Jobs Fri 29 4/5 3 Jobs Sat 30 5/5 3 Jobs Sun 31 1/1 1 Job Mon 1 Tu…" at bounding box center [334, 283] width 668 height 442
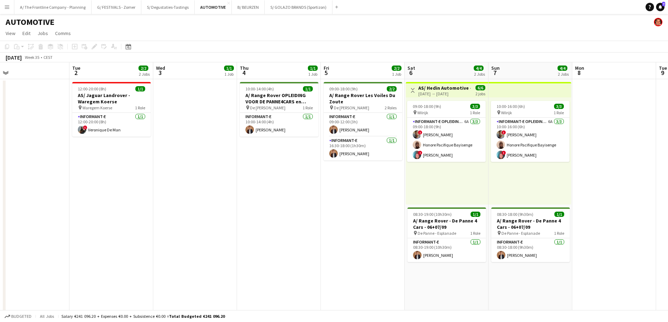
scroll to position [0, 276]
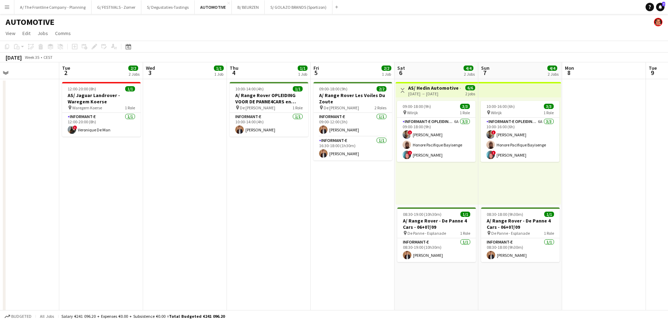
drag, startPoint x: 375, startPoint y: 181, endPoint x: 282, endPoint y: 171, distance: 93.7
click at [282, 171] on app-calendar-viewport "Fri 29 4/5 3 Jobs Sat 30 5/5 3 Jobs Sun 31 1/1 1 Job Mon 1 Tue 2 2/2 2 Jobs Wed…" at bounding box center [334, 283] width 668 height 442
click at [270, 151] on app-date-cell "10:00-14:00 (4h) 1/1 A/ Range Rover OPLEIDING VOOR DE PANNE4CARS en [PERSON_NAM…" at bounding box center [269, 206] width 84 height 254
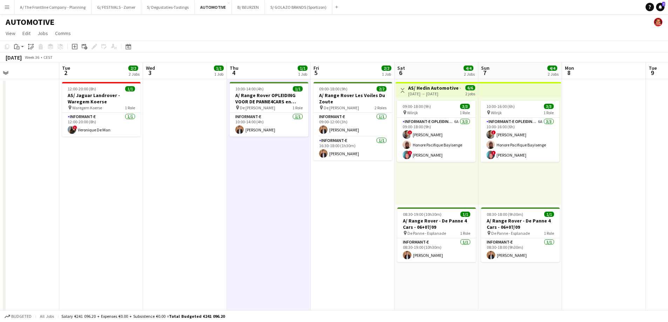
click at [353, 182] on app-date-cell "09:00-18:00 (9h) 2/2 A/ Range Rover [PERSON_NAME] Du Zoute pin De Zeemeeuw Cadz…" at bounding box center [353, 206] width 84 height 254
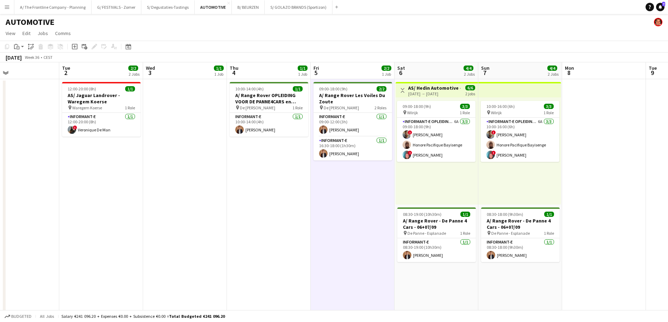
click at [271, 147] on app-date-cell "10:00-14:00 (4h) 1/1 A/ Range Rover OPLEIDING VOOR DE PANNE4CARS en [PERSON_NAM…" at bounding box center [269, 206] width 84 height 254
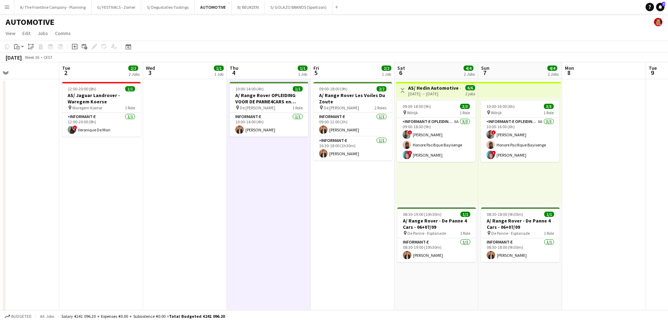
click at [271, 147] on app-date-cell "10:00-14:00 (4h) 1/1 A/ Range Rover OPLEIDING VOOR DE PANNE4CARS en [PERSON_NAM…" at bounding box center [269, 206] width 84 height 254
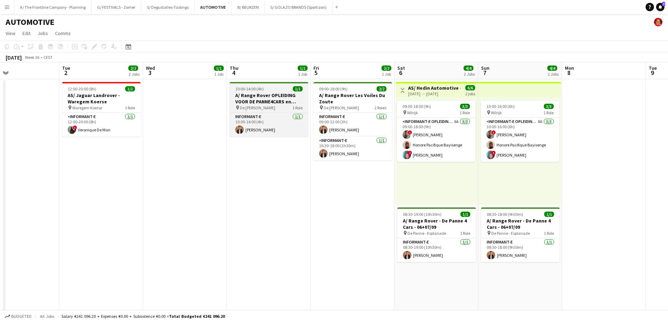
click at [271, 96] on h3 "A/ Range Rover OPLEIDING VOOR DE PANNE4CARS en [PERSON_NAME] Du Zoute en" at bounding box center [269, 98] width 79 height 13
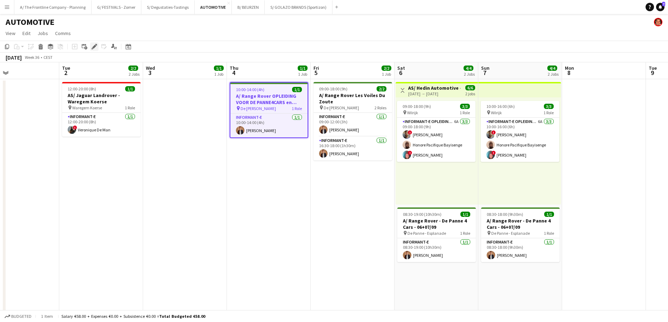
click at [92, 46] on icon "Edit" at bounding box center [95, 47] width 6 height 6
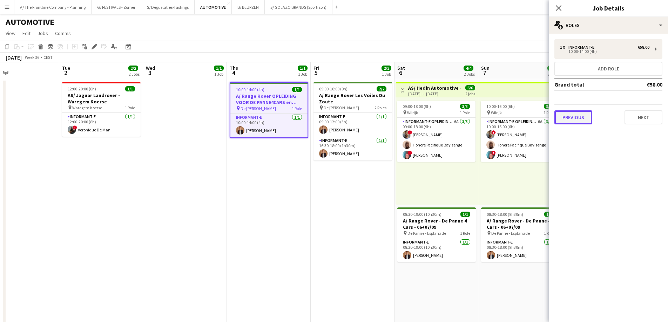
click at [575, 120] on button "Previous" at bounding box center [573, 117] width 38 height 14
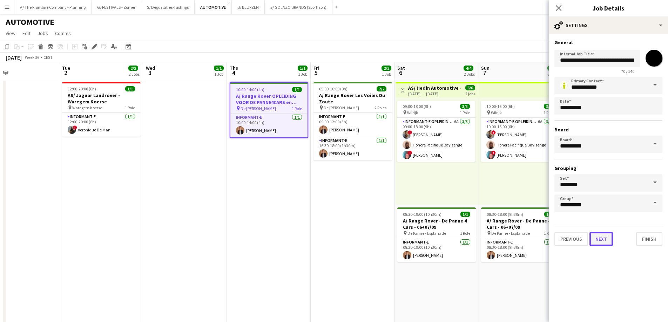
click at [602, 240] on button "Next" at bounding box center [600, 239] width 23 height 14
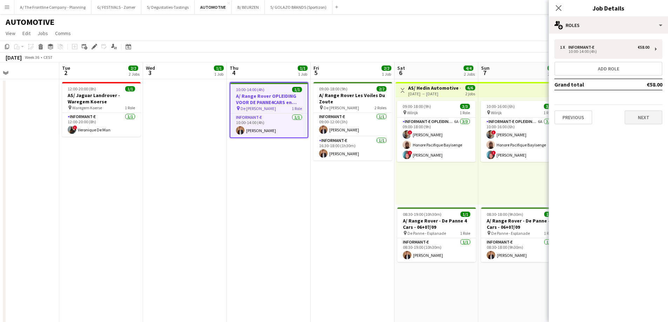
drag, startPoint x: 638, startPoint y: 127, endPoint x: 644, endPoint y: 120, distance: 9.0
click at [641, 122] on div "1 x Informant-e €58.00 10:00-14:00 (4h) Add role Grand total €58.00 Previous Ne…" at bounding box center [608, 82] width 119 height 96
click at [645, 118] on button "Next" at bounding box center [643, 117] width 38 height 14
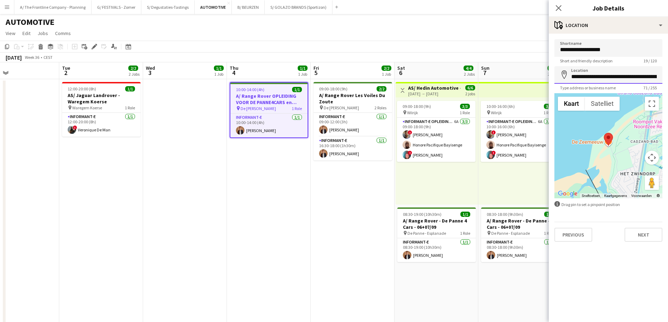
click at [584, 73] on input "**********" at bounding box center [608, 75] width 108 height 18
click at [624, 59] on div "Short and friendly description 19 / 120" at bounding box center [608, 60] width 108 height 5
click at [626, 52] on input "**********" at bounding box center [608, 48] width 108 height 18
drag, startPoint x: 544, startPoint y: 59, endPoint x: 517, endPoint y: 55, distance: 28.0
click at [517, 55] on body "Menu Boards Boards Boards All jobs Status Workforce Workforce My Workforce Recr…" at bounding box center [334, 258] width 668 height 517
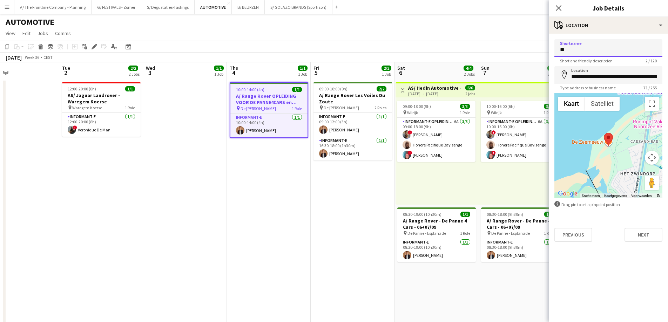
type input "*"
type input "**********"
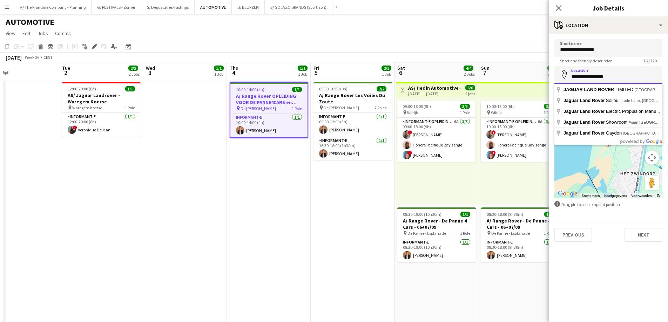
click at [617, 76] on input "**********" at bounding box center [608, 75] width 108 height 18
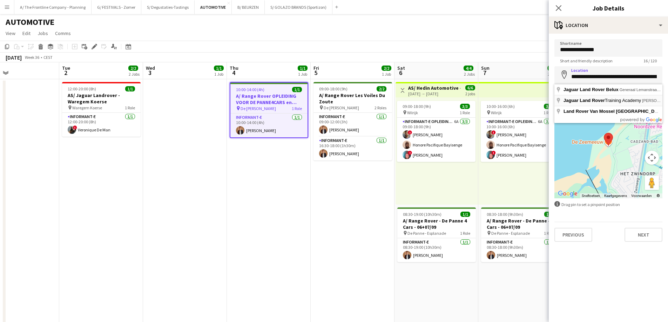
type input "**********"
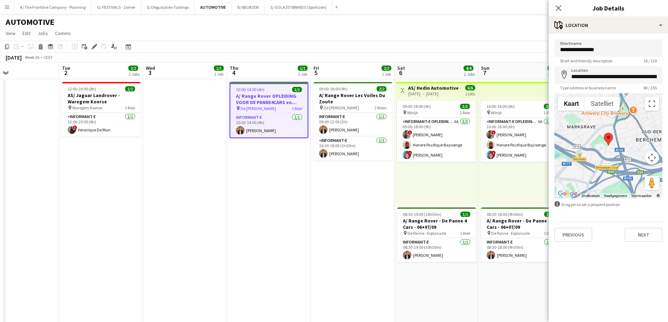
click at [346, 205] on app-date-cell "09:00-18:00 (9h) 2/2 A/ Range Rover [PERSON_NAME] Du Zoute pin De Zeemeeuw Cadz…" at bounding box center [353, 206] width 84 height 254
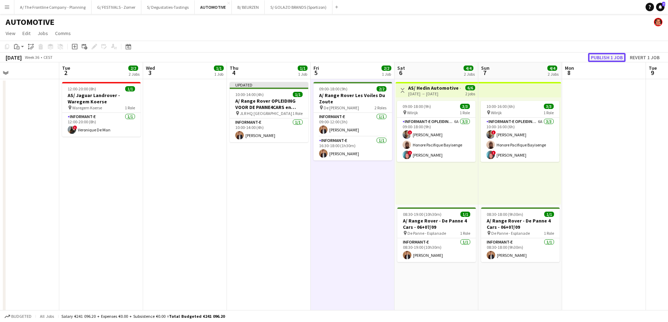
click at [608, 58] on button "Publish 1 job" at bounding box center [607, 57] width 38 height 9
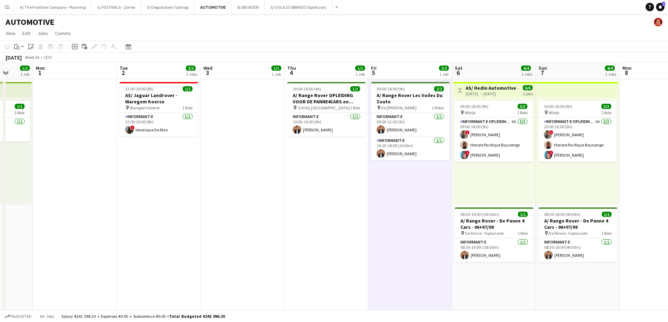
scroll to position [0, 198]
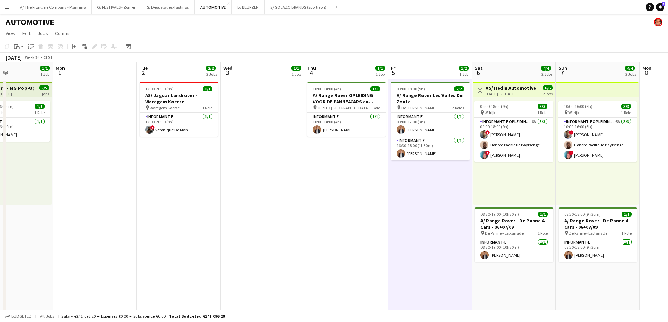
drag, startPoint x: 169, startPoint y: 176, endPoint x: 246, endPoint y: 175, distance: 77.5
click at [246, 175] on app-calendar-viewport "Fri 29 4/5 3 Jobs Sat 30 5/5 3 Jobs Sun 31 1/1 1 Job Mon 1 Tue 2 2/2 2 Jobs Wed…" at bounding box center [334, 283] width 668 height 442
click at [432, 221] on app-date-cell "09:00-18:00 (9h) 2/2 A/ Range Rover [PERSON_NAME] Du Zoute pin De Zeemeeuw Cadz…" at bounding box center [430, 206] width 84 height 254
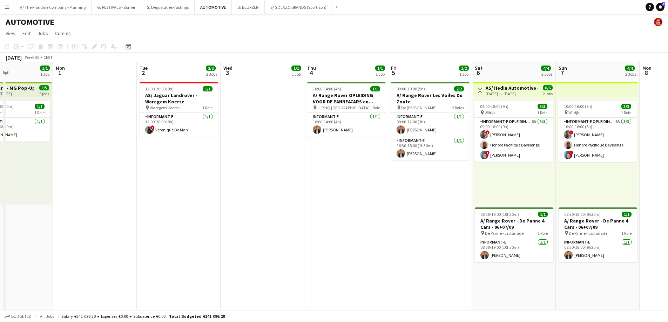
drag, startPoint x: 526, startPoint y: 294, endPoint x: 547, endPoint y: 293, distance: 21.4
click at [528, 294] on app-calendar-viewport "Fri 29 4/5 3 Jobs Sat 30 5/5 3 Jobs Sun 31 1/1 1 Job Mon 1 Tue 2 2/2 2 Jobs Wed…" at bounding box center [334, 283] width 668 height 442
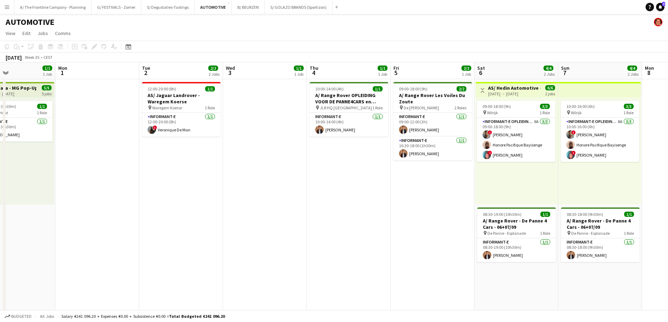
click at [584, 285] on app-date-cell "10:00-16:00 (6h) 3/3 pin Wilrijk 1 Role Informant-e Opleiding - Formation 6A [D…" at bounding box center [600, 206] width 84 height 254
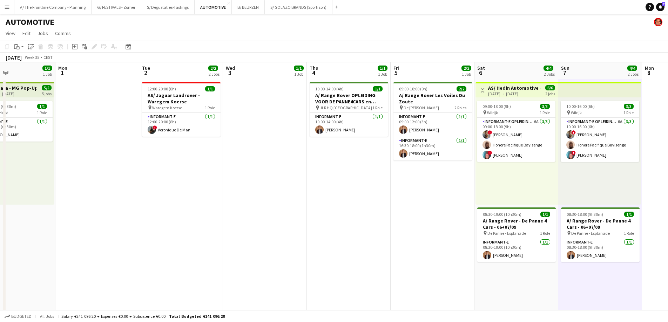
click at [526, 278] on app-date-cell "Toggle View AS/ [PERSON_NAME] Automotive - NIO lanceringsweekend - 30-31/08, 06…" at bounding box center [516, 206] width 84 height 254
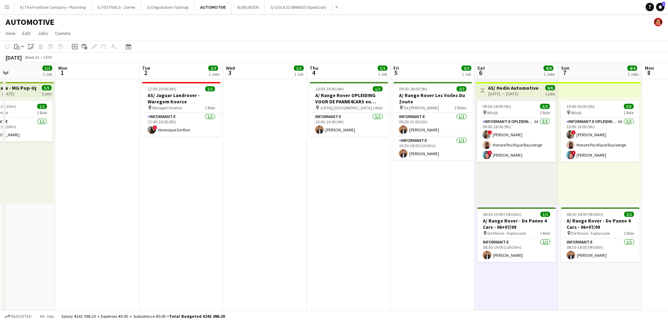
click at [581, 277] on app-date-cell "10:00-16:00 (6h) 3/3 pin Wilrijk 1 Role Informant-e Opleiding - Formation 6A [D…" at bounding box center [600, 206] width 84 height 254
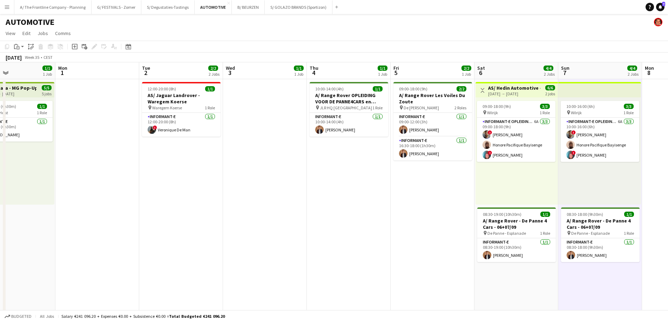
click at [509, 278] on app-date-cell "Toggle View AS/ [PERSON_NAME] Automotive - NIO lanceringsweekend - 30-31/08, 06…" at bounding box center [516, 206] width 84 height 254
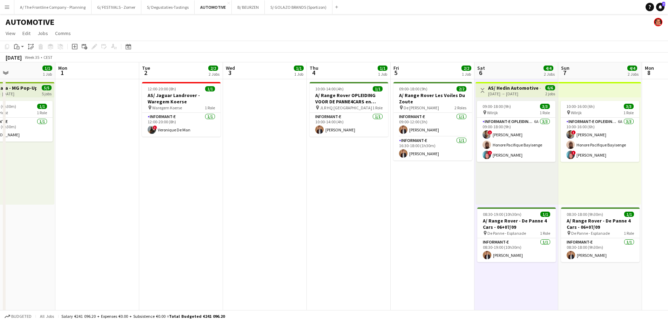
click at [423, 251] on app-date-cell "09:00-18:00 (9h) 2/2 A/ Range Rover [PERSON_NAME] Du Zoute pin De Zeemeeuw Cadz…" at bounding box center [433, 206] width 84 height 254
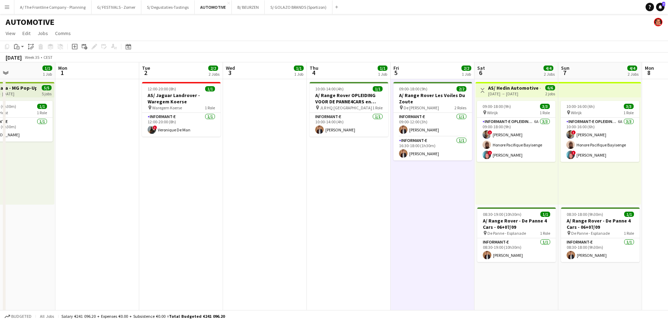
click at [336, 208] on app-date-cell "10:00-14:00 (4h) 1/1 A/ Range Rover OPLEIDING VOOR DE PANNE4CARS en [PERSON_NAM…" at bounding box center [349, 206] width 84 height 254
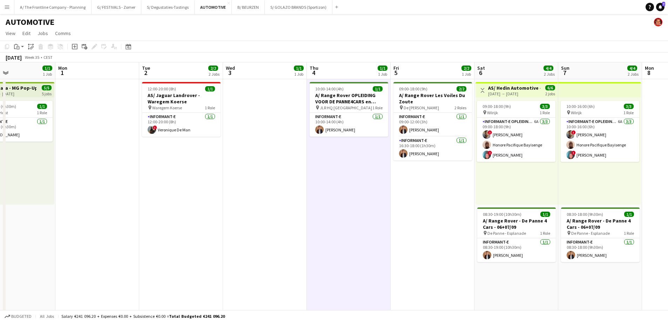
click at [426, 180] on app-date-cell "09:00-18:00 (9h) 2/2 A/ Range Rover [PERSON_NAME] Du Zoute pin De Zeemeeuw Cadz…" at bounding box center [433, 206] width 84 height 254
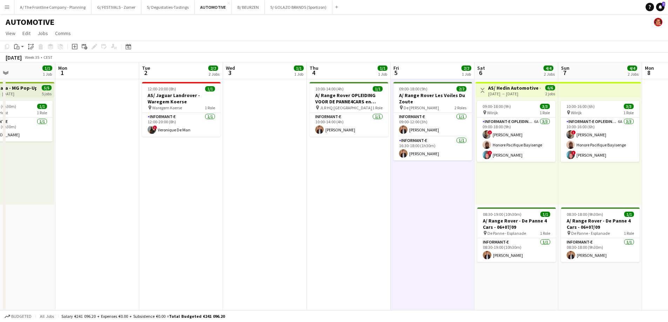
click at [346, 162] on app-date-cell "10:00-14:00 (4h) 1/1 A/ Range Rover OPLEIDING VOOR DE PANNE4CARS en [PERSON_NAM…" at bounding box center [349, 206] width 84 height 254
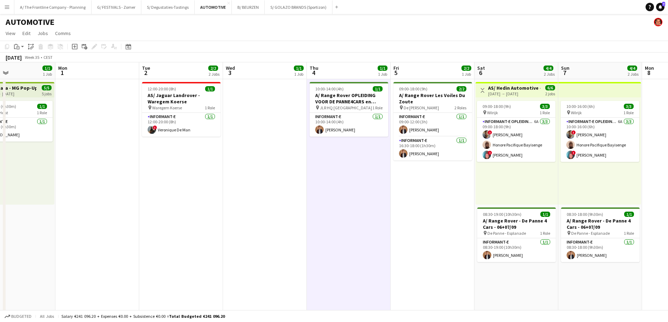
click at [427, 171] on app-date-cell "09:00-18:00 (9h) 2/2 A/ Range Rover [PERSON_NAME] Du Zoute pin De Zeemeeuw Cadz…" at bounding box center [433, 206] width 84 height 254
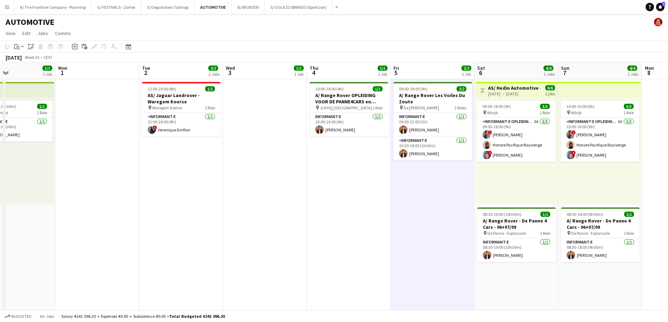
scroll to position [0, 240]
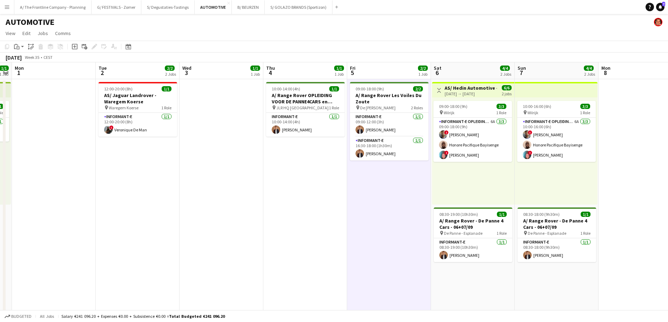
drag, startPoint x: 429, startPoint y: 177, endPoint x: 301, endPoint y: 166, distance: 128.8
click at [301, 166] on app-calendar-viewport "Fri 29 4/5 3 Jobs Sat 30 5/5 3 Jobs Sun 31 1/1 1 Job Mon 1 Tue 2 2/2 2 Jobs Wed…" at bounding box center [334, 283] width 668 height 442
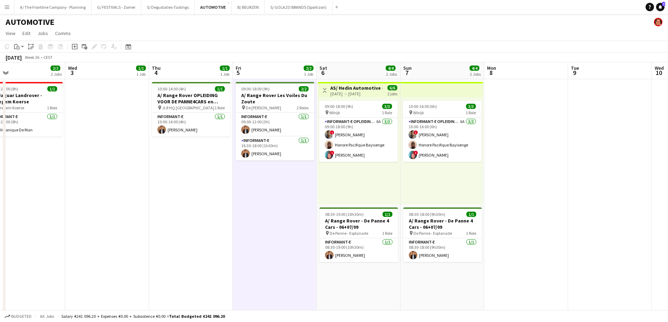
drag, startPoint x: 538, startPoint y: 195, endPoint x: 157, endPoint y: 180, distance: 381.4
click at [150, 184] on app-calendar-viewport "Sat 30 5/5 3 Jobs Sun 31 1/1 1 Job Mon 1 Tue 2 2/2 2 Jobs Wed 3 1/1 1 Job Thu 4…" at bounding box center [334, 283] width 668 height 442
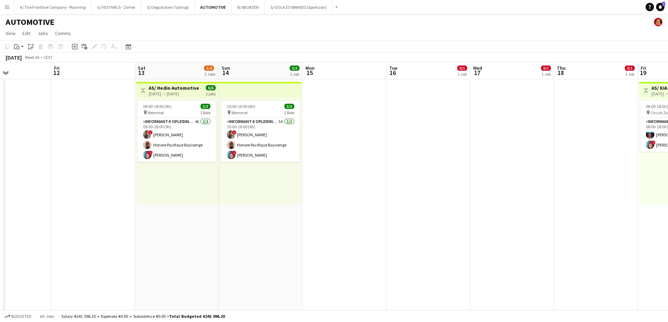
drag, startPoint x: 366, startPoint y: 189, endPoint x: 210, endPoint y: 185, distance: 155.7
click at [223, 185] on app-calendar-viewport "Mon 8 Tue 9 Wed 10 Thu 11 Fri 12 Sat 13 3/4 2 Jobs Sun 14 3/3 1 Job Mon 15 Tue …" at bounding box center [334, 283] width 668 height 442
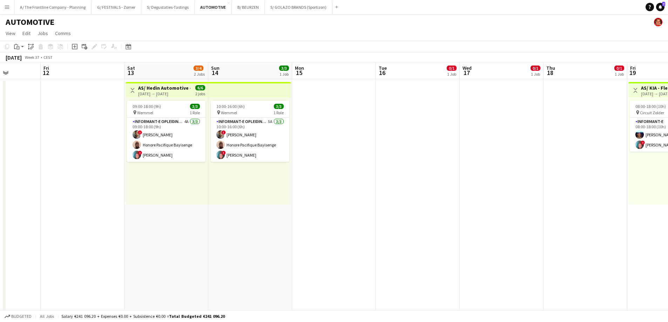
drag, startPoint x: 380, startPoint y: 193, endPoint x: 72, endPoint y: 179, distance: 308.8
click at [66, 179] on app-calendar-viewport "Mon 8 Tue 9 Wed 10 Thu 11 Fri 12 Sat 13 3/4 2 Jobs Sun 14 3/3 1 Job Mon 15 Tue …" at bounding box center [334, 283] width 668 height 442
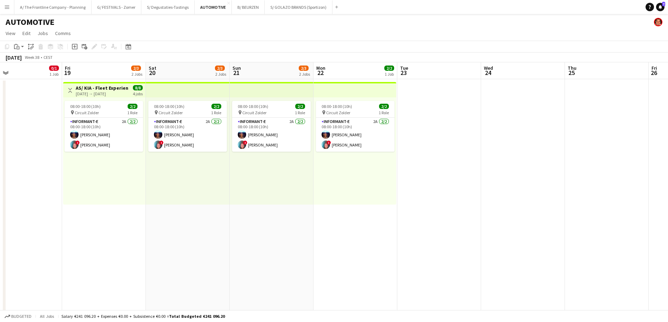
drag, startPoint x: 399, startPoint y: 204, endPoint x: 190, endPoint y: 185, distance: 210.2
click at [168, 188] on app-calendar-viewport "Mon 15 Tue 16 0/1 1 Job Wed 17 0/1 1 Job Thu 18 0/1 1 Job Fri 19 2/3 2 Jobs Sat…" at bounding box center [334, 283] width 668 height 442
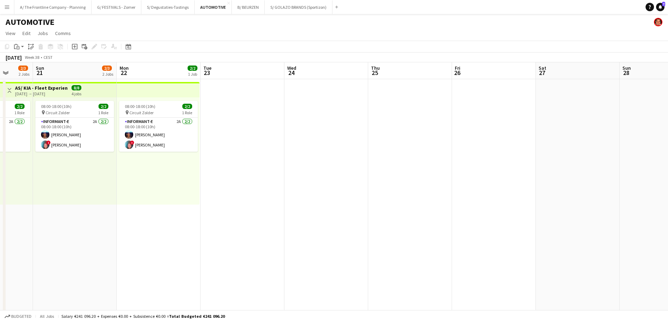
drag, startPoint x: 312, startPoint y: 181, endPoint x: 205, endPoint y: 177, distance: 107.3
click at [202, 178] on app-calendar-viewport "Thu 18 0/1 1 Job Fri 19 2/3 2 Jobs Sat 20 2/3 2 Jobs Sun 21 2/3 2 Jobs Mon 22 2…" at bounding box center [334, 283] width 668 height 442
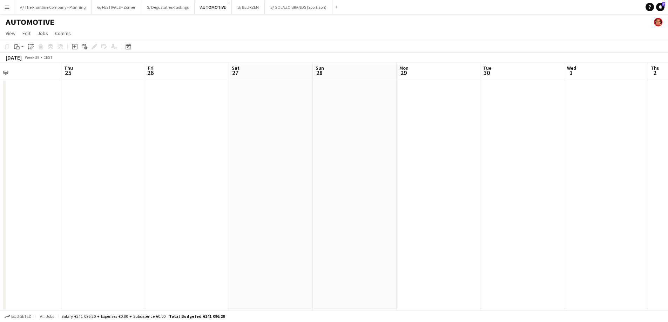
drag, startPoint x: 511, startPoint y: 181, endPoint x: 43, endPoint y: 165, distance: 468.3
click at [43, 165] on app-calendar-viewport "Mon 22 2/2 1 Job Tue 23 Wed 24 Thu 25 Fri 26 Sat 27 Sun 28 Mon 29 Tue 30 Wed 1 …" at bounding box center [334, 283] width 668 height 442
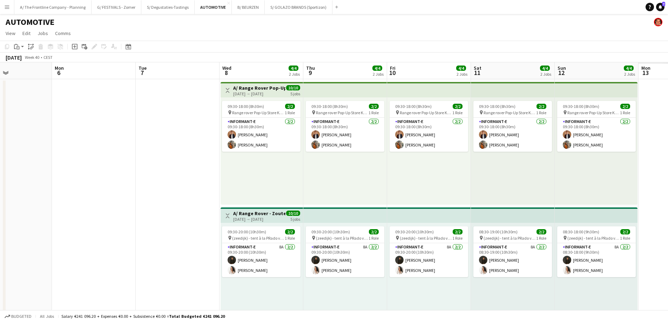
drag, startPoint x: 54, startPoint y: 167, endPoint x: 59, endPoint y: 163, distance: 6.0
click at [52, 166] on app-calendar-viewport "Thu 2 Fri 3 Sat 4 Sun 5 Mon 6 Tue 7 Wed 8 4/4 2 Jobs Thu 9 4/4 2 Jobs Fri 10 4/…" at bounding box center [334, 283] width 668 height 442
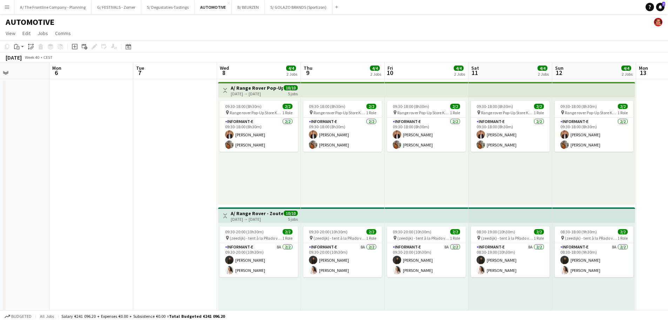
click at [176, 127] on app-date-cell at bounding box center [175, 206] width 84 height 254
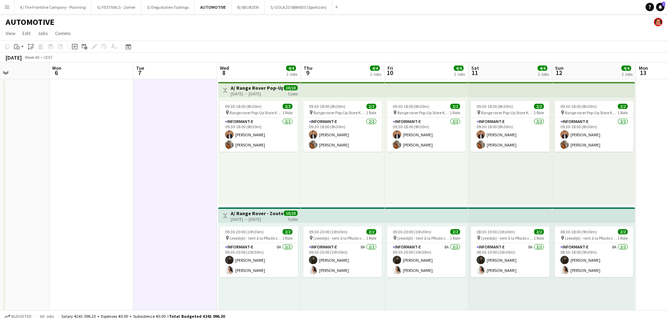
click at [100, 162] on app-date-cell at bounding box center [91, 206] width 84 height 254
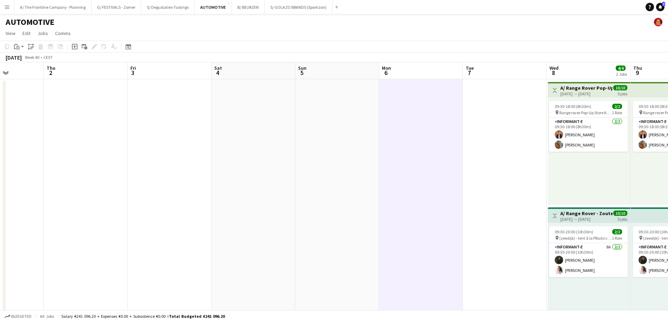
drag, startPoint x: 161, startPoint y: 178, endPoint x: 490, endPoint y: 179, distance: 328.8
click at [490, 179] on app-calendar-viewport "Mon 29 Tue 30 Wed 1 Thu 2 Fri 3 Sat 4 Sun 5 Mon 6 Tue 7 Wed 8 4/4 2 Jobs Thu 9 …" at bounding box center [334, 283] width 668 height 442
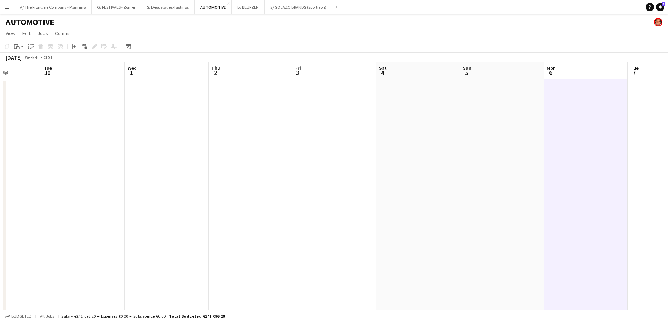
drag, startPoint x: 168, startPoint y: 205, endPoint x: 333, endPoint y: 203, distance: 164.8
click at [333, 203] on app-calendar-viewport "Sun 28 Mon 29 Tue 30 Wed 1 Thu 2 Fri 3 Sat 4 Sun 5 Mon 6 Tue 7 Wed 8 4/4 2 Jobs…" at bounding box center [334, 283] width 668 height 442
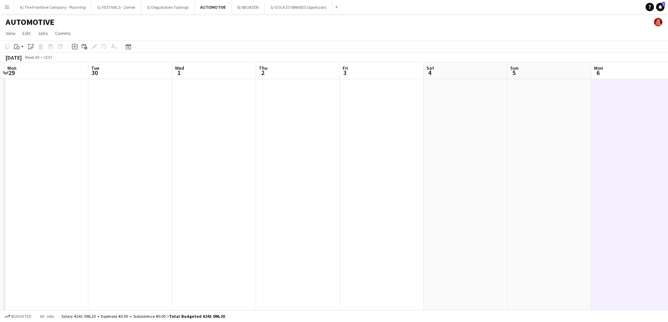
drag, startPoint x: 179, startPoint y: 160, endPoint x: 311, endPoint y: 171, distance: 131.9
click at [311, 171] on app-calendar-viewport "Sat 27 Sun 28 Mon 29 Tue 30 Wed 1 Thu 2 Fri 3 Sat 4 Sun 5 Mon 6 Tue 7 Wed 8 4/4…" at bounding box center [334, 283] width 668 height 442
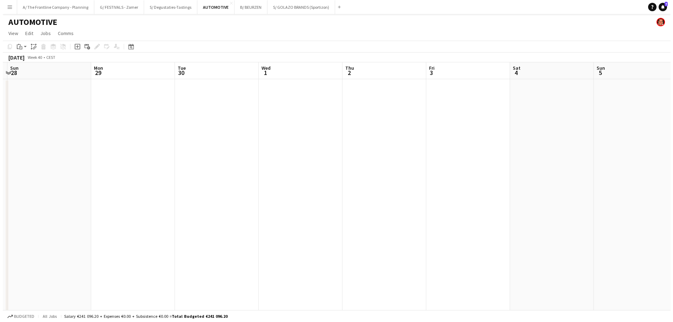
scroll to position [0, 163]
click at [199, 132] on app-date-cell at bounding box center [214, 206] width 84 height 254
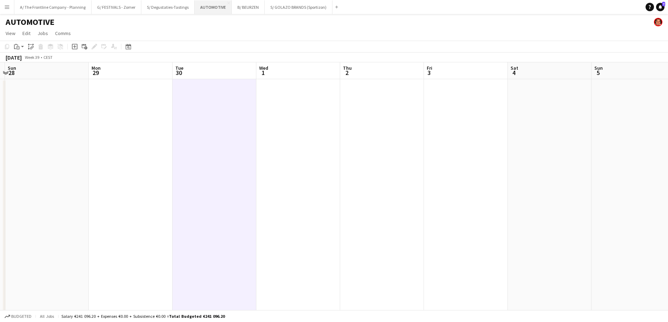
click at [218, 7] on button "AUTOMOTIVE Close" at bounding box center [213, 7] width 37 height 14
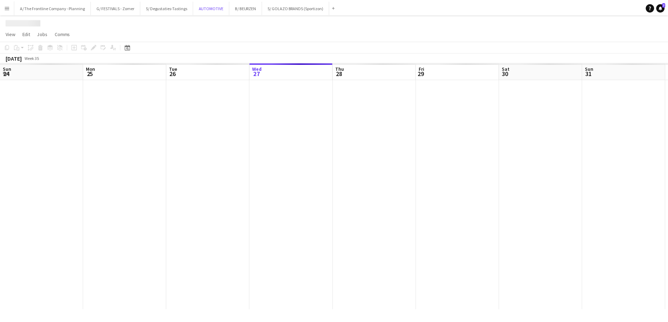
scroll to position [0, 168]
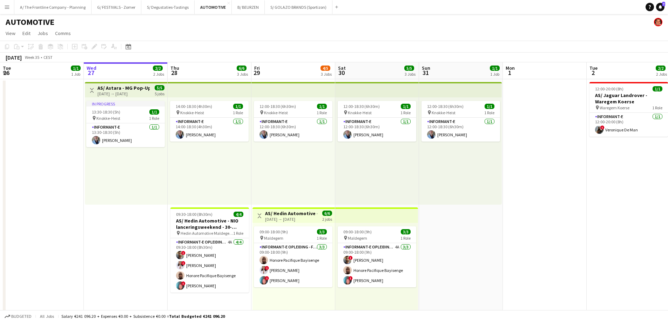
click at [205, 180] on div "14:00-18:30 (4h30m) 1/1 pin Knokke-Heist 1 Role Informant-e [DATE] 14:00-18:30 …" at bounding box center [210, 150] width 84 height 107
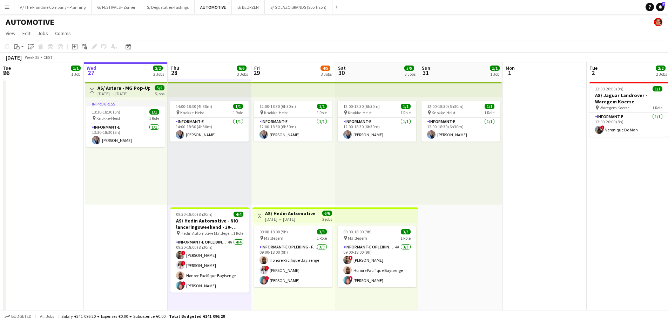
click at [273, 171] on div "12:00-18:30 (6h30m) 1/1 pin Knokke-Heist 1 Role Informant-e [DATE] 12:00-18:30 …" at bounding box center [293, 150] width 84 height 107
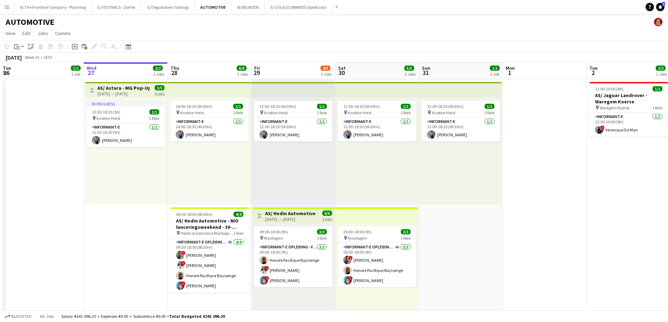
click at [351, 165] on div "12:00-18:30 (6h30m) 1/1 pin Knokke-Heist 1 Role Informant-e [DATE] 12:00-18:30 …" at bounding box center [377, 150] width 84 height 107
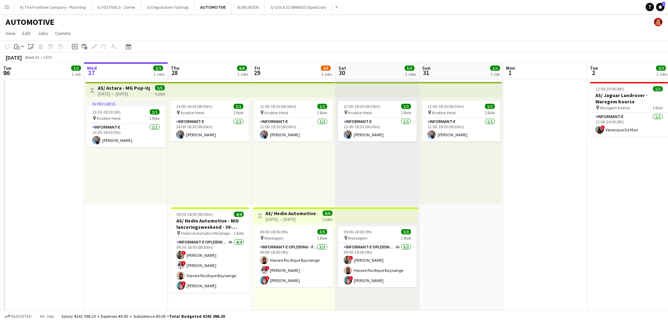
click at [453, 161] on div "12:00-18:30 (6h30m) 1/1 pin Knokke-Heist 1 Role Informant-e [DATE] 12:00-18:30 …" at bounding box center [460, 150] width 83 height 107
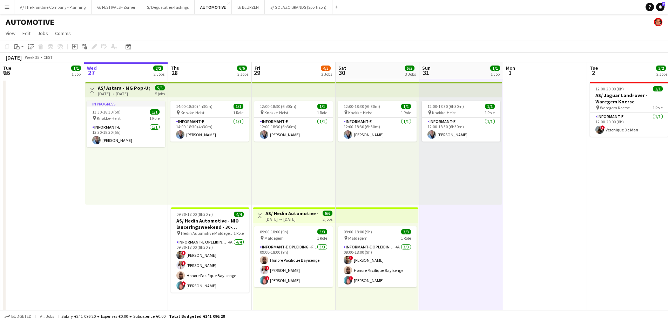
click at [444, 246] on app-date-cell "12:00-18:30 (6h30m) 1/1 pin Knokke-Heist 1 Role Informant-e [DATE] 12:00-18:30 …" at bounding box center [461, 206] width 84 height 254
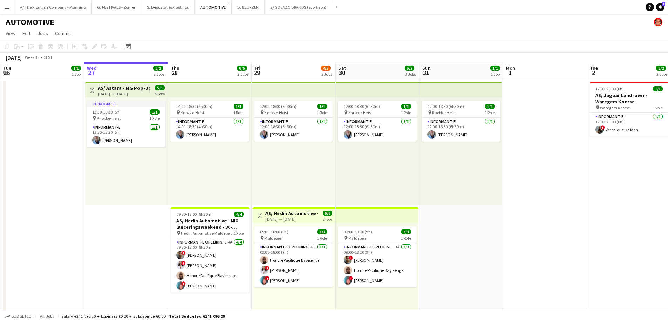
click at [280, 296] on div "09:00-18:00 (9h) 3/3 pin Maldegem 1 Role Informant-e Opleiding - Formation [DAT…" at bounding box center [294, 276] width 82 height 107
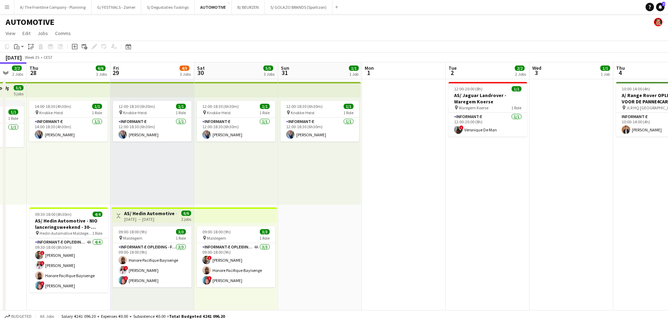
drag, startPoint x: 557, startPoint y: 234, endPoint x: 280, endPoint y: 214, distance: 277.7
click at [280, 214] on app-calendar-viewport "Sun 24 1/1 1 Job Mon 25 1/1 1 Job Tue 26 1/1 1 Job Wed 27 2/2 2 Jobs Thu 28 6/6…" at bounding box center [334, 283] width 668 height 442
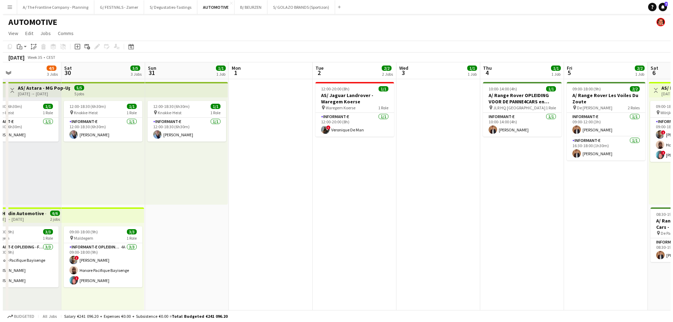
scroll to position [0, 184]
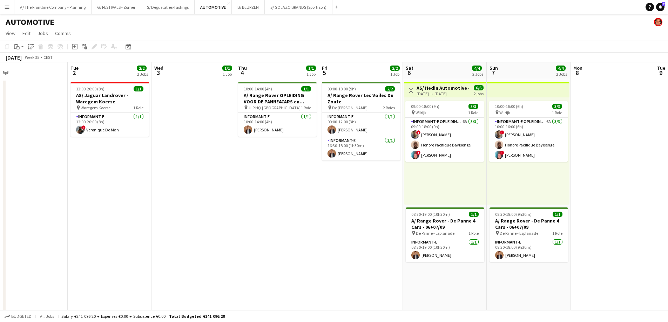
drag, startPoint x: 417, startPoint y: 176, endPoint x: 275, endPoint y: 177, distance: 142.7
click at [275, 177] on app-calendar-viewport "Sat 30 5/5 3 Jobs Sun 31 1/1 1 Job Mon 1 Tue 2 2/2 2 Jobs Wed 3 1/1 1 Job Thu 4…" at bounding box center [334, 283] width 668 height 442
click at [239, 8] on button "B/ BEURZEN Close" at bounding box center [248, 7] width 33 height 14
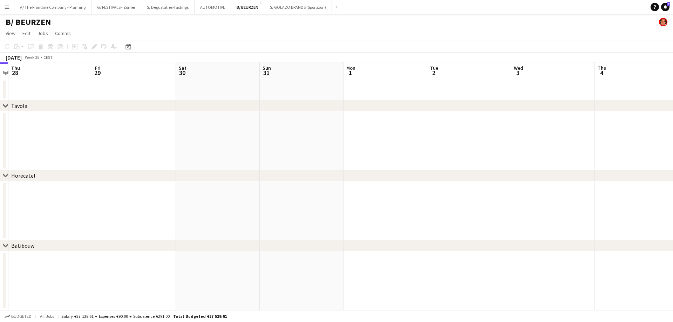
drag, startPoint x: 249, startPoint y: 109, endPoint x: 70, endPoint y: 109, distance: 179.5
click at [70, 109] on div "chevron-right [GEOGRAPHIC_DATA] chevron-right Horecatel chevron-right Batibouw …" at bounding box center [336, 186] width 673 height 248
drag, startPoint x: 299, startPoint y: 106, endPoint x: 226, endPoint y: 114, distance: 73.4
click at [196, 113] on app-calendar-viewport "Tue 26 Wed 27 Thu 28 Fri 29 Sat 30 Sun 31 Mon 1 Tue 2 Wed 3 Thu 4 Fri 5 Sat 6 S…" at bounding box center [336, 186] width 673 height 248
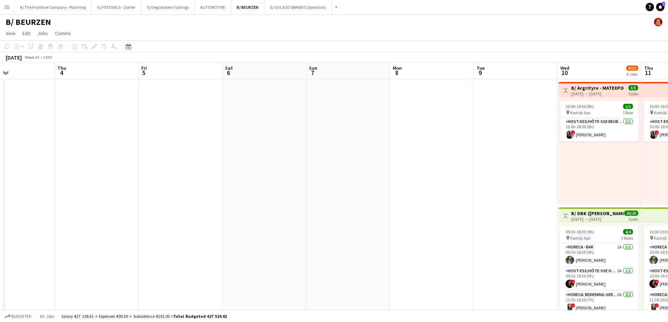
drag, startPoint x: 462, startPoint y: 115, endPoint x: 156, endPoint y: 121, distance: 306.1
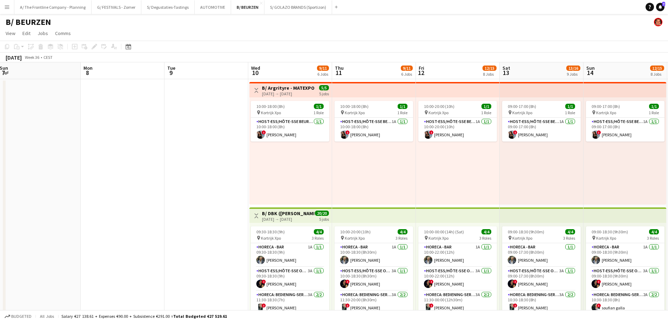
scroll to position [0, 219]
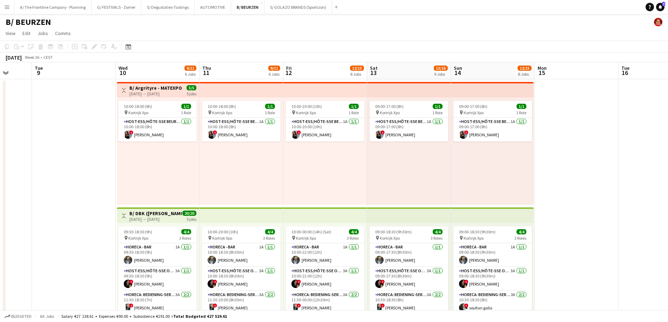
drag, startPoint x: 401, startPoint y: 161, endPoint x: 230, endPoint y: 155, distance: 170.8
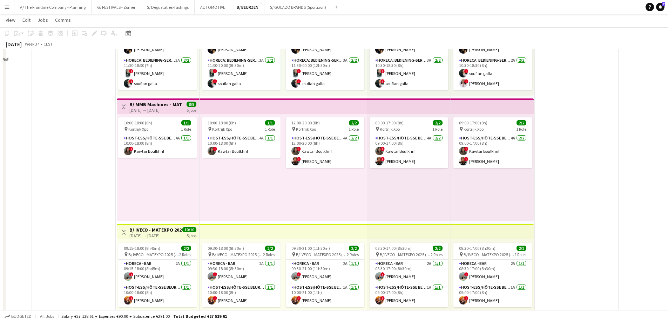
scroll to position [245, 0]
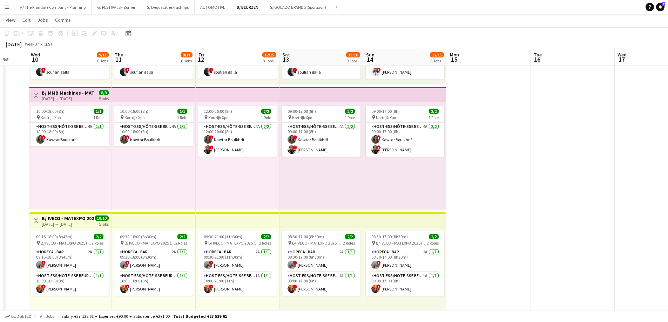
drag, startPoint x: 511, startPoint y: 176, endPoint x: 100, endPoint y: 164, distance: 412.1
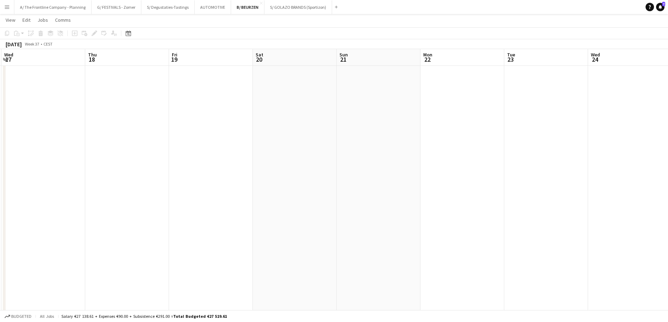
drag, startPoint x: 359, startPoint y: 151, endPoint x: 65, endPoint y: 137, distance: 294.1
drag, startPoint x: 423, startPoint y: 147, endPoint x: 173, endPoint y: 143, distance: 250.7
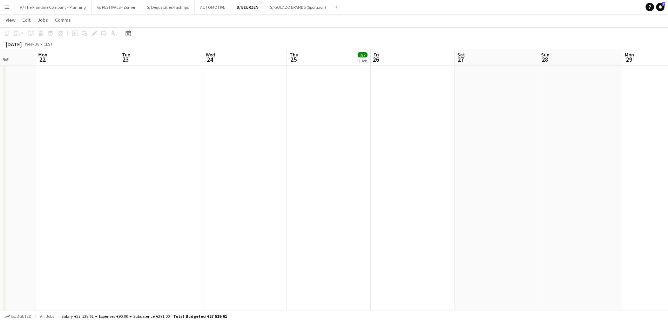
scroll to position [0, 277]
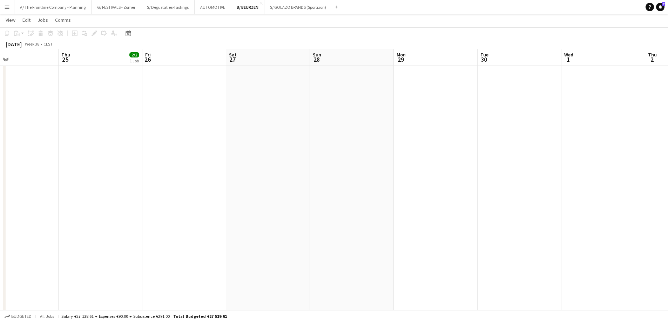
drag, startPoint x: 534, startPoint y: 148, endPoint x: 283, endPoint y: 147, distance: 251.0
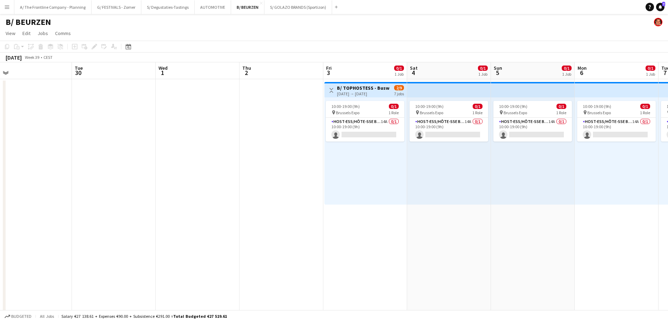
drag, startPoint x: 531, startPoint y: 172, endPoint x: 125, endPoint y: 147, distance: 406.8
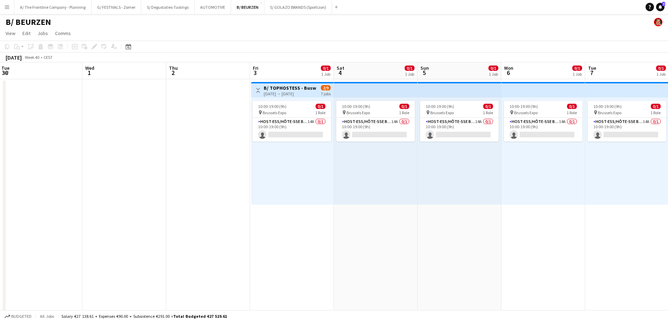
drag, startPoint x: 216, startPoint y: 174, endPoint x: 141, endPoint y: 168, distance: 75.3
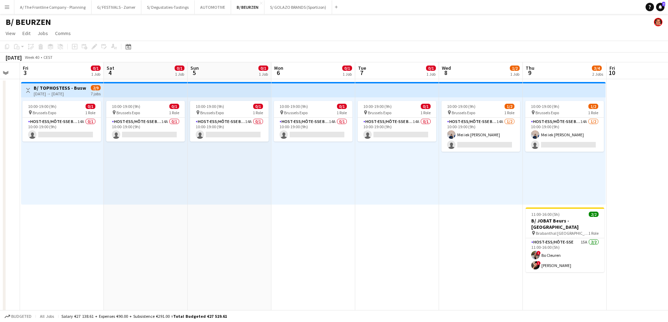
drag, startPoint x: 287, startPoint y: 187, endPoint x: 151, endPoint y: 183, distance: 136.4
click at [86, 134] on app-card-role "Host-ess/Hôte-sse Beurs - Foire 14A 0/1 10:00-19:00 (9h) single-neutral-actions" at bounding box center [62, 130] width 79 height 24
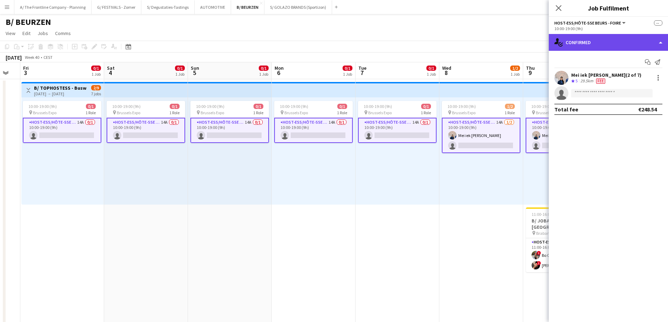
click at [618, 45] on div "single-neutral-actions-check-2 Confirmed" at bounding box center [608, 42] width 119 height 17
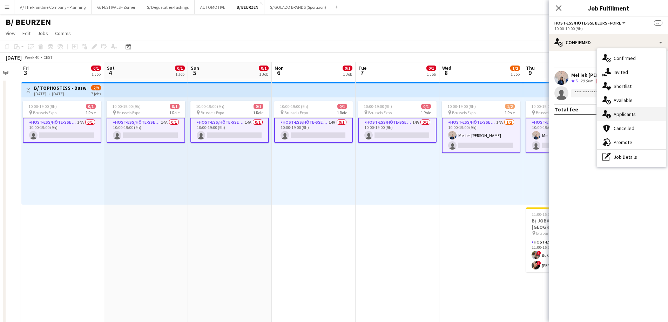
click at [612, 115] on div "single-neutral-actions-information Applicants" at bounding box center [631, 114] width 69 height 14
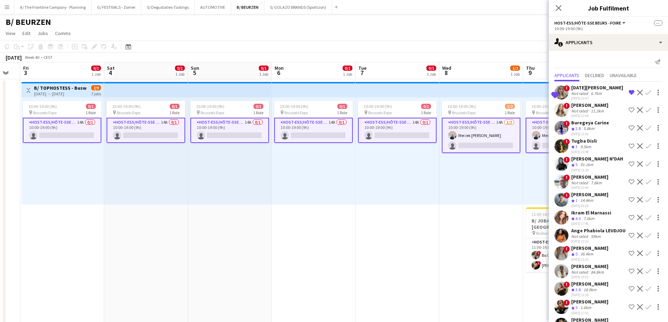
scroll to position [31, 0]
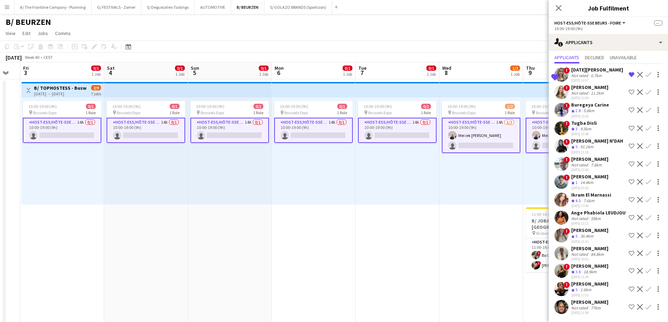
click at [585, 269] on div "18.9km" at bounding box center [590, 272] width 16 height 6
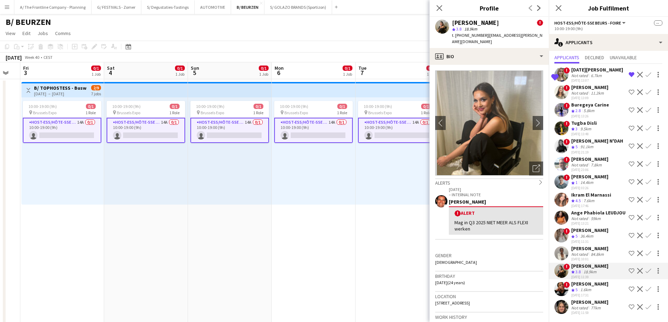
click at [8, 7] on app-icon "Menu" at bounding box center [7, 7] width 6 height 6
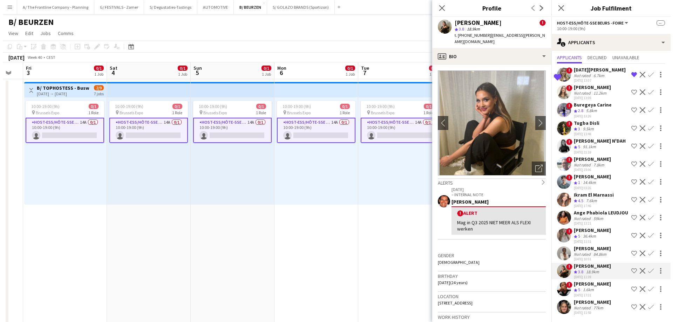
scroll to position [0, 0]
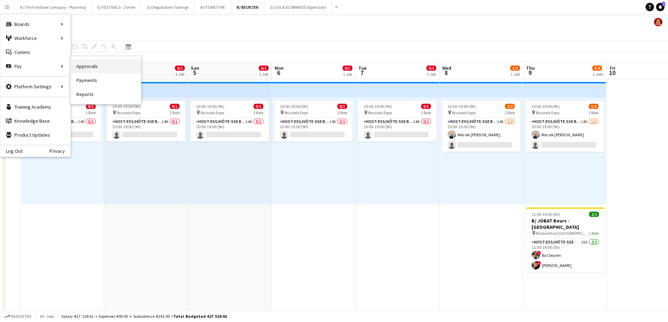
click at [84, 67] on link "Approvals" at bounding box center [106, 66] width 70 height 14
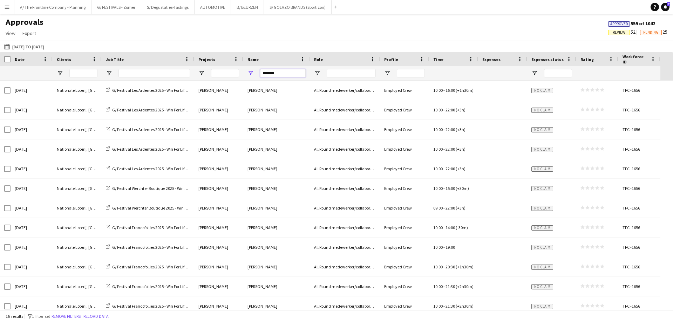
drag, startPoint x: 281, startPoint y: 74, endPoint x: 205, endPoint y: 68, distance: 76.3
click at [205, 68] on div "*******" at bounding box center [330, 73] width 660 height 14
type input "*****"
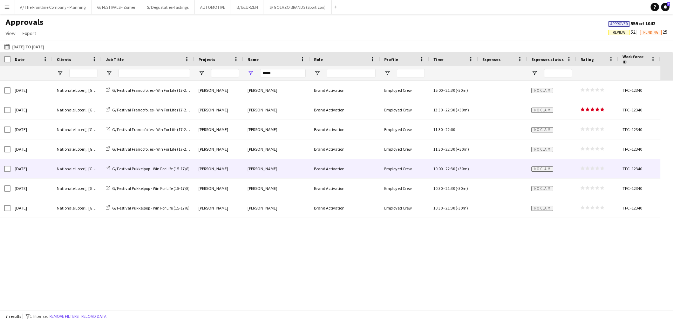
click at [54, 173] on div "Nationale Loterij, [GEOGRAPHIC_DATA]" at bounding box center [77, 168] width 49 height 19
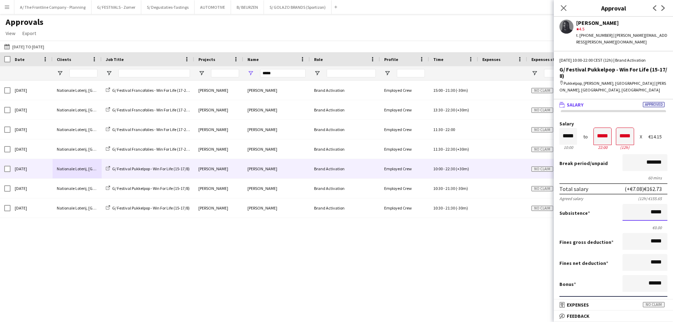
scroll to position [0, 0]
drag, startPoint x: 640, startPoint y: 195, endPoint x: 671, endPoint y: 213, distance: 36.0
click at [668, 212] on mat-expansion-panel "wallet Salary Approved Salary ***** 10:00 to ***** 22:00 ***** (12h) X €14.15 B…" at bounding box center [613, 200] width 119 height 200
type input "*****"
click at [560, 321] on button "Approve payment for €188.49" at bounding box center [612, 328] width 105 height 14
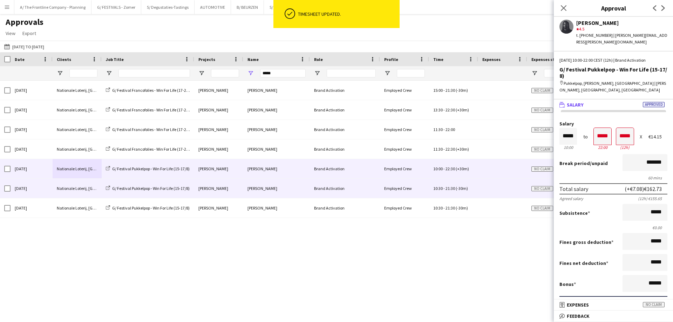
scroll to position [0, 0]
click at [59, 190] on div "Nationale Loterij, [GEOGRAPHIC_DATA]" at bounding box center [77, 188] width 49 height 19
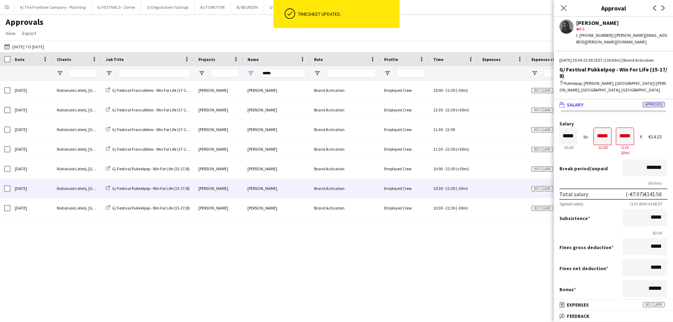
scroll to position [192, 0]
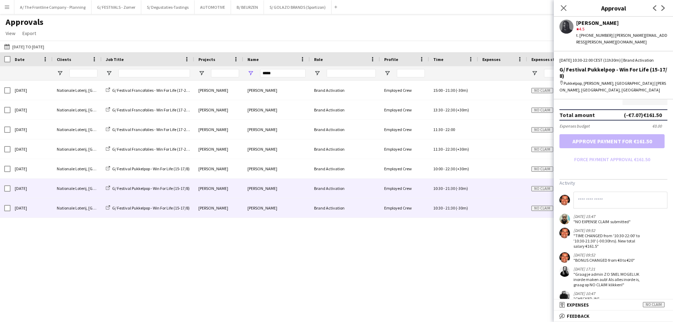
click at [47, 209] on div "[DATE]" at bounding box center [32, 207] width 42 height 19
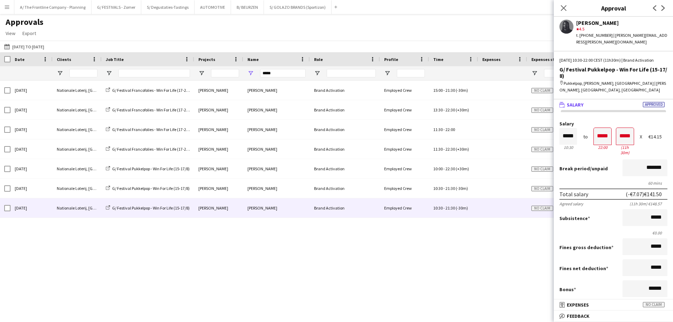
scroll to position [211, 0]
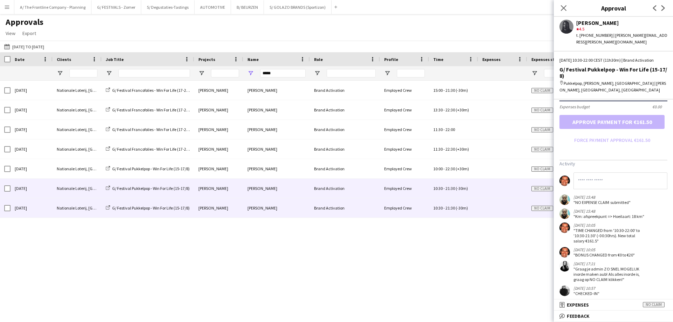
click at [80, 191] on div "Nationale Loterij, [GEOGRAPHIC_DATA]" at bounding box center [77, 188] width 49 height 19
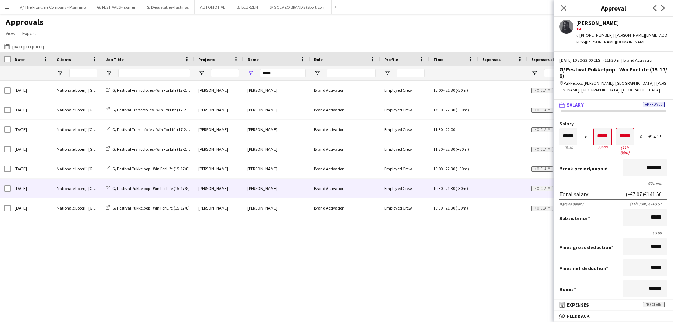
scroll to position [192, 0]
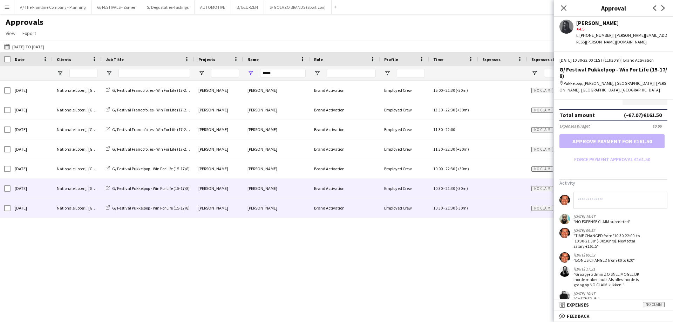
click at [45, 202] on div "[DATE]" at bounding box center [32, 207] width 42 height 19
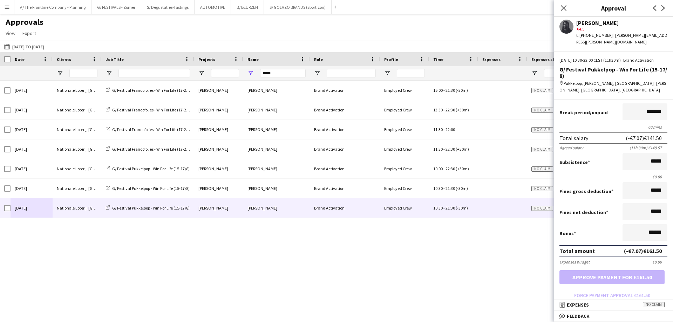
scroll to position [0, 0]
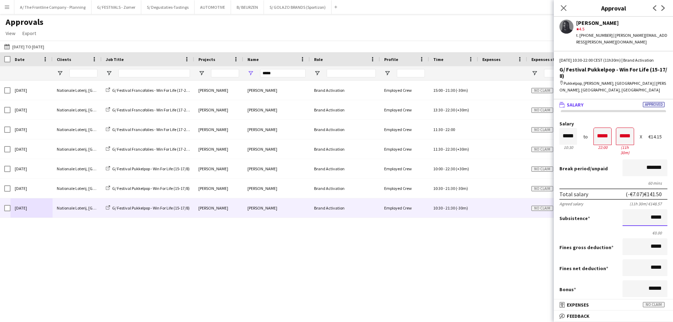
drag, startPoint x: 639, startPoint y: 210, endPoint x: 673, endPoint y: 205, distance: 34.4
click at [668, 205] on mat-expansion-panel "wallet Salary Approved Salary ***** 10:30 to ***** 22:00 ***** (11h 30m) X €14.…" at bounding box center [613, 200] width 119 height 200
type input "*****"
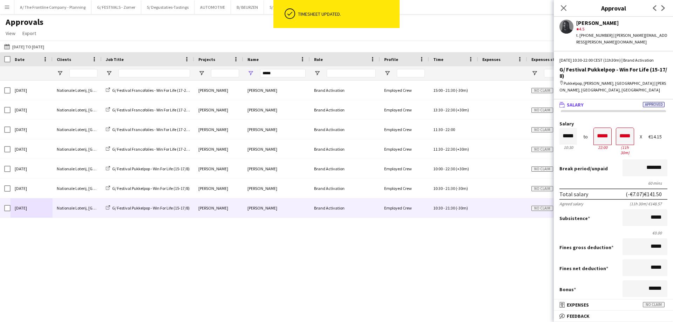
click at [446, 251] on div "[DATE] Nationale Loterij, [GEOGRAPHIC_DATA] G/ Festival Francofolies - Win For …" at bounding box center [336, 195] width 673 height 229
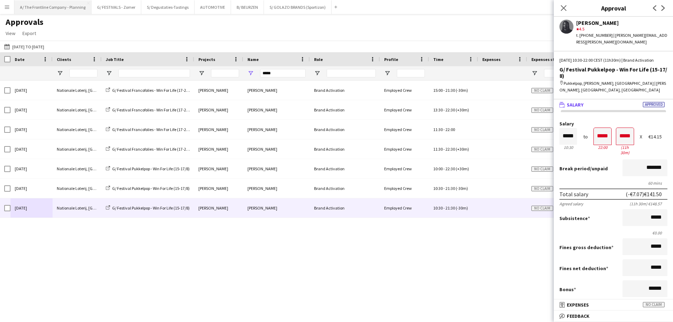
click at [57, 13] on button "A/ The Frontline Company - Planning Close" at bounding box center [52, 7] width 77 height 14
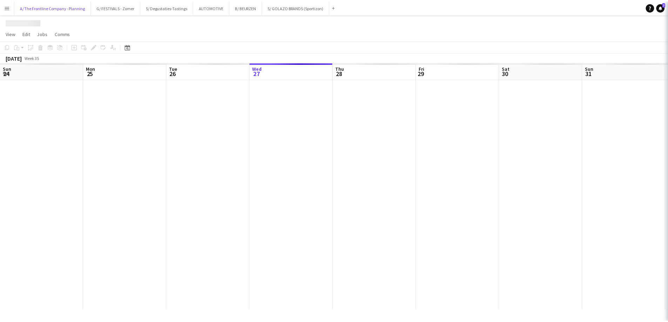
scroll to position [0, 168]
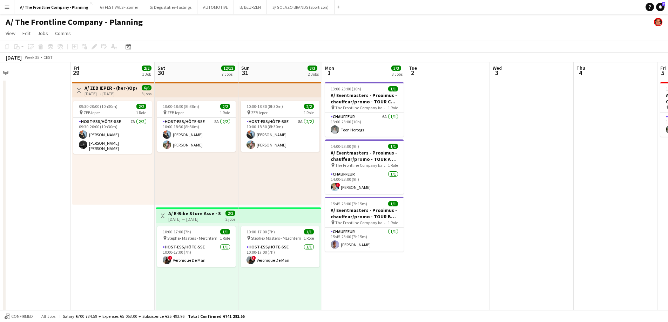
drag, startPoint x: 453, startPoint y: 176, endPoint x: 273, endPoint y: 156, distance: 181.7
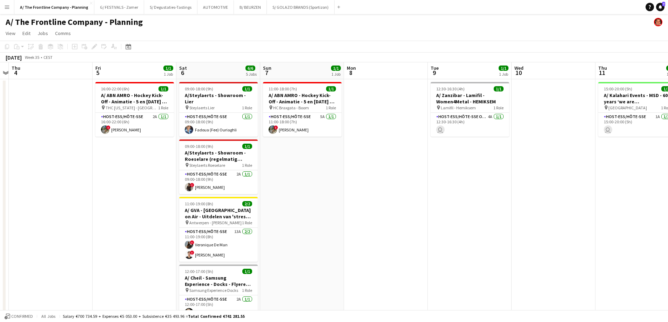
scroll to position [0, 247]
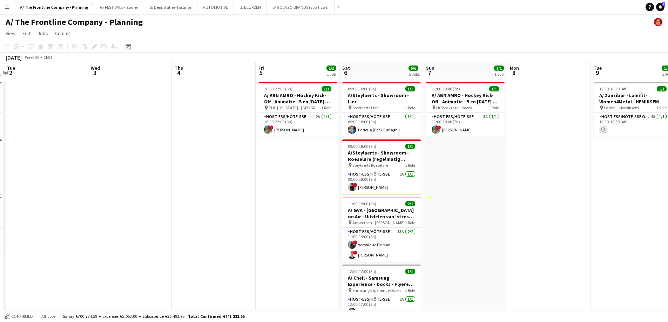
drag, startPoint x: 501, startPoint y: 167, endPoint x: 99, endPoint y: 149, distance: 402.2
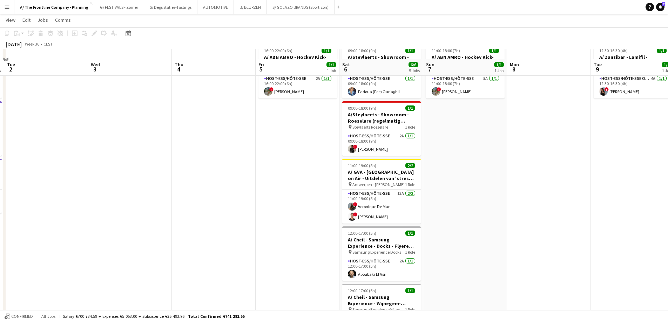
scroll to position [35, 0]
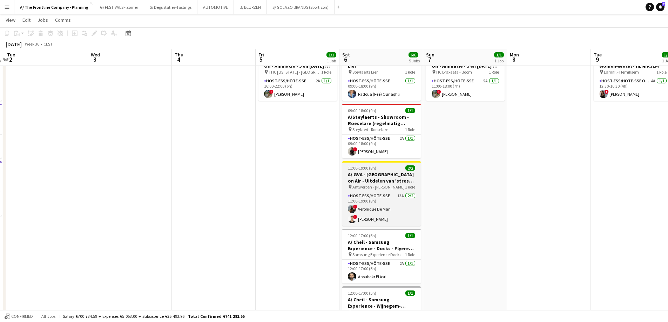
click at [375, 171] on h3 "A/ GVA - [GEOGRAPHIC_DATA] on Air - Uitdelen van 'stress' bananen" at bounding box center [381, 177] width 79 height 13
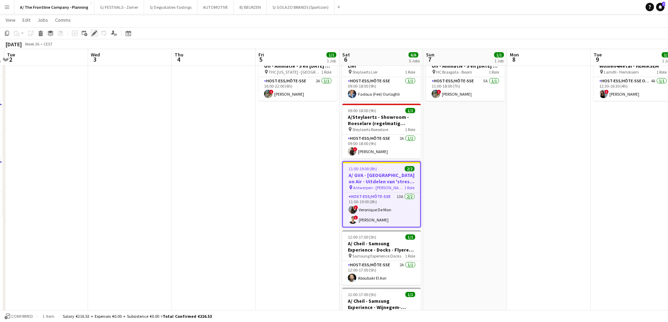
click at [93, 35] on icon "Edit" at bounding box center [95, 34] width 6 height 6
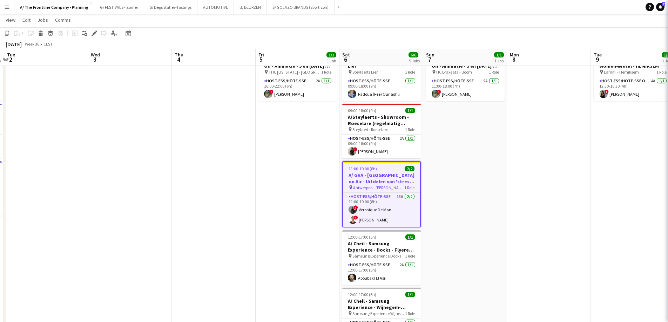
type input "**********"
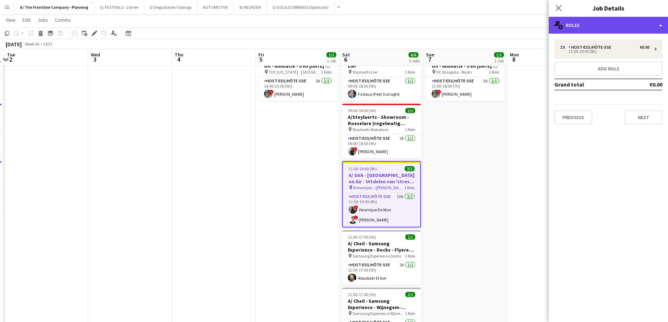
click at [612, 24] on div "multiple-users-add Roles" at bounding box center [608, 25] width 119 height 17
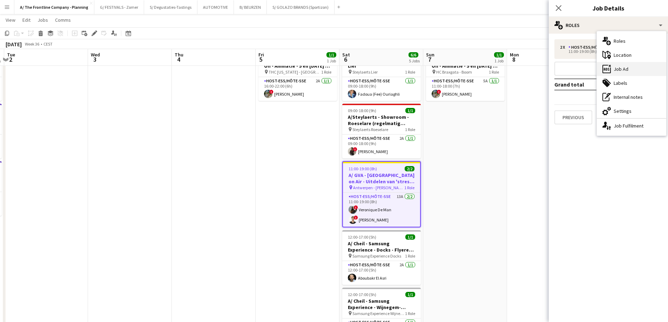
click at [620, 67] on div "ads-window Job Ad" at bounding box center [631, 69] width 69 height 14
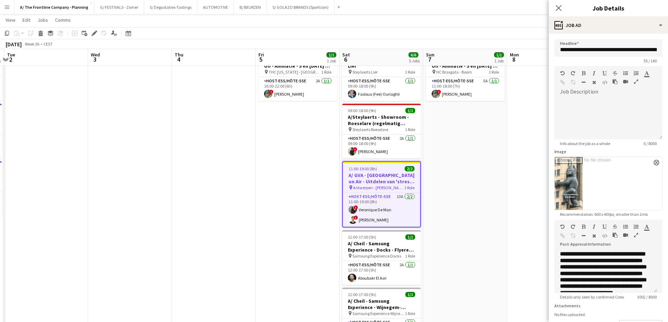
scroll to position [57, 0]
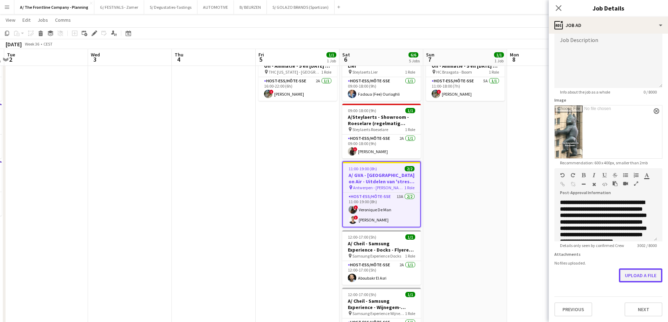
click at [629, 276] on button "Upload a file" at bounding box center [640, 276] width 43 height 14
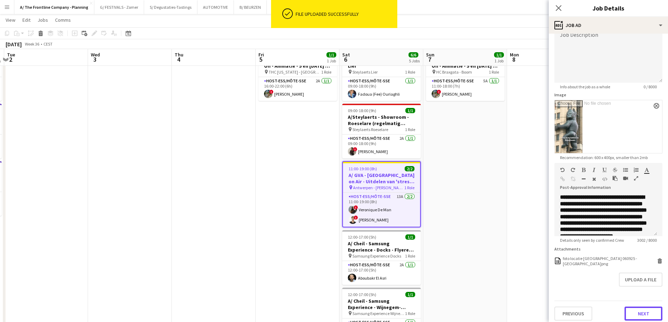
drag, startPoint x: 630, startPoint y: 316, endPoint x: 632, endPoint y: 312, distance: 4.4
click at [630, 316] on button "Next" at bounding box center [643, 314] width 38 height 14
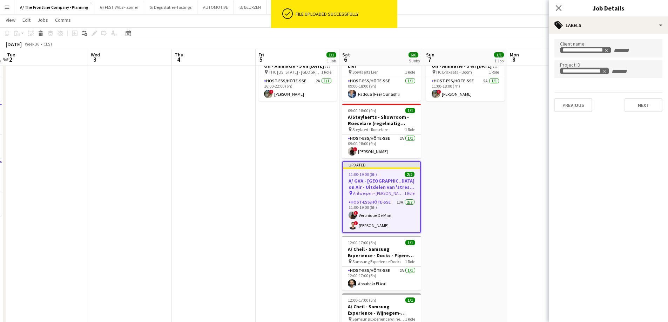
scroll to position [0, 0]
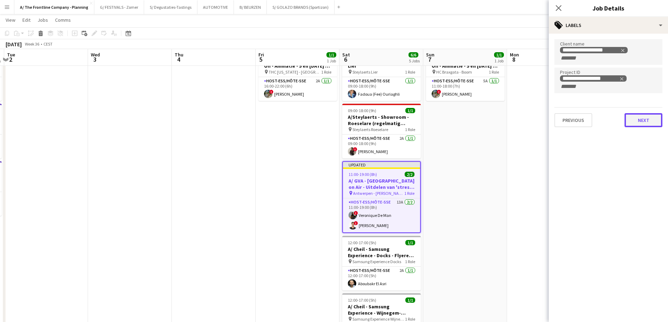
click at [648, 125] on button "Next" at bounding box center [643, 120] width 38 height 14
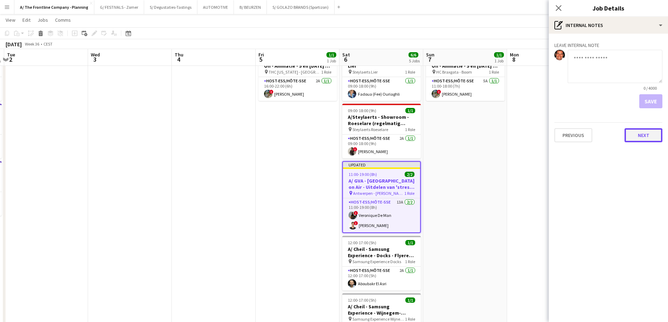
click at [640, 135] on button "Next" at bounding box center [643, 135] width 38 height 14
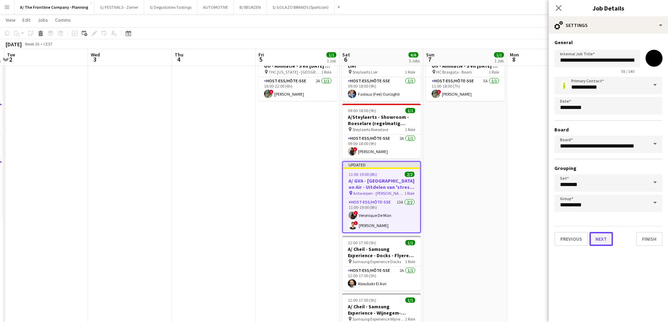
click at [607, 242] on button "Next" at bounding box center [600, 239] width 23 height 14
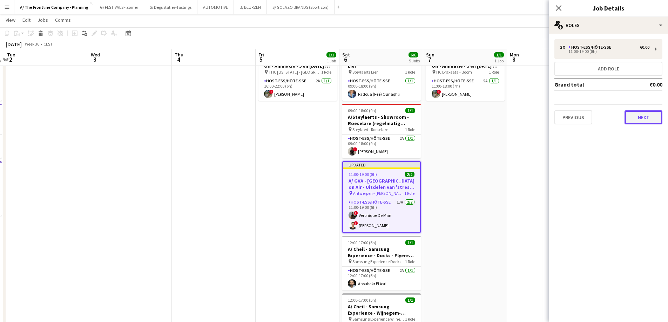
click at [641, 118] on button "Next" at bounding box center [643, 117] width 38 height 14
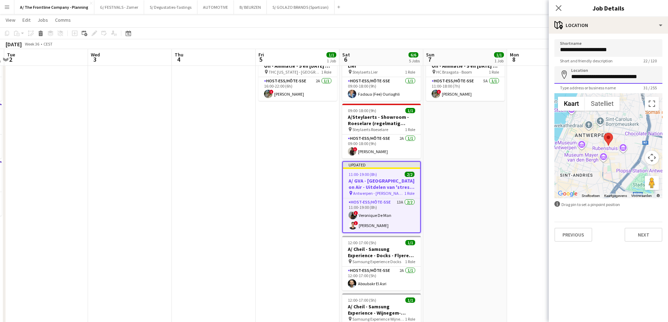
click at [587, 77] on input "**********" at bounding box center [608, 75] width 108 height 18
type input "**********"
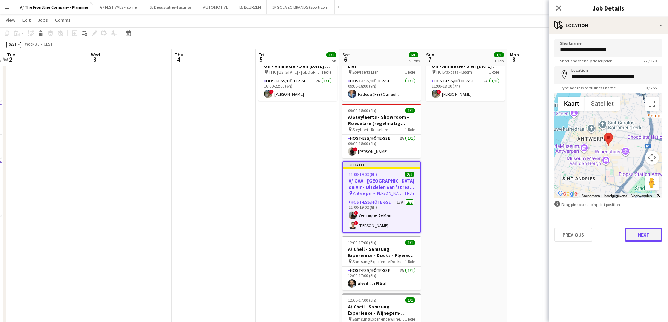
click at [642, 237] on button "Next" at bounding box center [643, 235] width 38 height 14
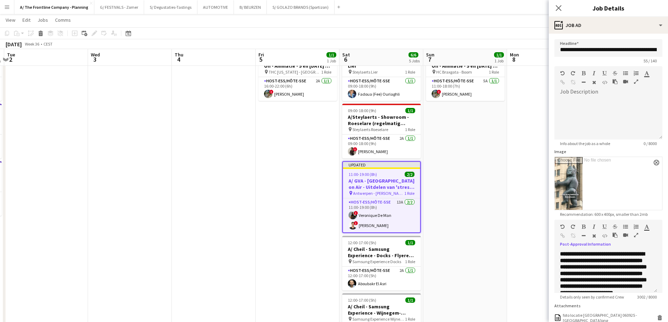
click at [636, 233] on icon "button" at bounding box center [636, 235] width 4 height 5
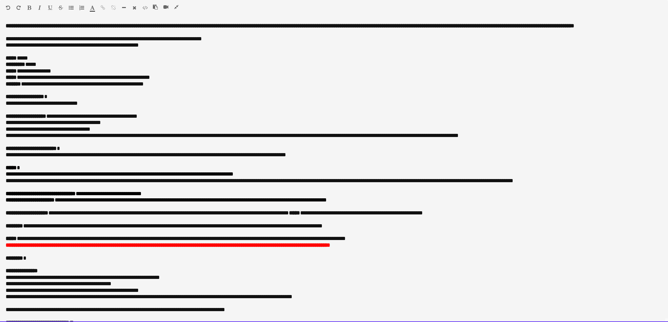
click at [104, 107] on p "**********" at bounding box center [334, 103] width 657 height 6
click at [33, 81] on p "**********" at bounding box center [331, 77] width 651 height 6
drag, startPoint x: 98, startPoint y: 84, endPoint x: 205, endPoint y: 84, distance: 106.9
click at [205, 81] on p "**********" at bounding box center [331, 77] width 651 height 6
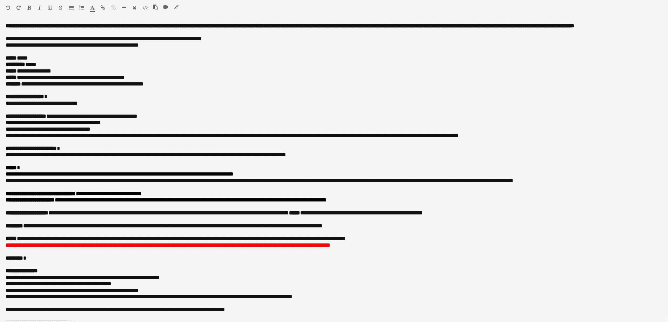
click at [30, 7] on icon "button" at bounding box center [29, 7] width 4 height 5
click at [94, 7] on icon "button" at bounding box center [92, 7] width 5 height 5
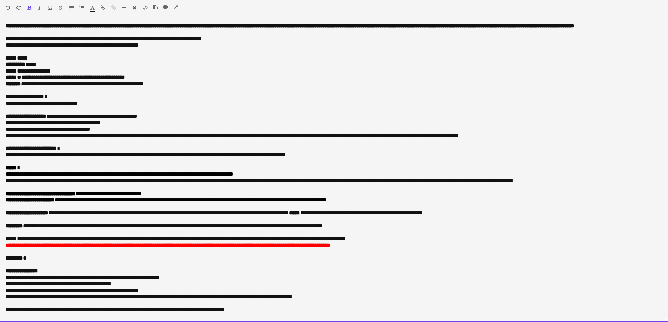
type input "*******"
click at [183, 94] on p at bounding box center [334, 90] width 657 height 6
click at [198, 113] on p at bounding box center [334, 110] width 657 height 6
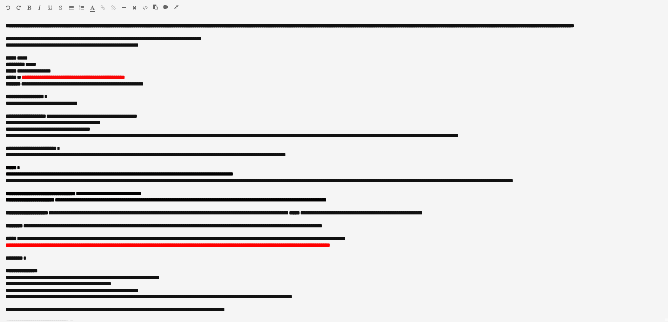
click at [177, 7] on icon "button" at bounding box center [176, 7] width 4 height 5
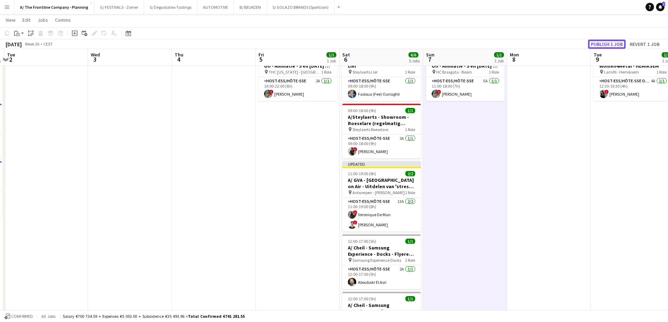
click at [608, 44] on button "Publish 1 job" at bounding box center [607, 44] width 38 height 9
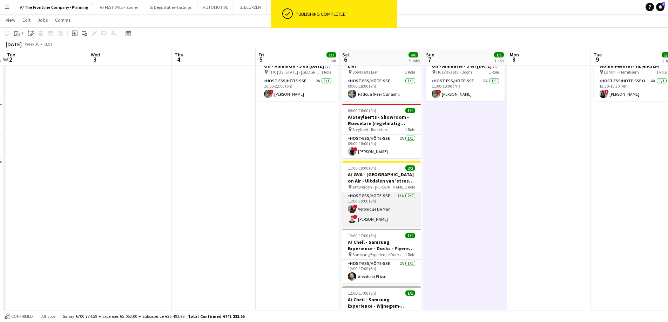
click at [385, 199] on app-card-role "Host-ess/Hôte-sse 13A [DATE] 11:00-19:00 (8h) ! Veronique De Man ! [PERSON_NAME]" at bounding box center [381, 209] width 79 height 34
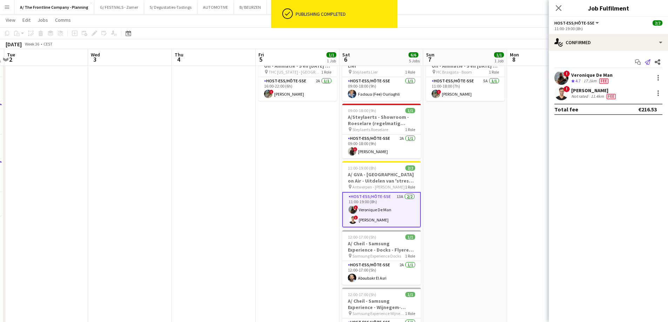
click at [649, 63] on icon "Send notification" at bounding box center [648, 62] width 6 height 6
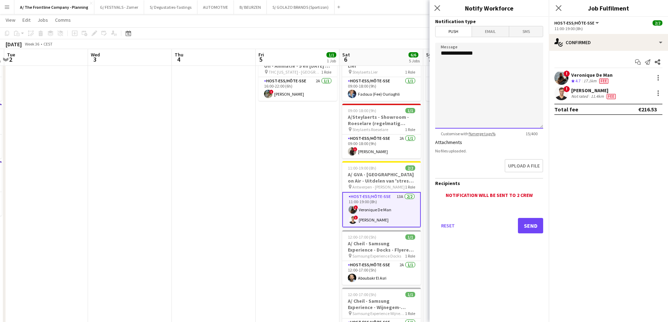
click at [513, 57] on textarea "**********" at bounding box center [489, 86] width 108 height 86
type textarea "**********"
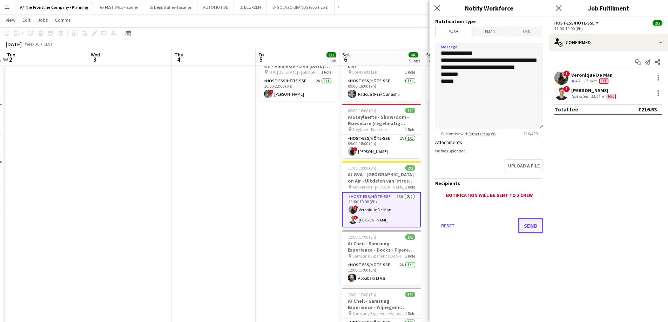
click at [530, 226] on button "Send" at bounding box center [530, 225] width 25 height 15
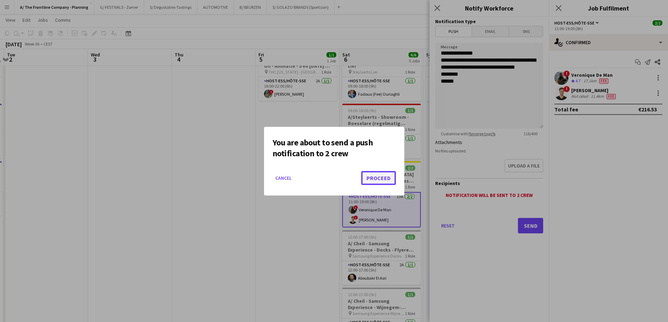
click at [386, 178] on button "Proceed" at bounding box center [378, 178] width 35 height 14
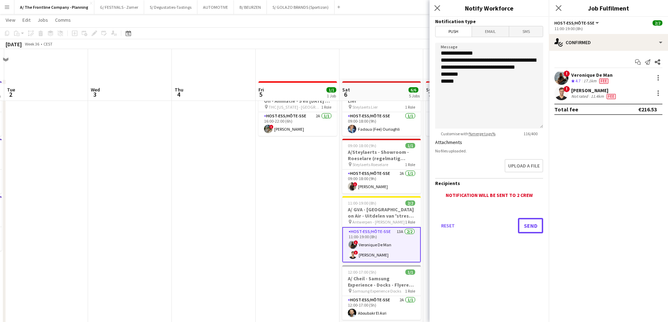
scroll to position [35, 0]
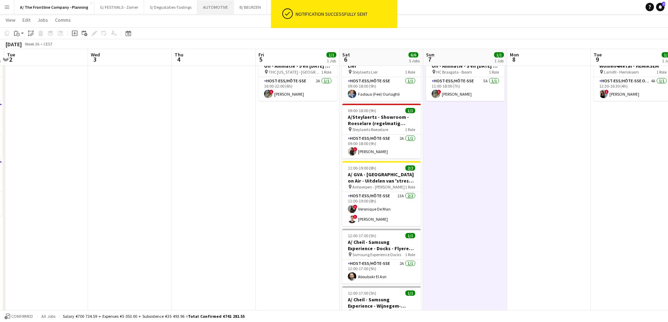
click at [207, 8] on button "AUTOMOTIVE Close" at bounding box center [215, 7] width 36 height 14
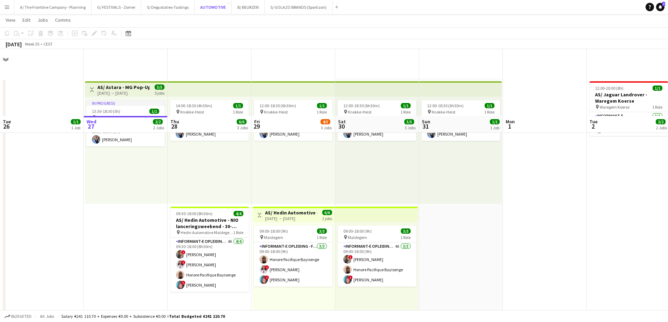
scroll to position [194, 0]
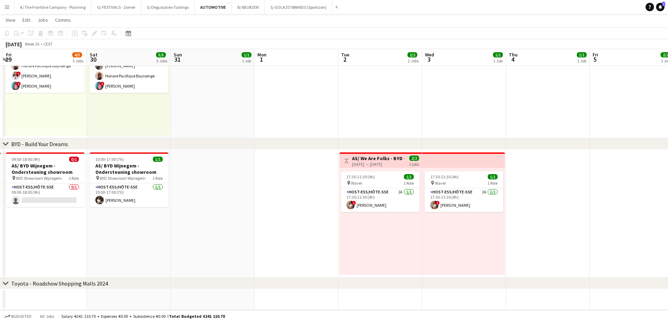
drag, startPoint x: 336, startPoint y: 114, endPoint x: 165, endPoint y: 112, distance: 170.7
click at [165, 112] on app-calendar-viewport "Tue 26 1/1 1 Job Wed 27 2/2 2 Jobs Thu 28 6/6 3 Jobs Fri 29 4/5 3 Jobs Sat 30 5…" at bounding box center [334, 71] width 668 height 477
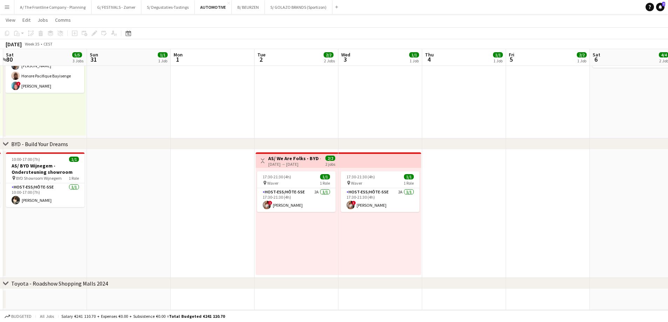
scroll to position [0, 252]
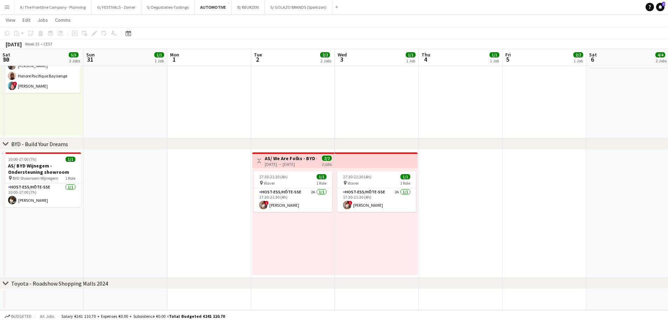
click at [300, 158] on h3 "AS/ We Are Folks - BYD - Meeting OFF - 02-04/09" at bounding box center [291, 158] width 52 height 6
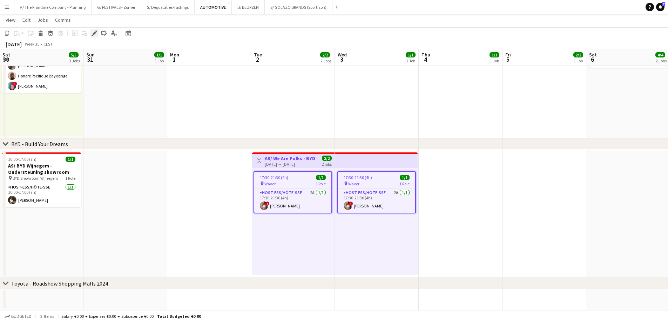
click at [94, 34] on icon at bounding box center [94, 34] width 4 height 4
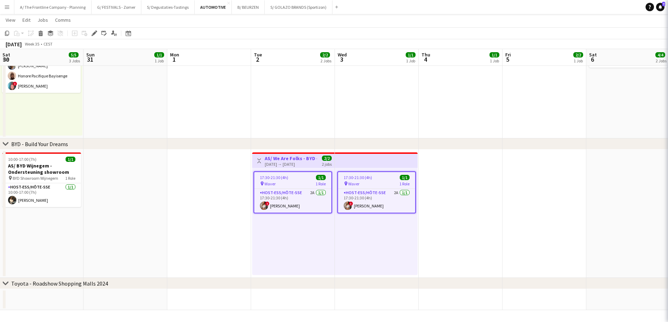
type input "**********"
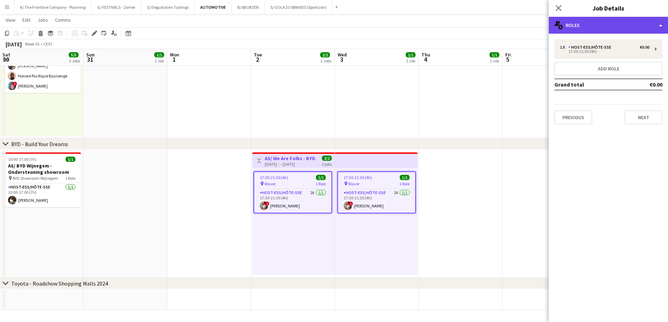
click at [624, 27] on div "multiple-users-add Roles" at bounding box center [608, 25] width 119 height 17
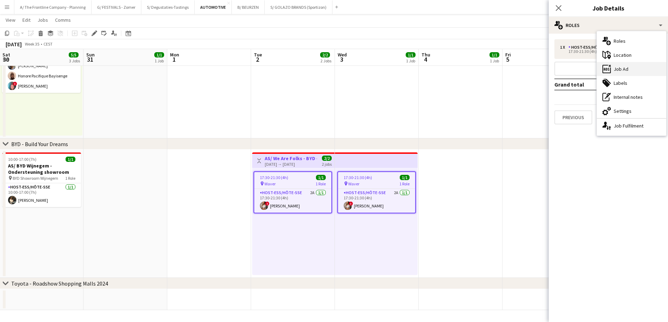
click at [621, 63] on div "ads-window Job Ad" at bounding box center [631, 69] width 69 height 14
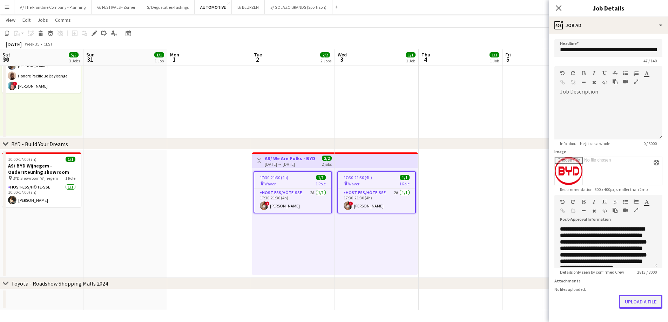
click at [636, 302] on button "Upload a file" at bounding box center [640, 302] width 43 height 14
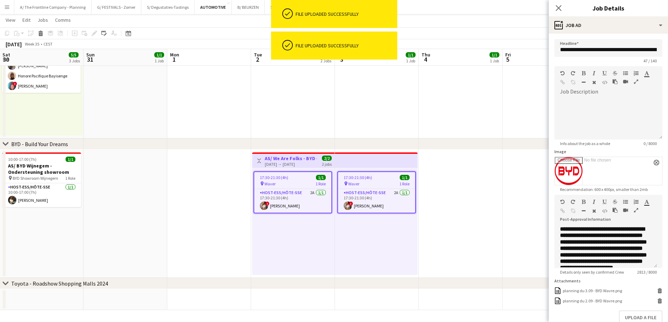
click at [636, 209] on icon "button" at bounding box center [636, 210] width 4 height 5
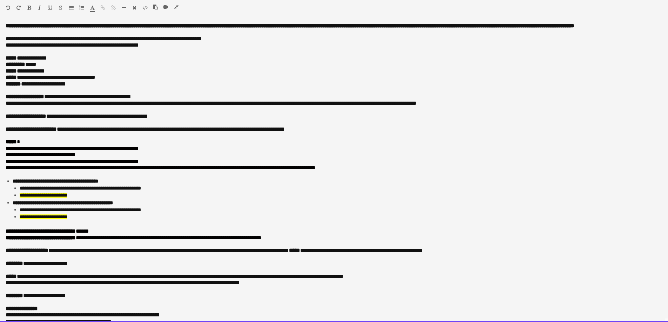
click at [82, 87] on p "**********" at bounding box center [331, 84] width 651 height 6
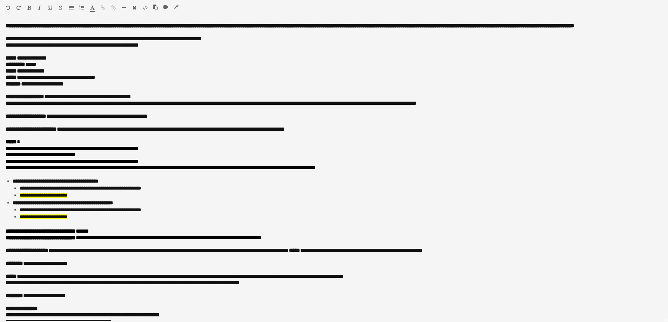
click at [175, 7] on icon "button" at bounding box center [176, 7] width 4 height 5
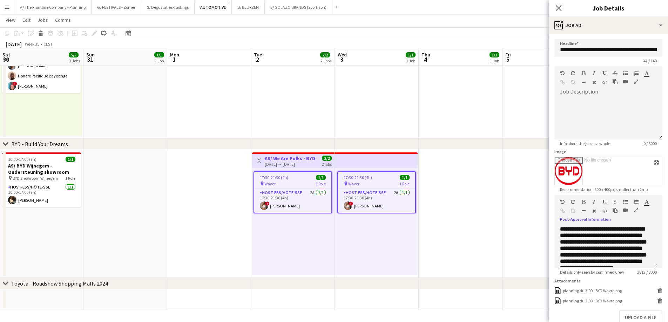
click at [458, 176] on app-date-cell at bounding box center [461, 214] width 84 height 128
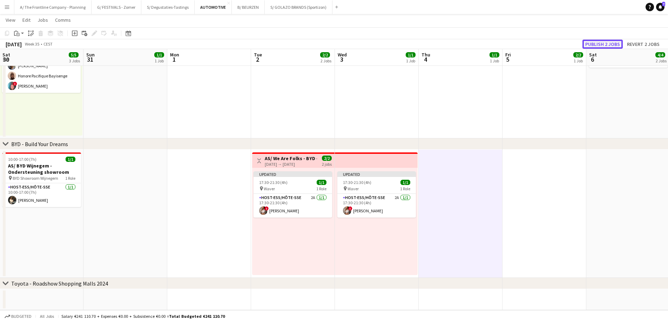
click at [615, 43] on button "Publish 2 jobs" at bounding box center [602, 44] width 40 height 9
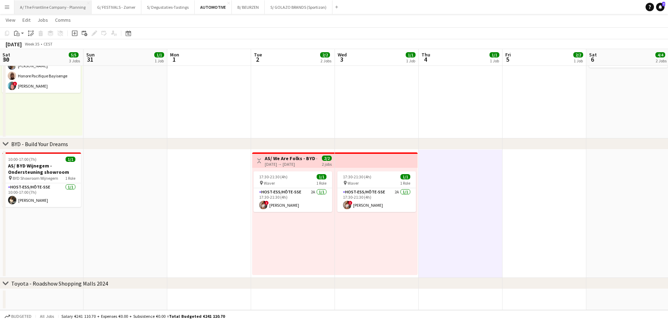
click at [45, 8] on button "A/ The Frontline Company - Planning Close" at bounding box center [52, 7] width 77 height 14
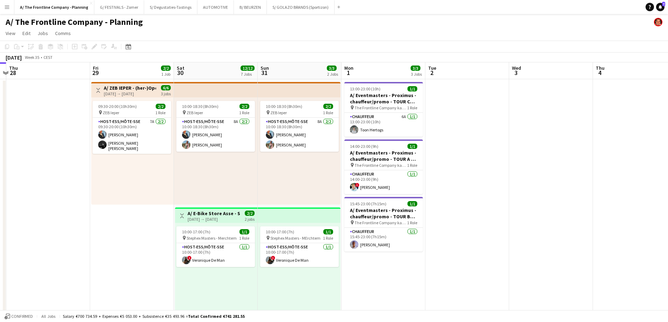
scroll to position [0, 250]
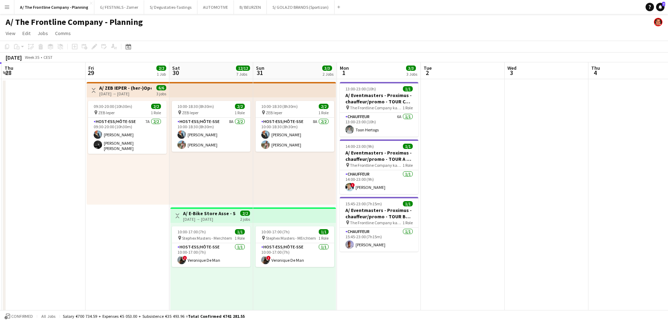
drag, startPoint x: 295, startPoint y: 180, endPoint x: 225, endPoint y: 174, distance: 70.3
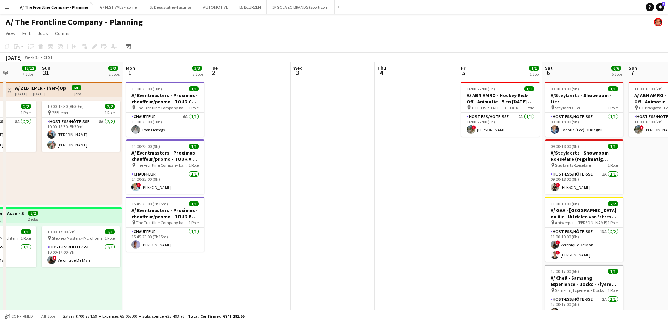
drag, startPoint x: 458, startPoint y: 179, endPoint x: 263, endPoint y: 159, distance: 195.9
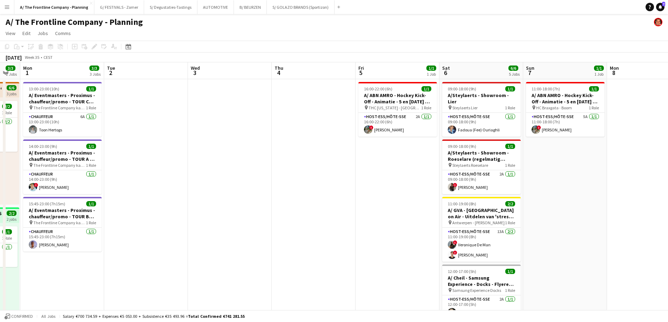
scroll to position [0, 234]
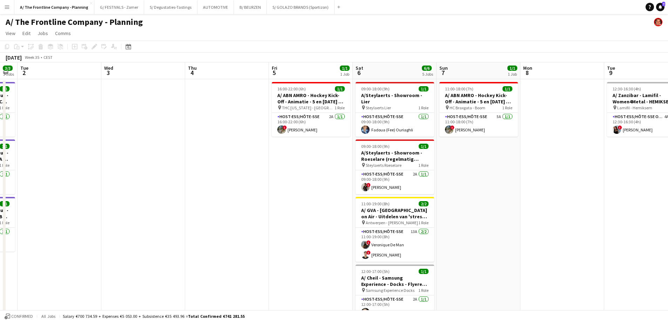
drag, startPoint x: 263, startPoint y: 156, endPoint x: 168, endPoint y: 146, distance: 95.5
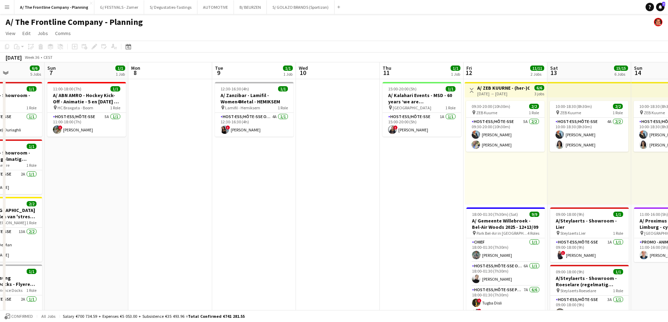
scroll to position [0, 235]
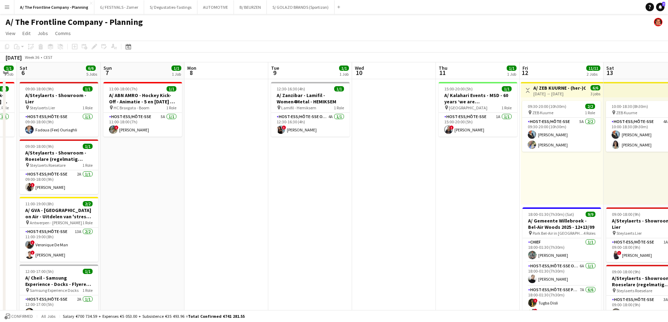
drag, startPoint x: 440, startPoint y: 178, endPoint x: 104, endPoint y: 169, distance: 336.0
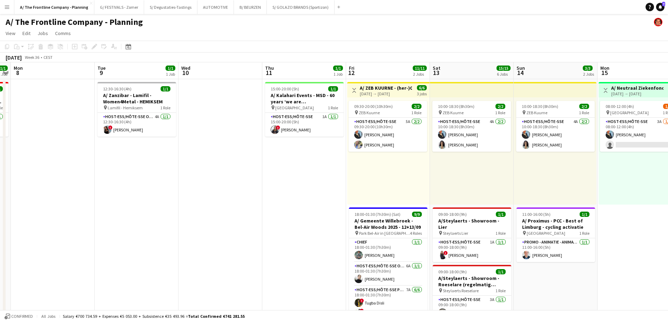
drag, startPoint x: 296, startPoint y: 169, endPoint x: 122, endPoint y: 166, distance: 173.6
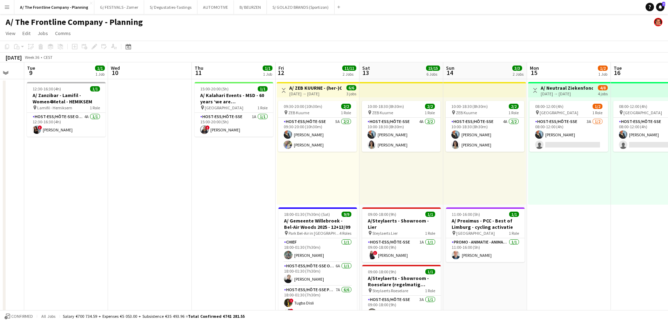
scroll to position [0, 241]
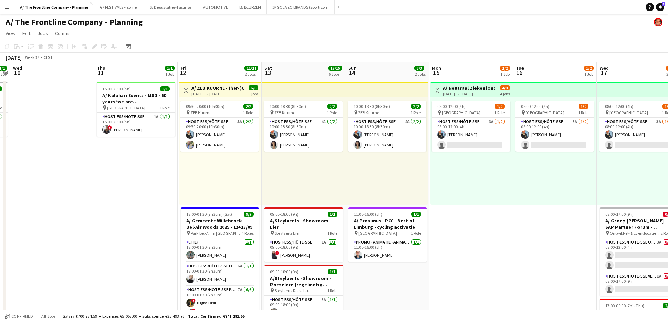
drag, startPoint x: 259, startPoint y: 170, endPoint x: 91, endPoint y: 156, distance: 168.9
